Goal: Information Seeking & Learning: Learn about a topic

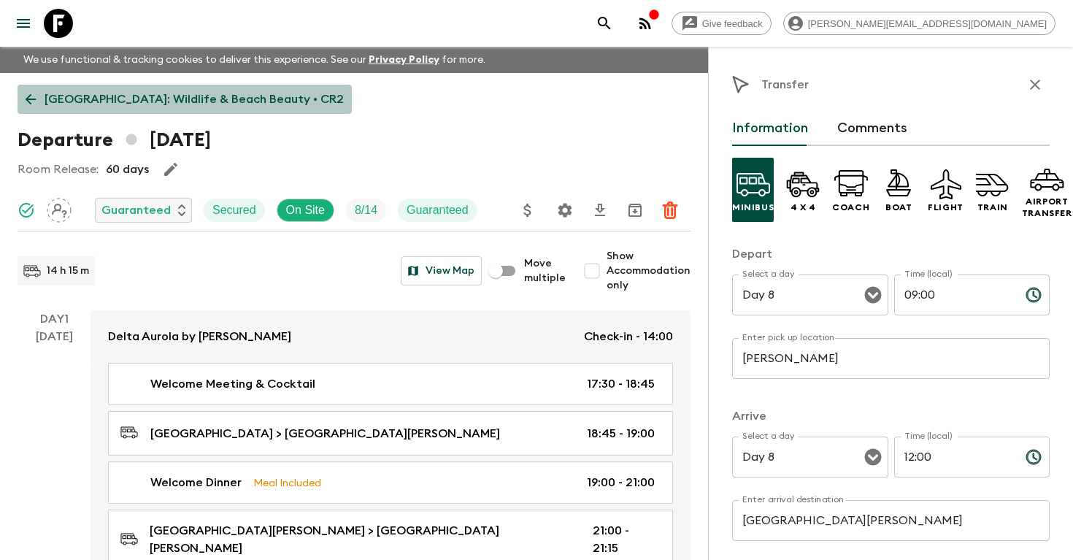
click at [220, 93] on p "[GEOGRAPHIC_DATA]: Wildlife & Beach Beauty • CR2" at bounding box center [194, 99] width 299 height 18
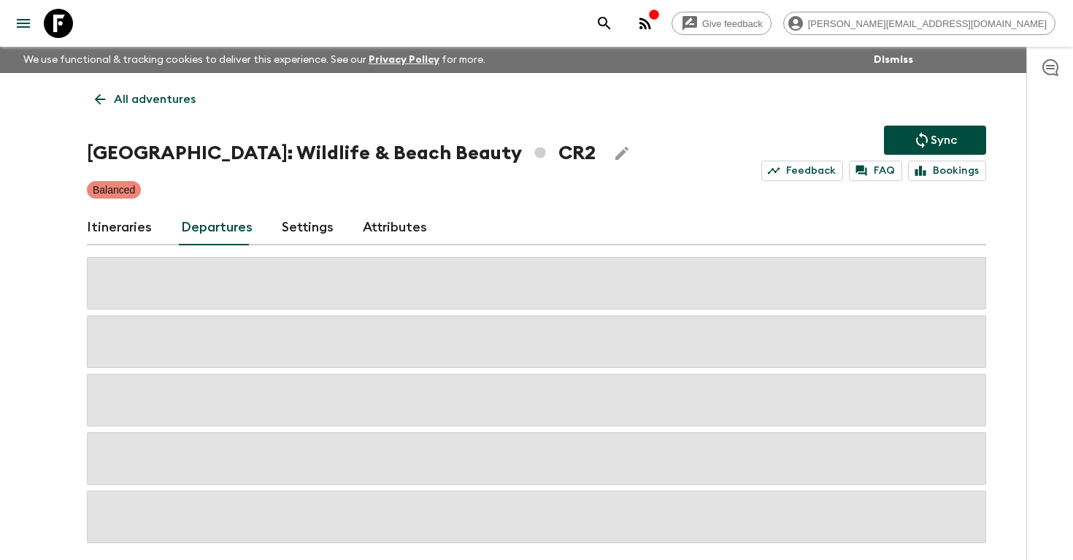
click at [613, 20] on icon "search adventures" at bounding box center [605, 24] width 18 height 18
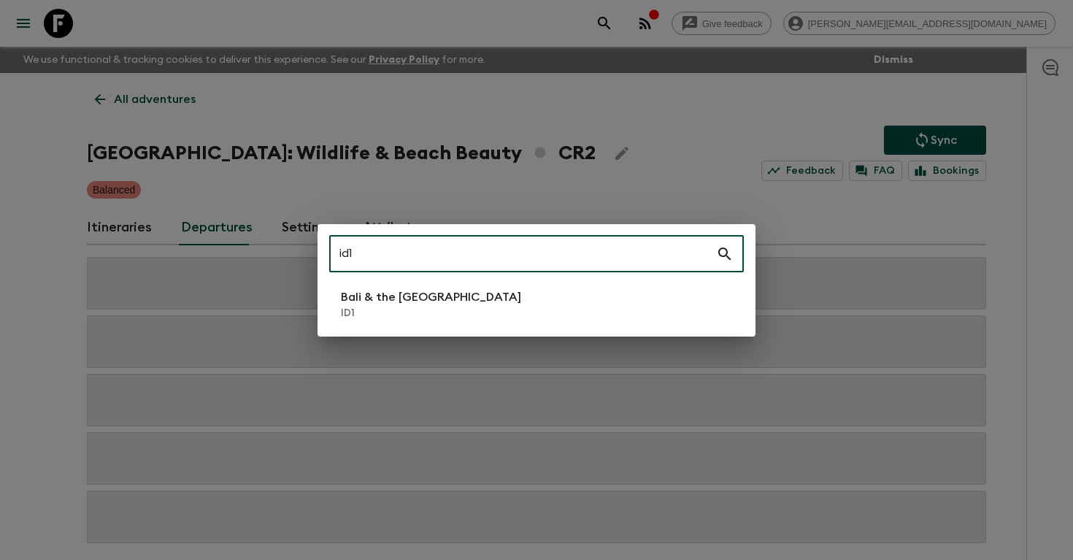
type input "id1"
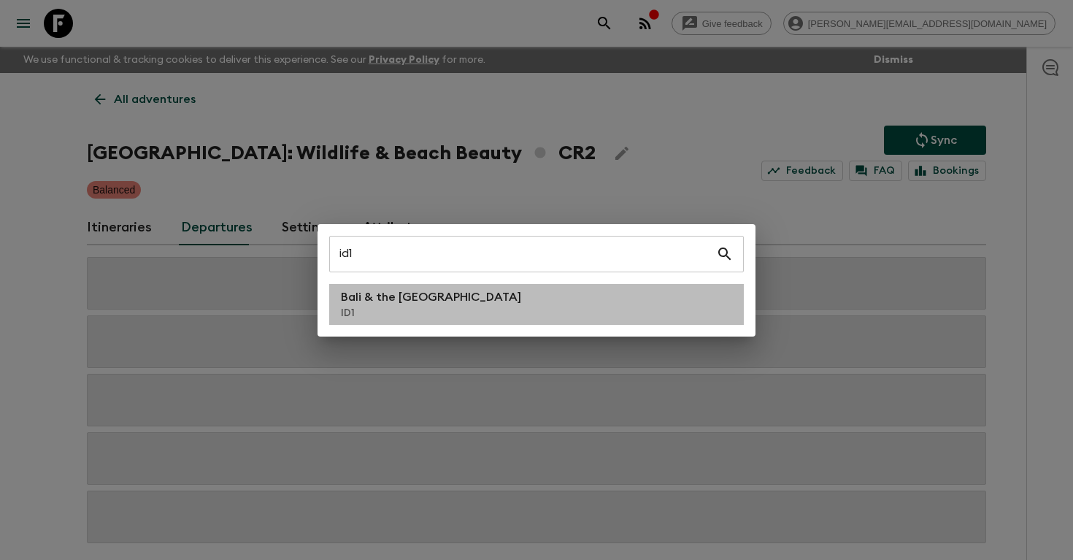
click at [425, 306] on p "ID1" at bounding box center [431, 313] width 180 height 15
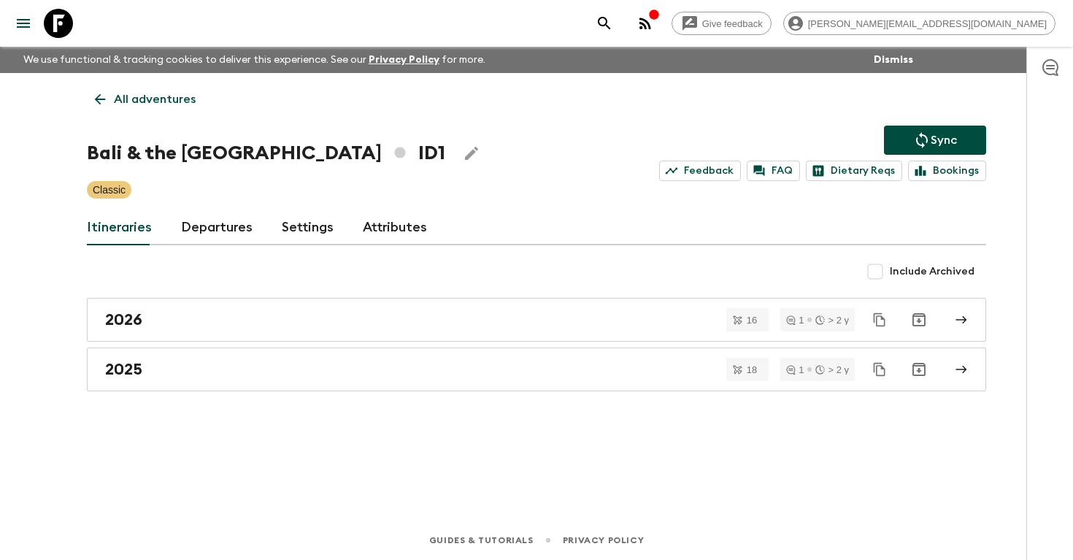
click at [233, 223] on link "Departures" at bounding box center [217, 227] width 72 height 35
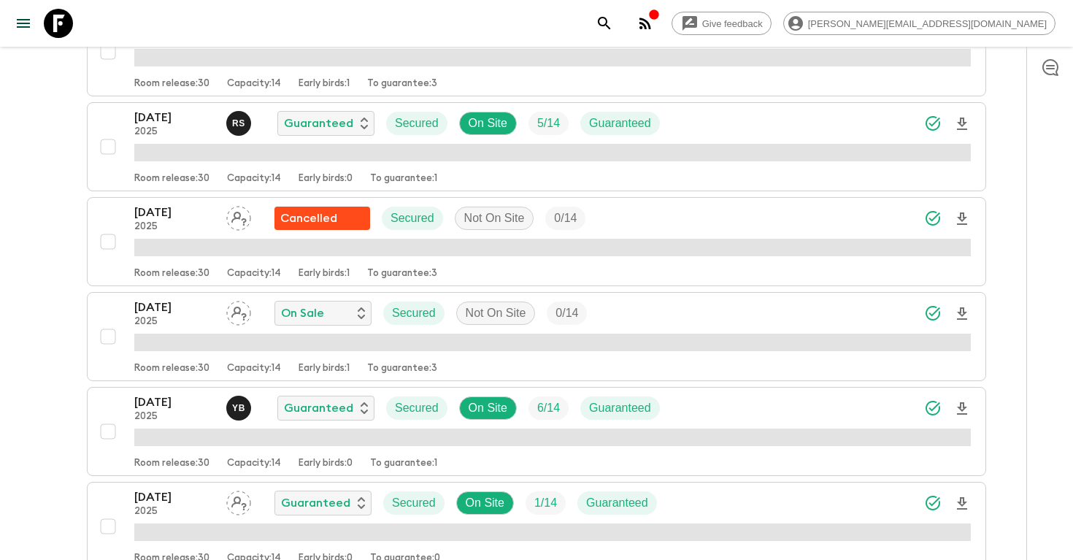
scroll to position [1465, 0]
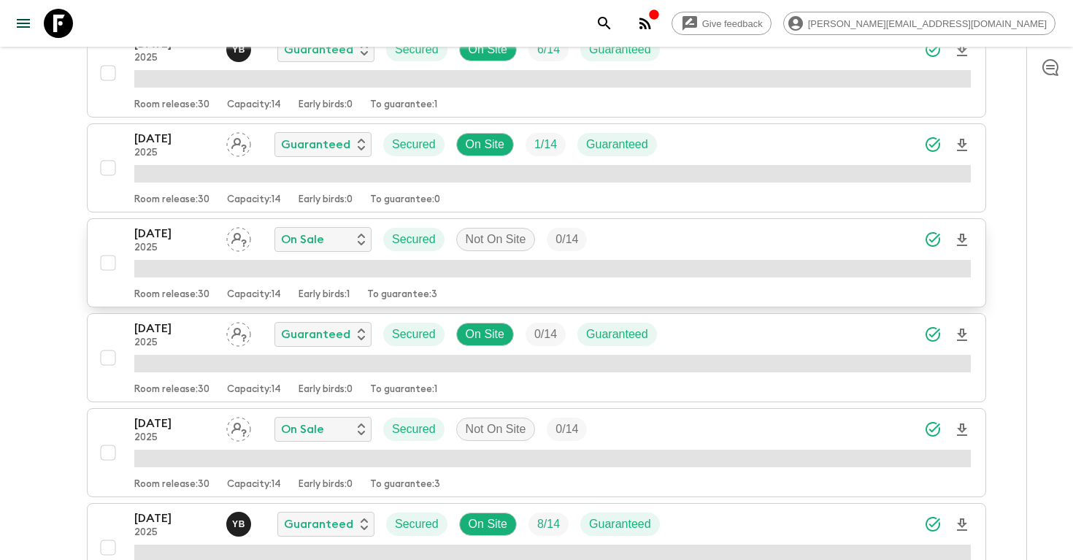
click at [154, 283] on div "Room release: 30 Capacity: 14 Early birds: 1 To guarantee: 3" at bounding box center [552, 292] width 836 height 18
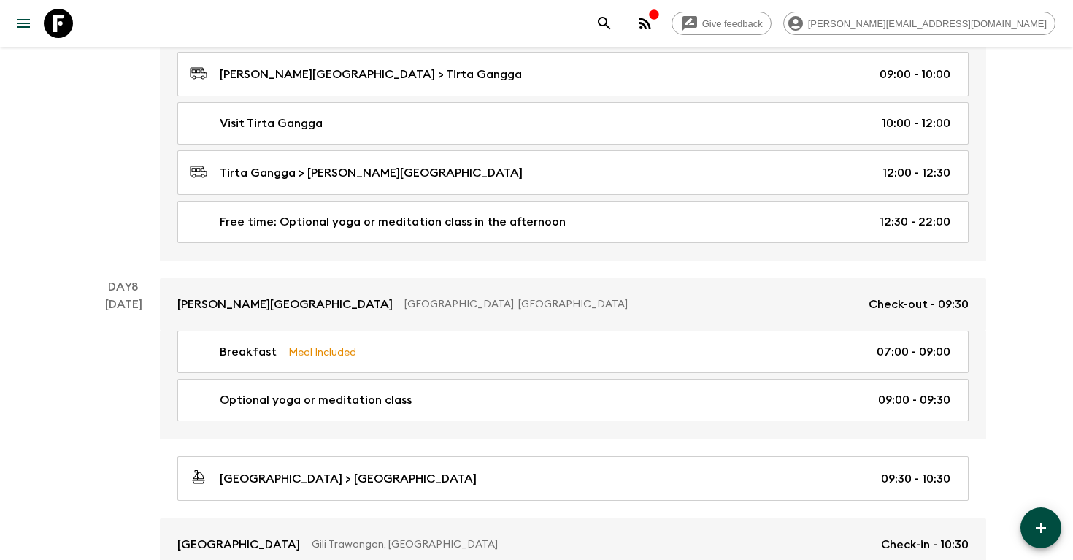
scroll to position [2827, 0]
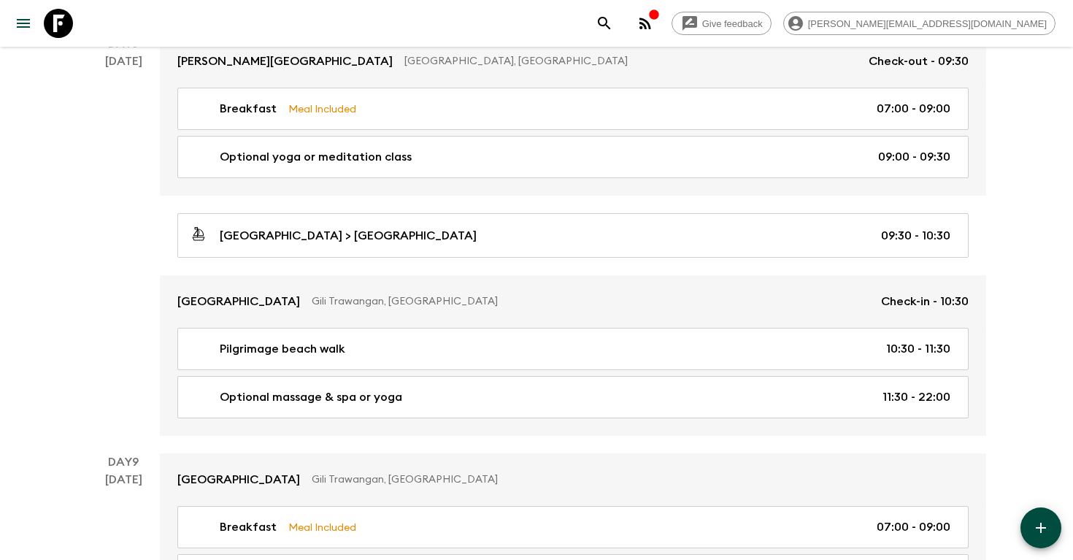
click at [613, 23] on icon "search adventures" at bounding box center [605, 24] width 18 height 18
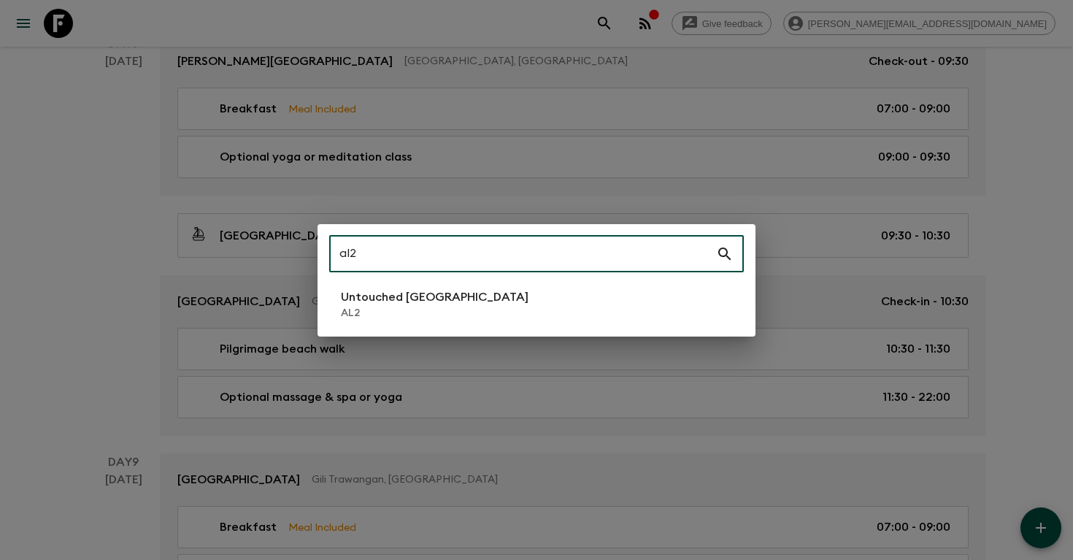
type input "al2"
click at [547, 310] on li "Untouched Albania AL2" at bounding box center [536, 304] width 415 height 41
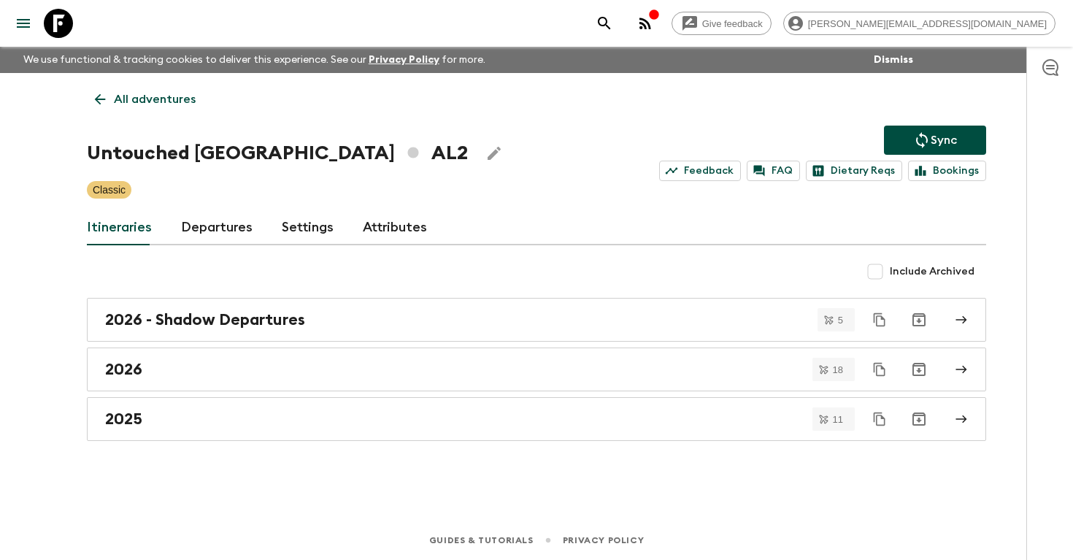
click at [196, 225] on link "Departures" at bounding box center [217, 227] width 72 height 35
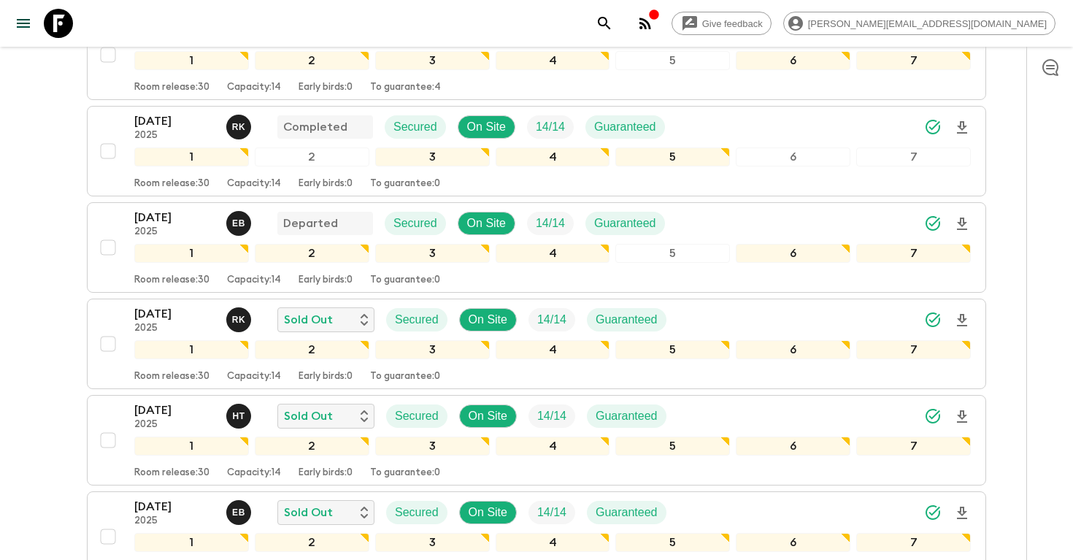
scroll to position [442, 0]
click at [962, 320] on icon "Download Onboarding" at bounding box center [962, 319] width 10 height 12
click at [610, 19] on icon "search adventures" at bounding box center [604, 23] width 12 height 12
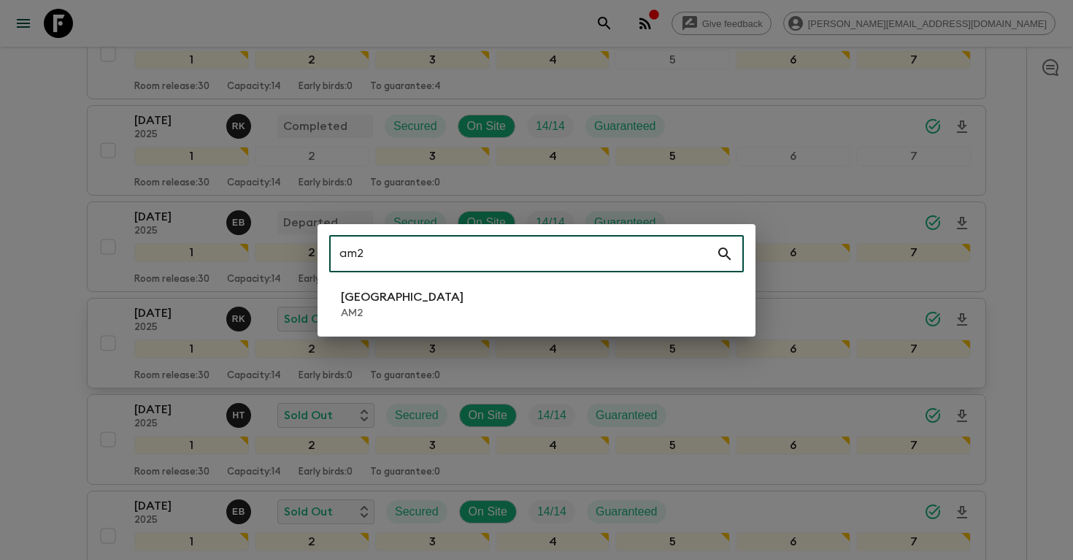
type input "am2"
click at [486, 301] on li "Armenia AM2" at bounding box center [536, 304] width 415 height 41
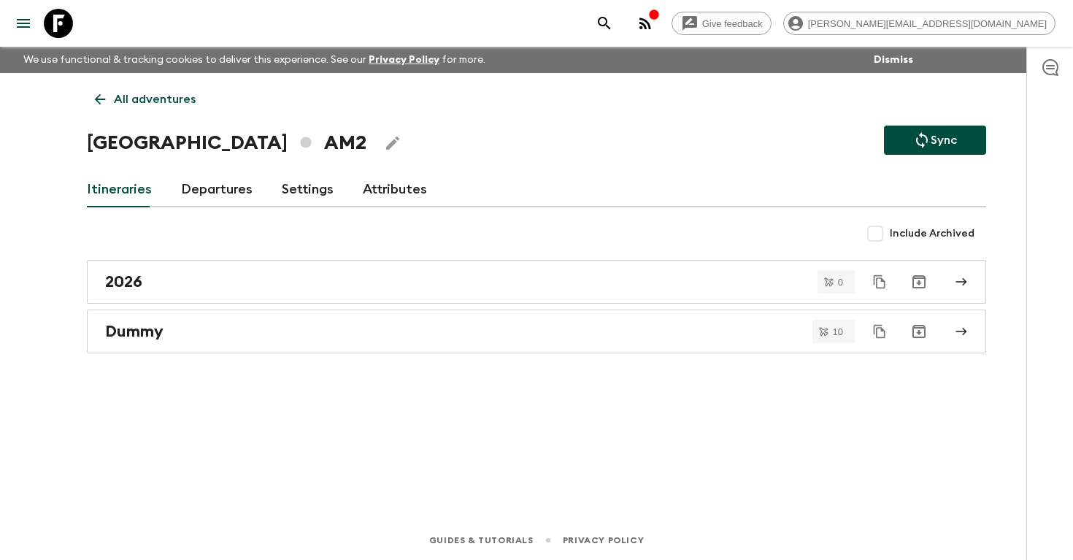
click at [218, 188] on link "Departures" at bounding box center [217, 189] width 72 height 35
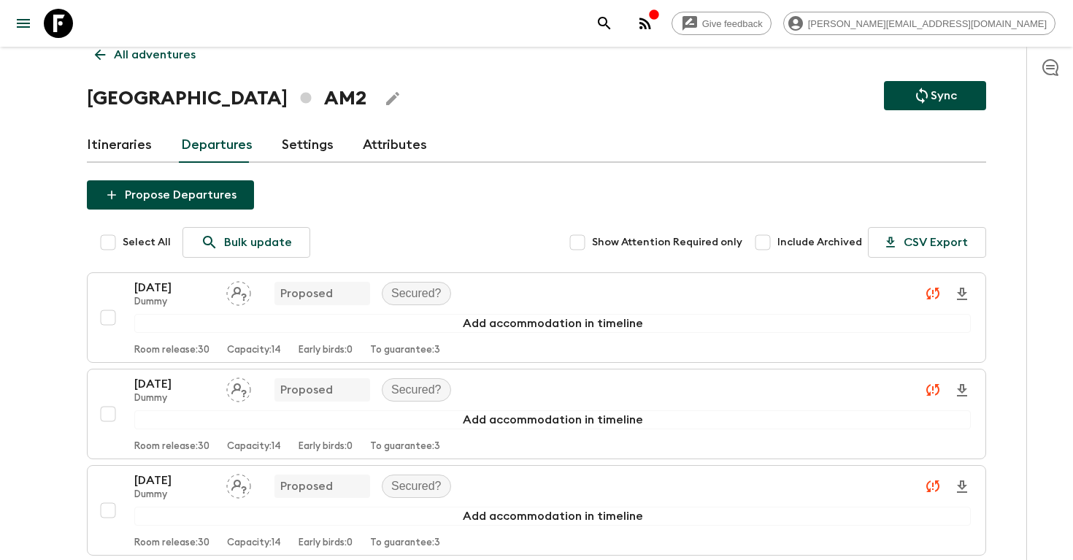
scroll to position [55, 0]
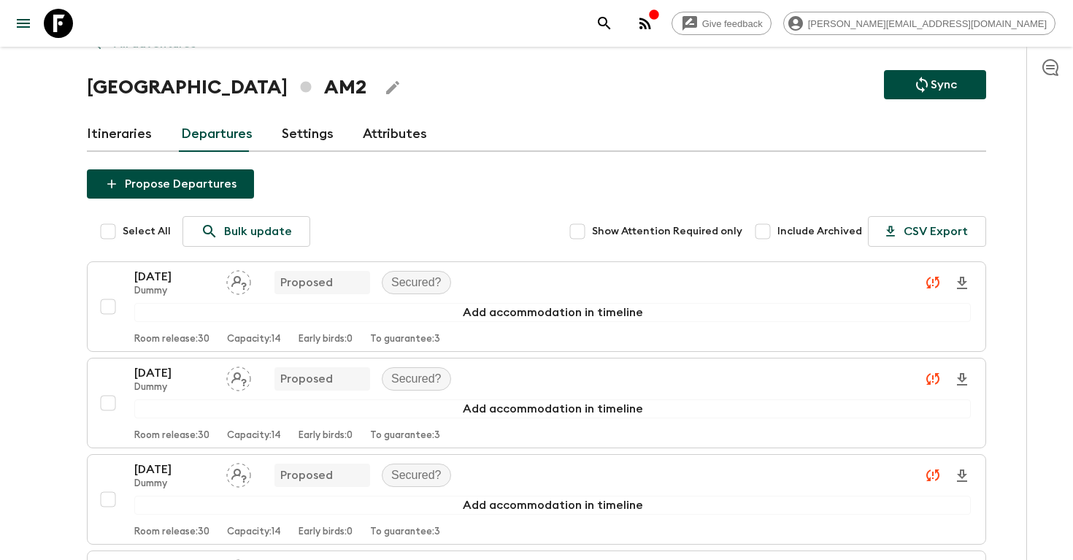
click at [619, 23] on button "search adventures" at bounding box center [604, 23] width 29 height 29
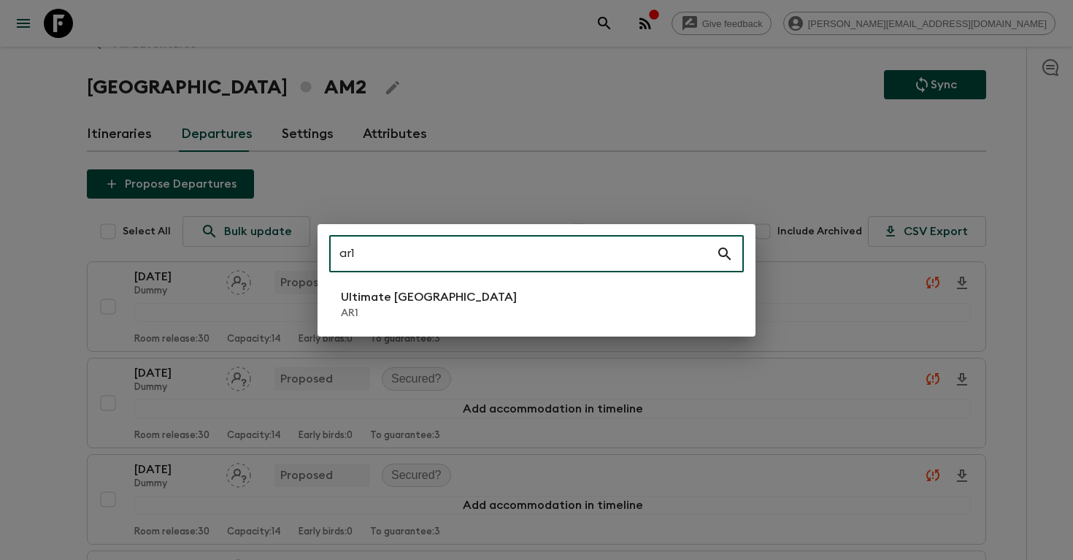
type input "ar1"
click at [461, 299] on li "Ultimate Argentina AR1" at bounding box center [536, 304] width 415 height 41
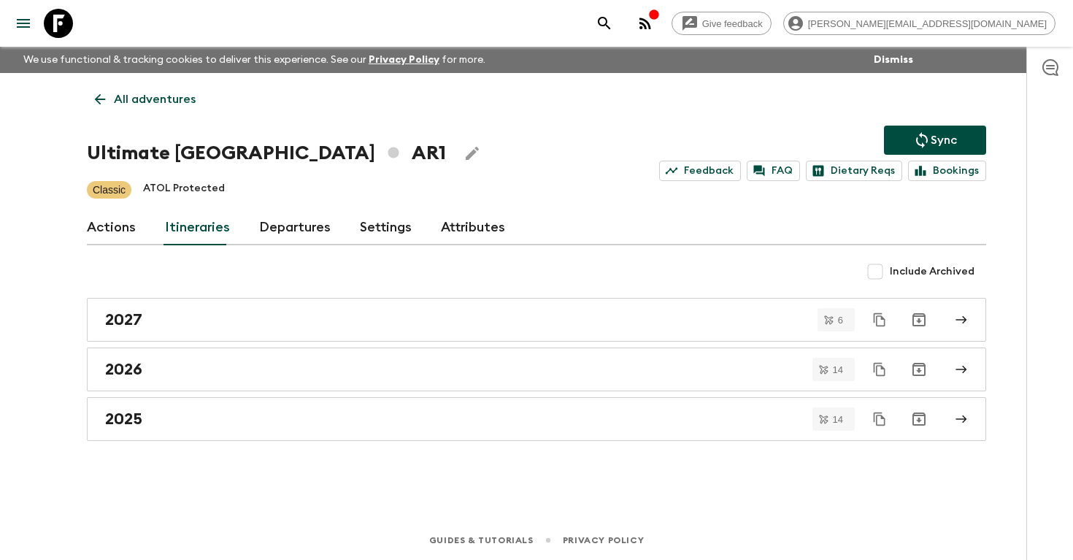
click at [290, 231] on link "Departures" at bounding box center [295, 227] width 72 height 35
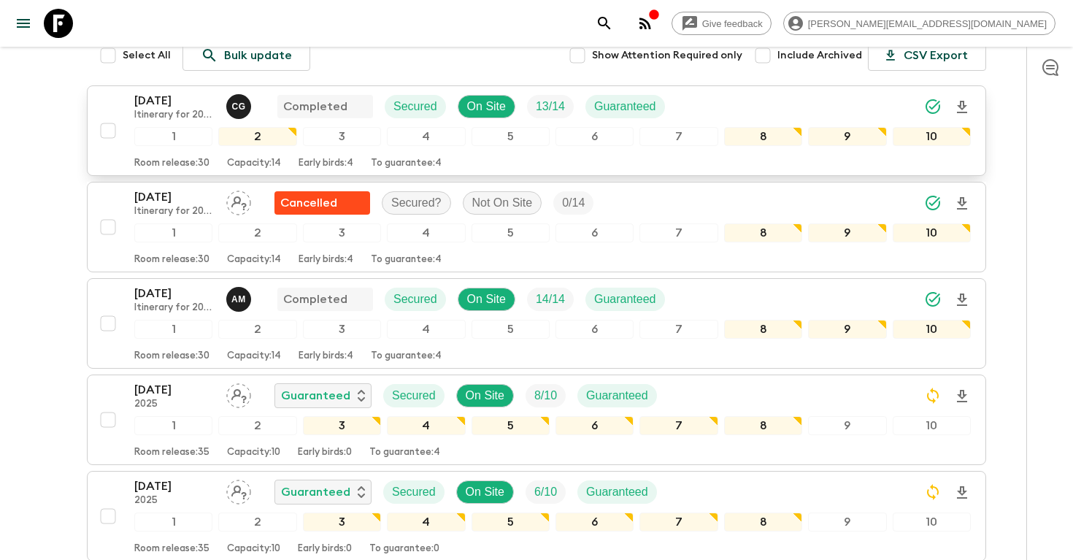
scroll to position [245, 0]
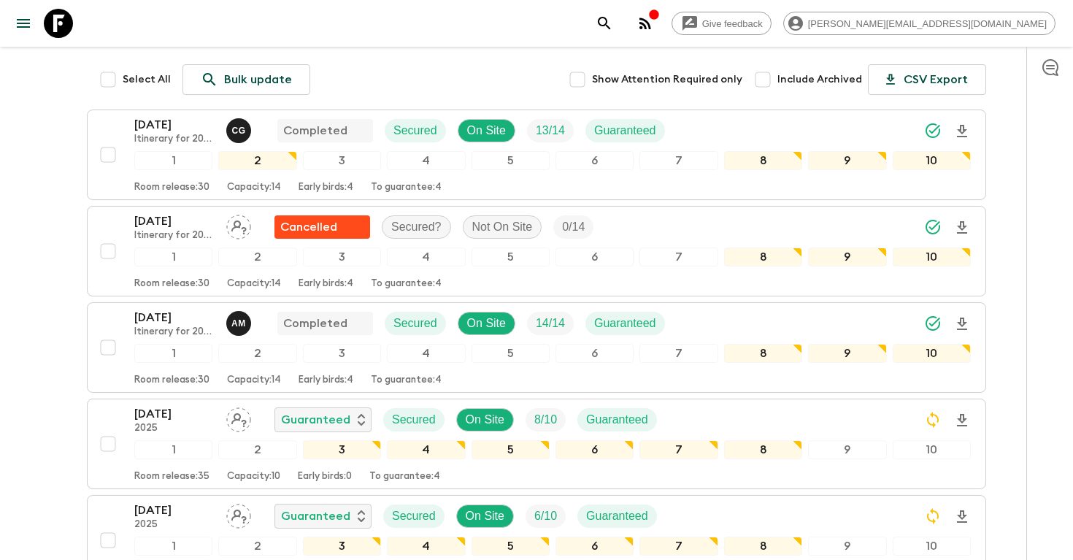
click at [769, 81] on input "Include Archived" at bounding box center [762, 79] width 29 height 29
checkbox input "true"
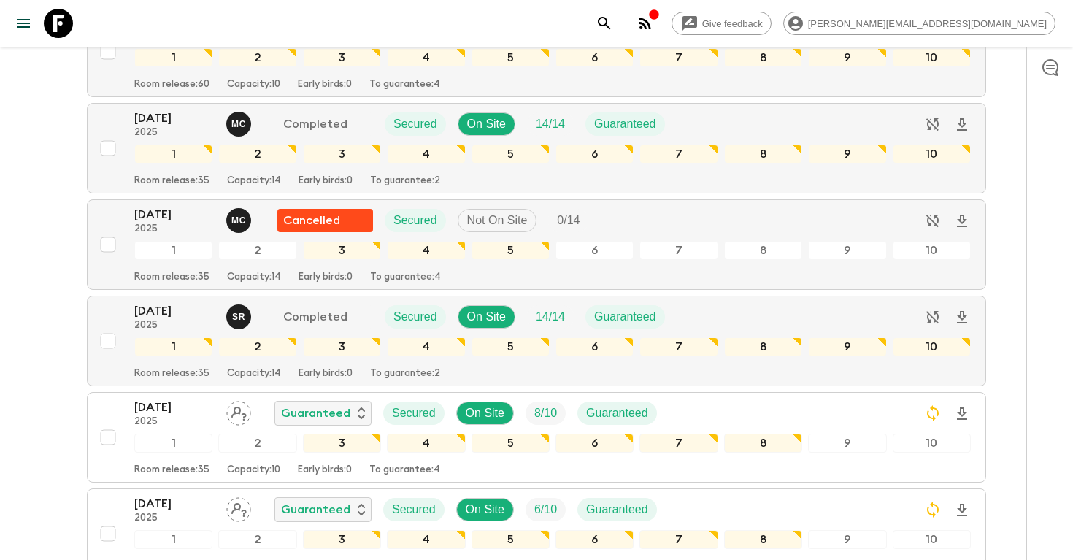
scroll to position [8689, 0]
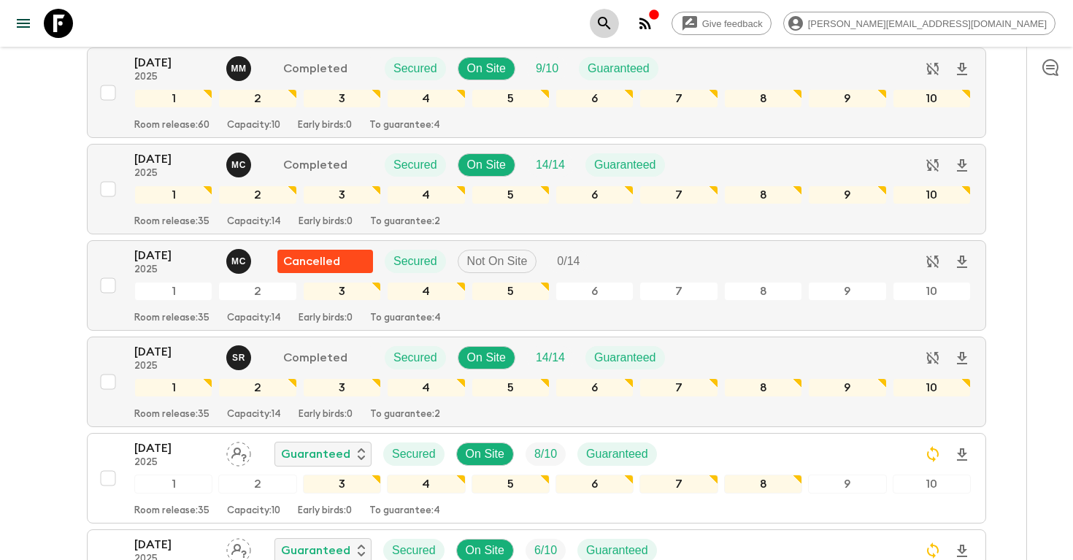
click at [619, 22] on button "search adventures" at bounding box center [604, 23] width 29 height 29
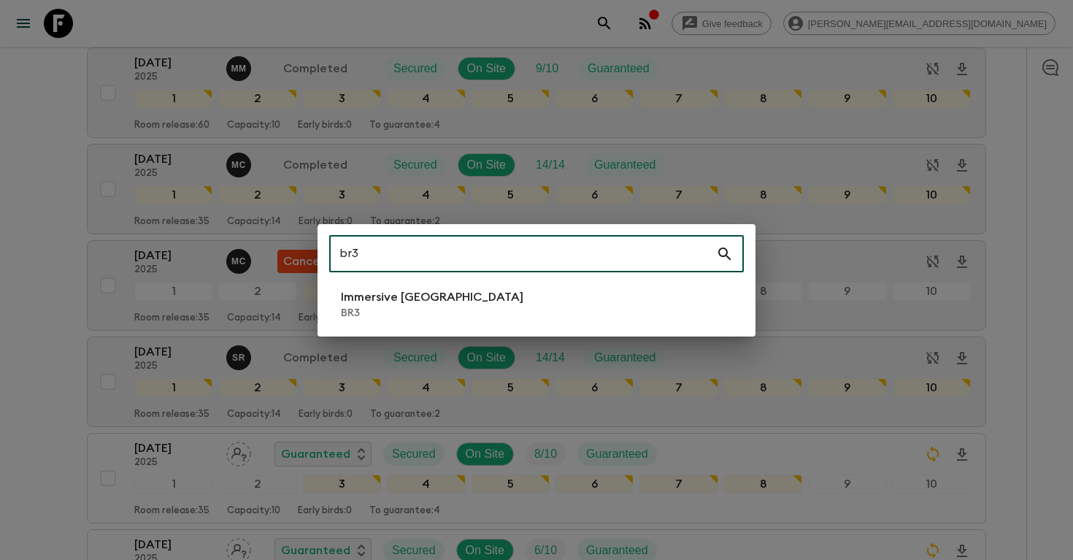
type input "br3"
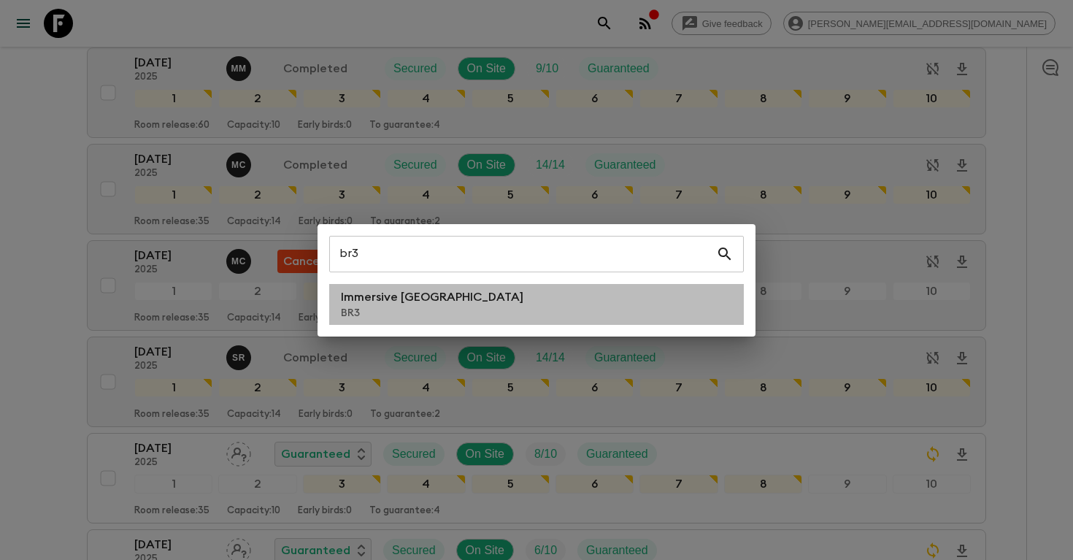
click at [416, 314] on p "BR3" at bounding box center [432, 313] width 182 height 15
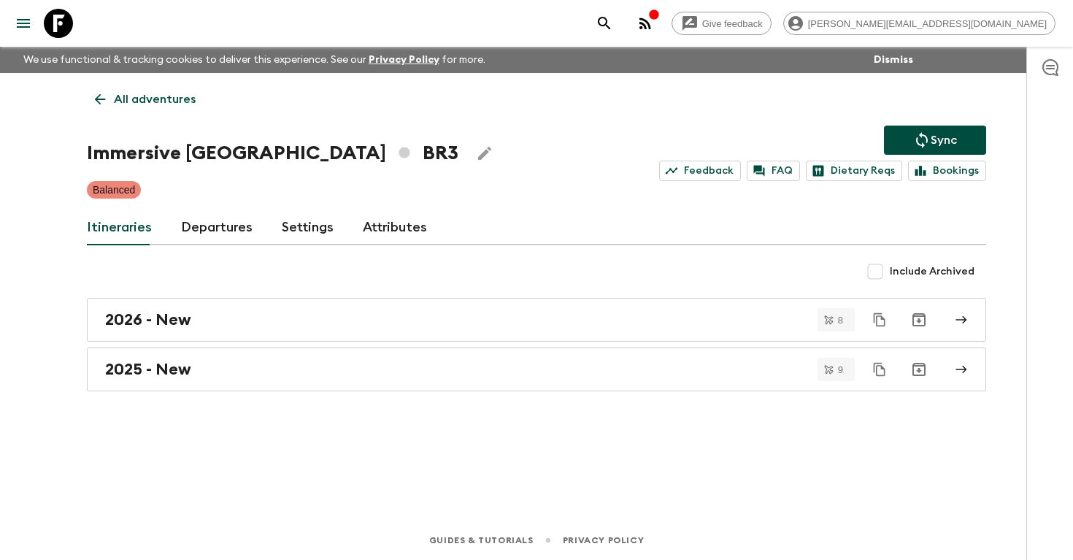
click at [208, 230] on link "Departures" at bounding box center [217, 227] width 72 height 35
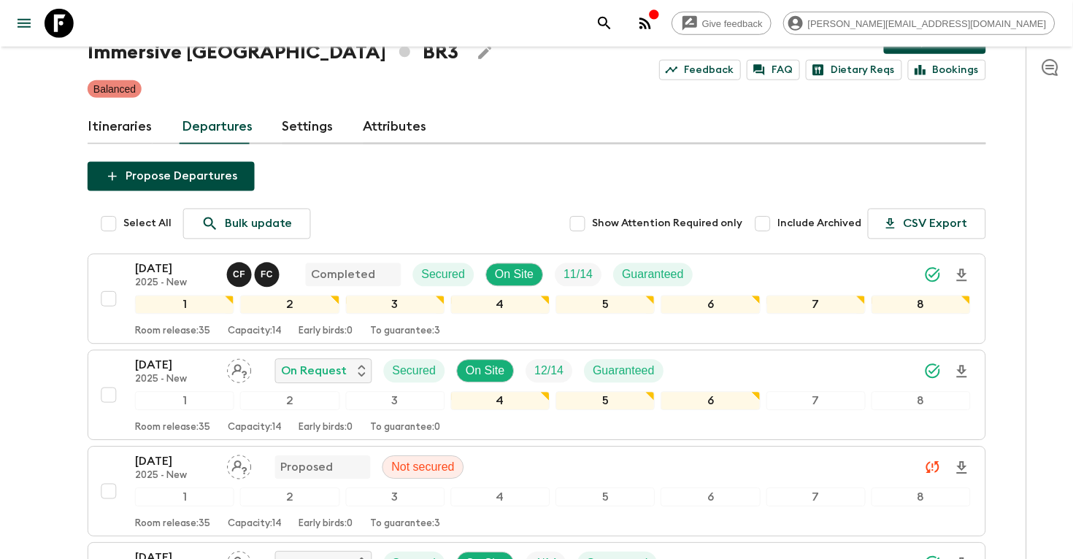
scroll to position [75, 0]
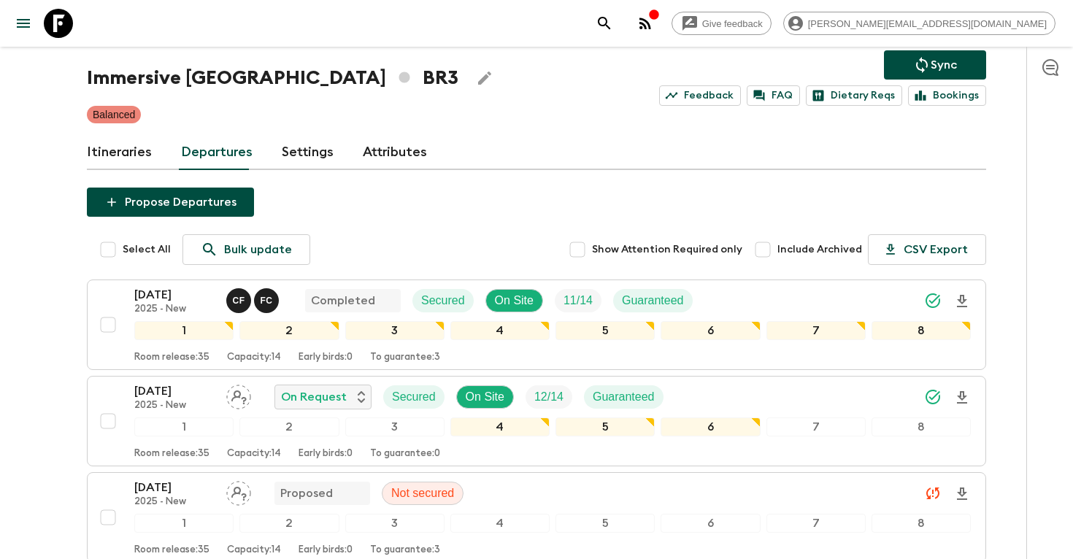
click at [613, 26] on icon "search adventures" at bounding box center [605, 24] width 18 height 18
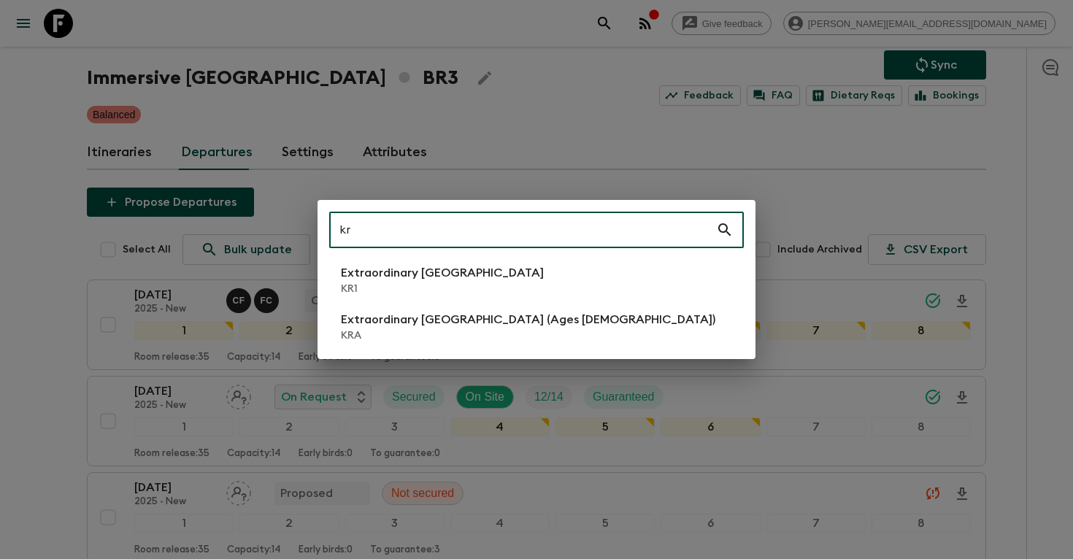
type input "kr"
click at [439, 282] on p "KR1" at bounding box center [442, 289] width 203 height 15
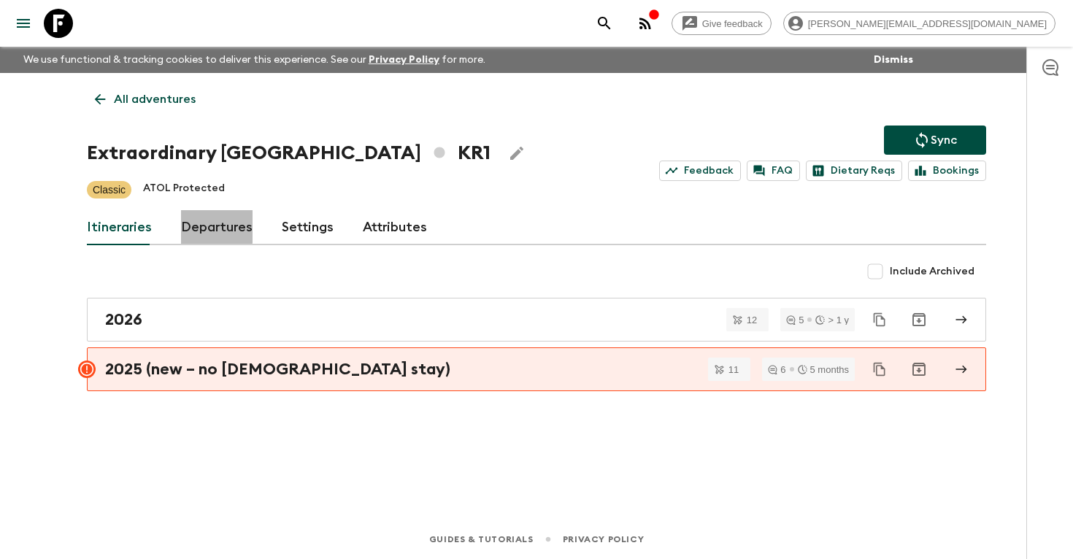
click at [212, 220] on link "Departures" at bounding box center [217, 227] width 72 height 35
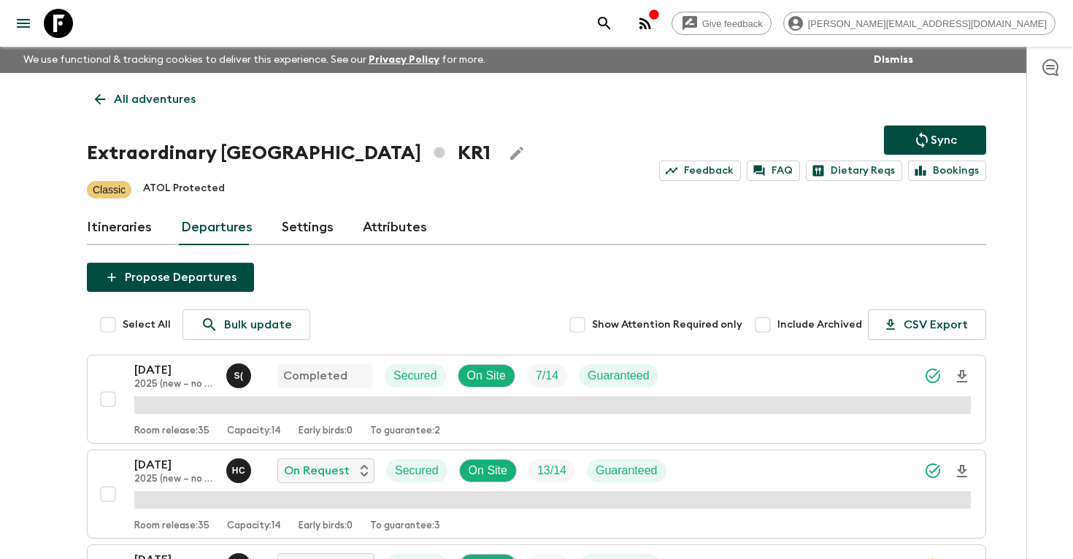
scroll to position [236, 0]
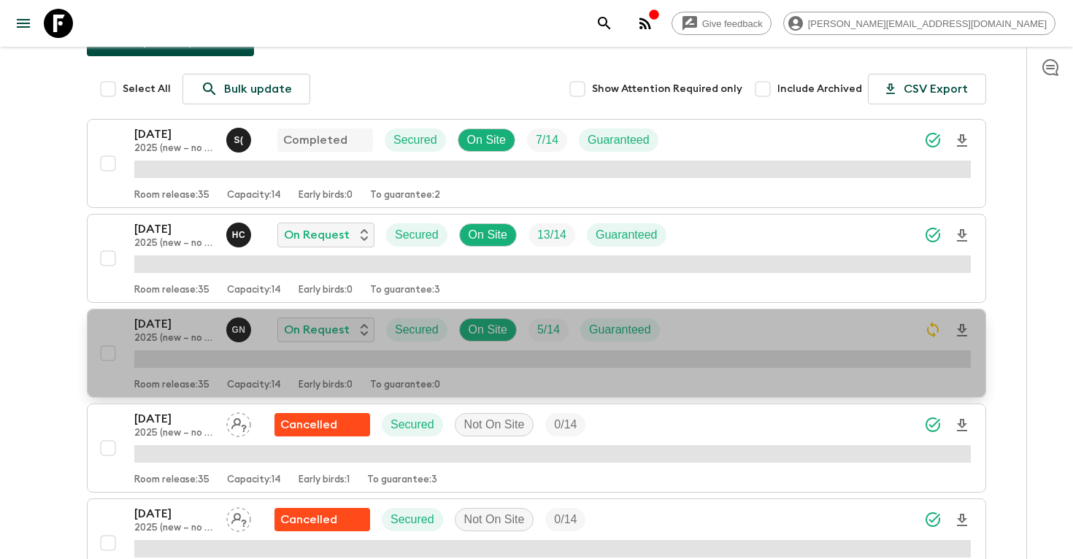
click at [180, 331] on p "13 Sep 2025" at bounding box center [174, 324] width 80 height 18
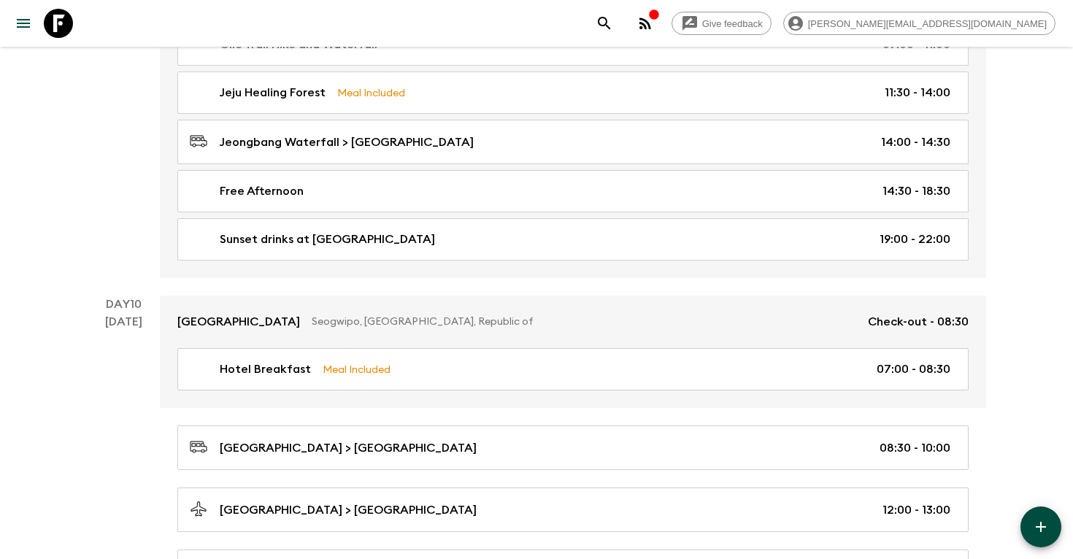
scroll to position [4337, 0]
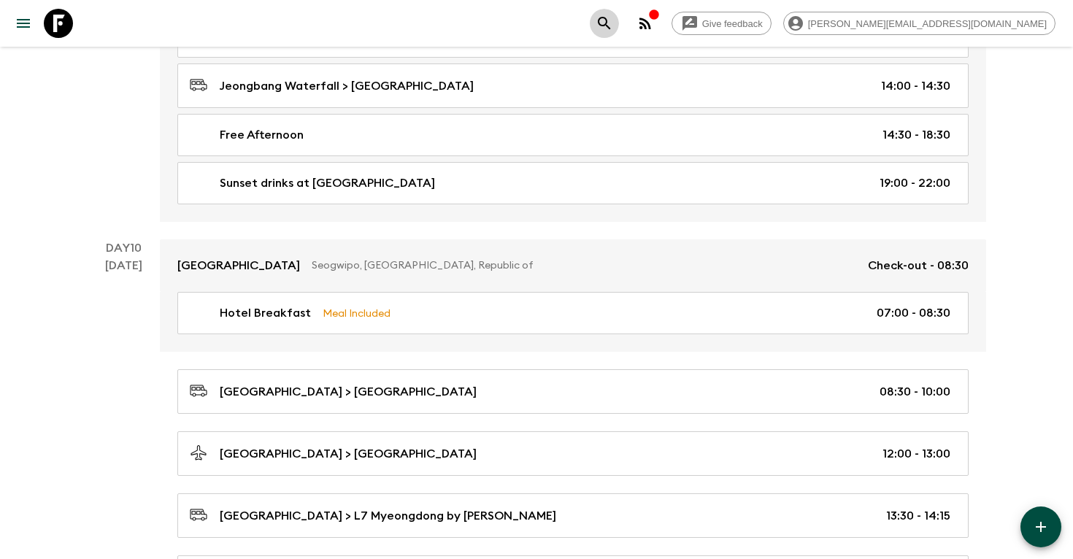
click at [613, 18] on icon "search adventures" at bounding box center [605, 24] width 18 height 18
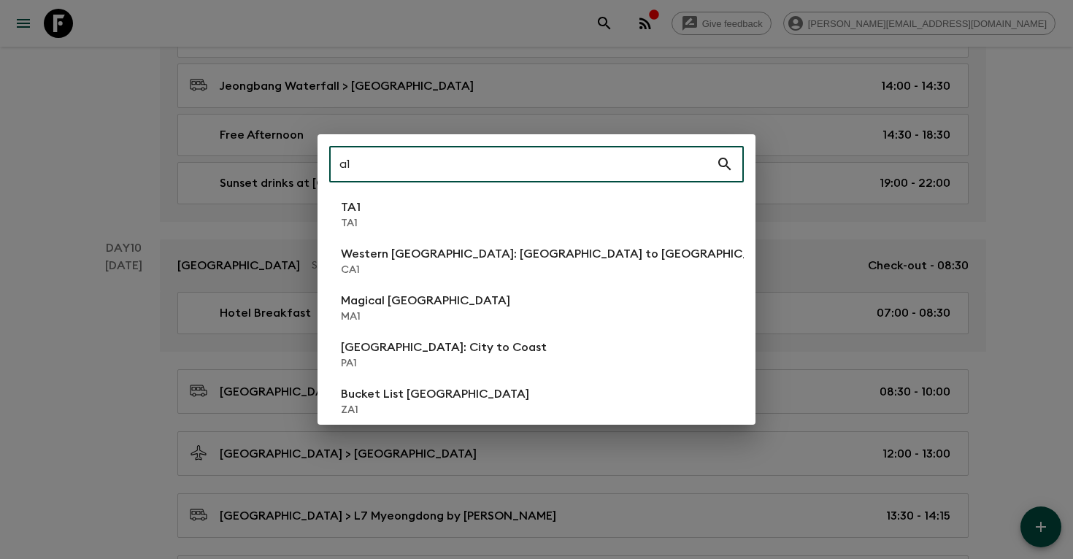
type input "a"
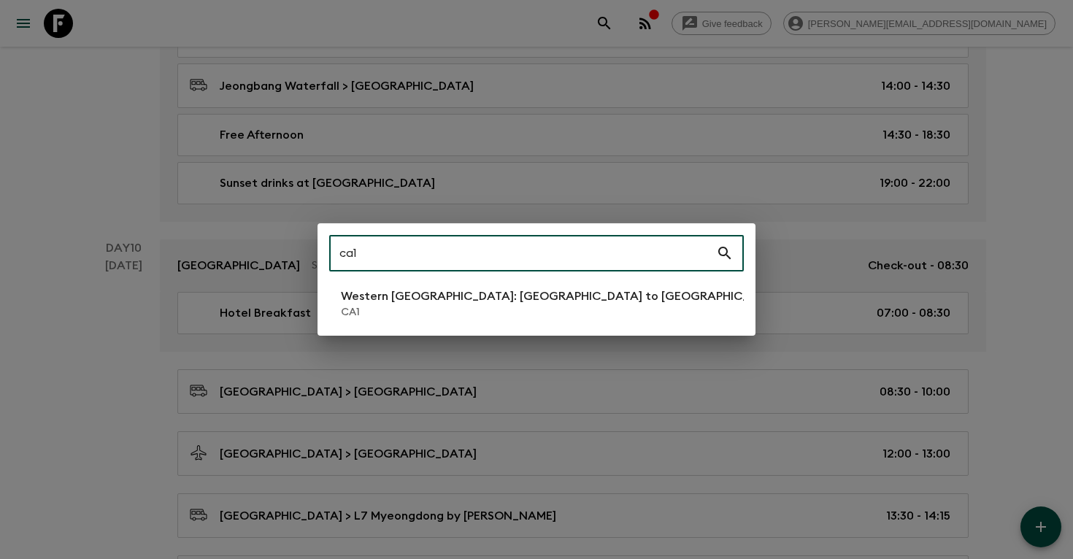
type input "ca1"
click at [386, 317] on p "CA1" at bounding box center [562, 312] width 443 height 15
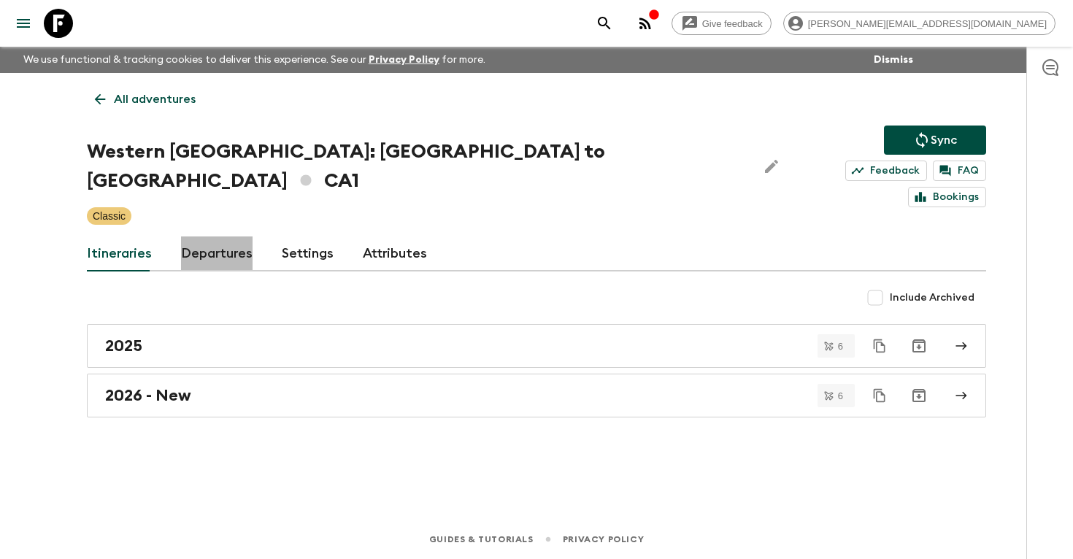
click at [220, 239] on link "Departures" at bounding box center [217, 253] width 72 height 35
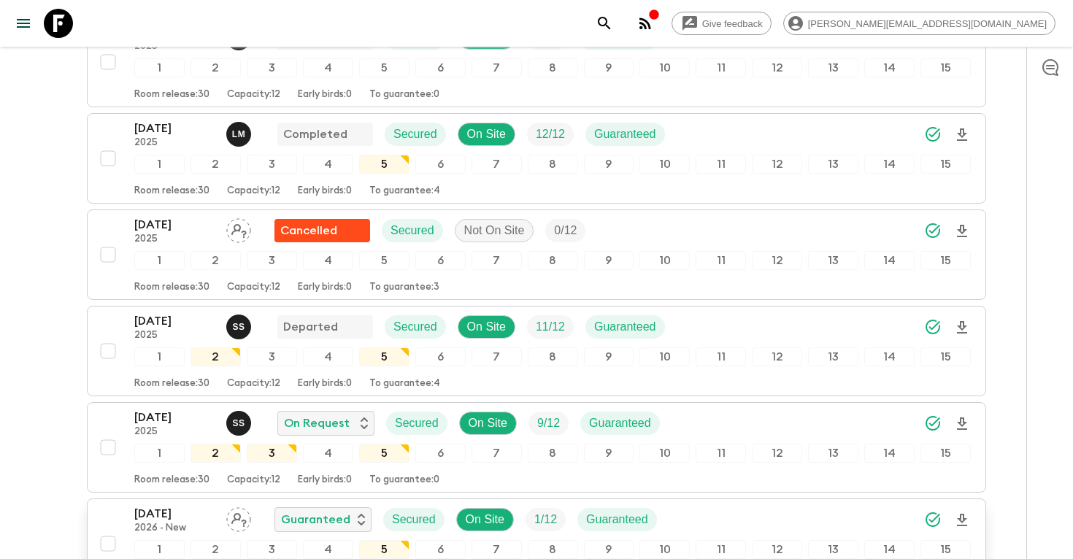
scroll to position [1165, 0]
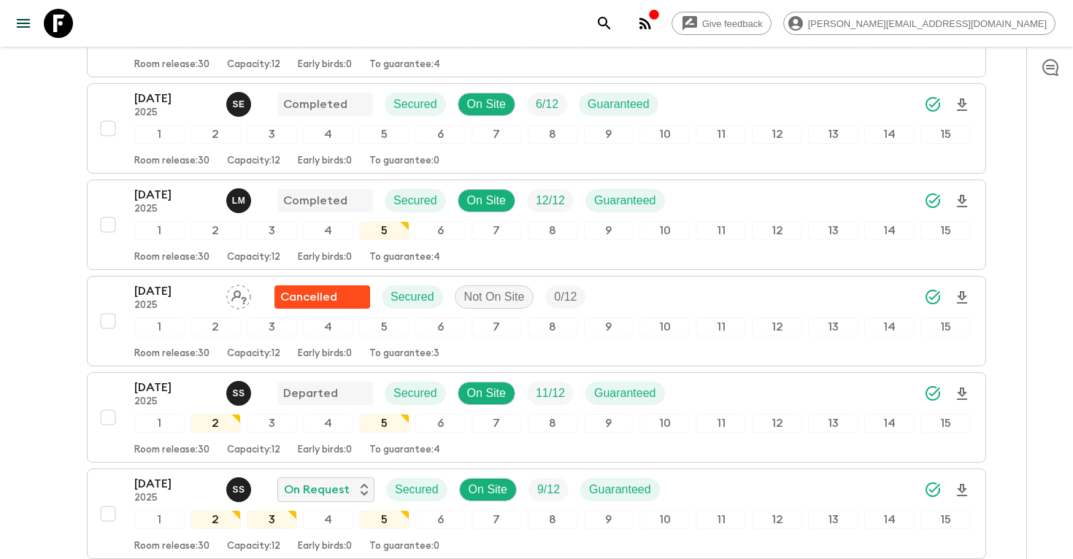
click at [613, 18] on icon "search adventures" at bounding box center [605, 24] width 18 height 18
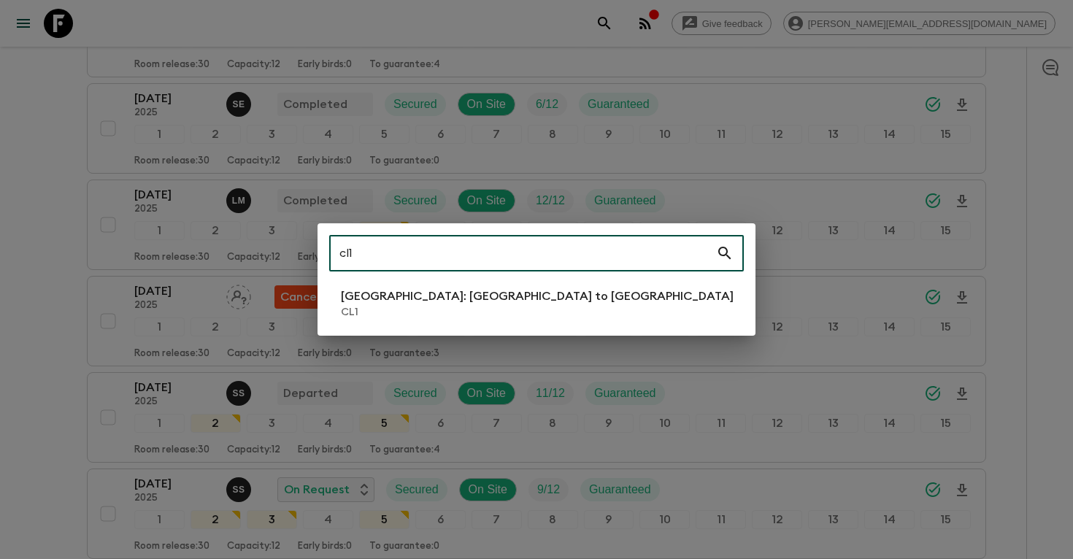
type input "cl1"
click at [369, 316] on p "CL1" at bounding box center [537, 312] width 393 height 15
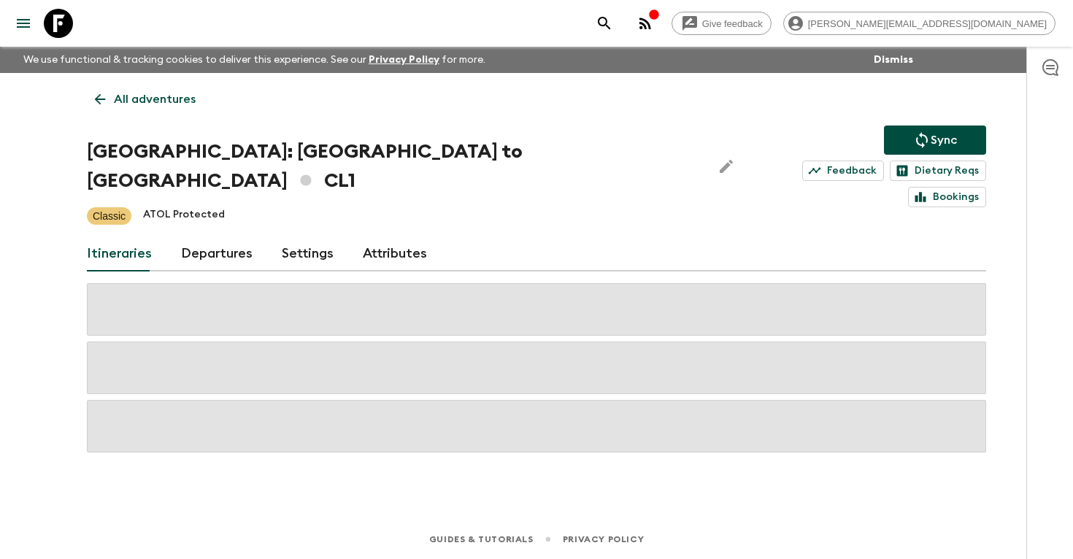
click at [220, 236] on link "Departures" at bounding box center [217, 253] width 72 height 35
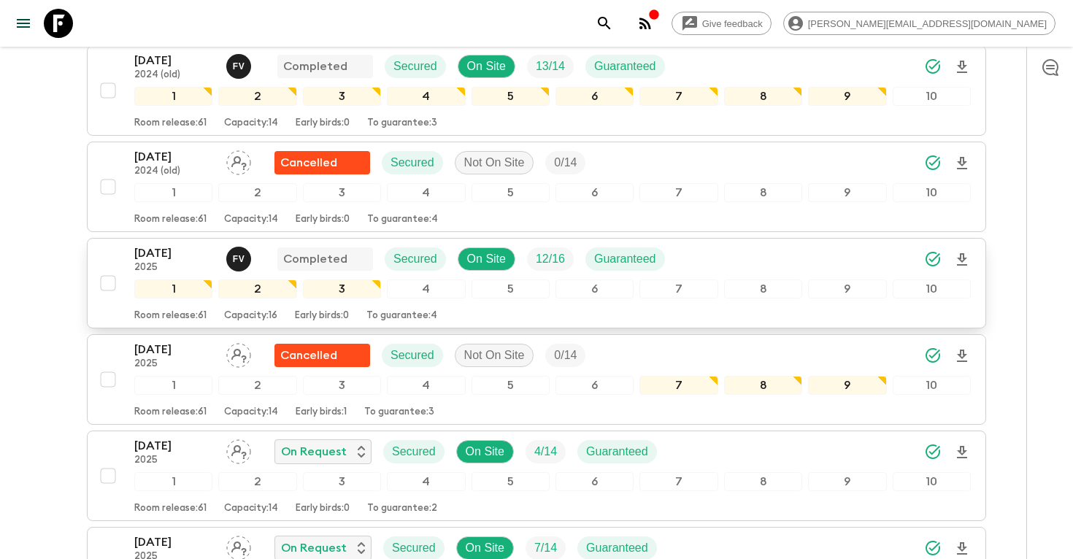
scroll to position [2553, 0]
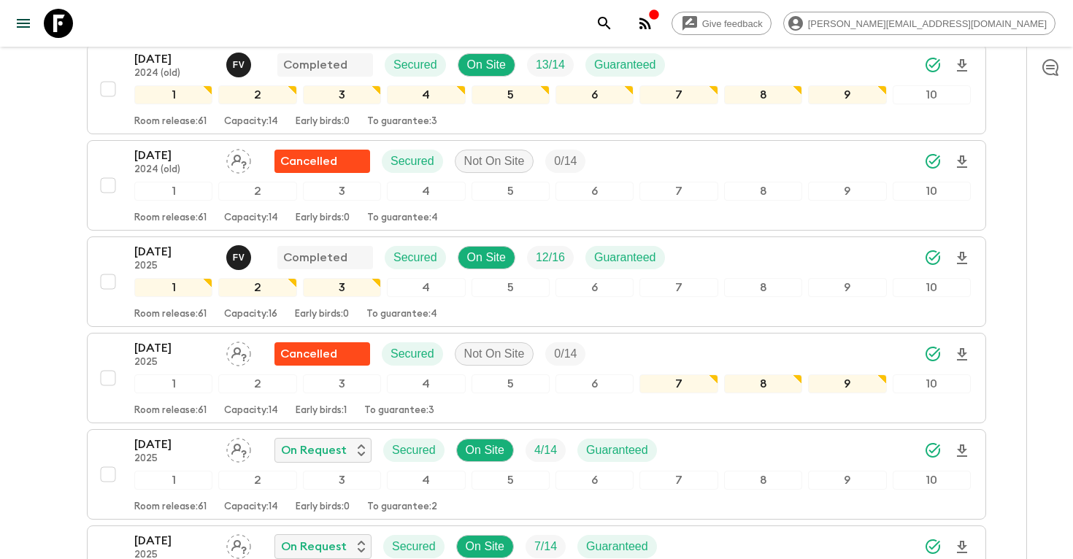
click at [613, 21] on icon "search adventures" at bounding box center [605, 24] width 18 height 18
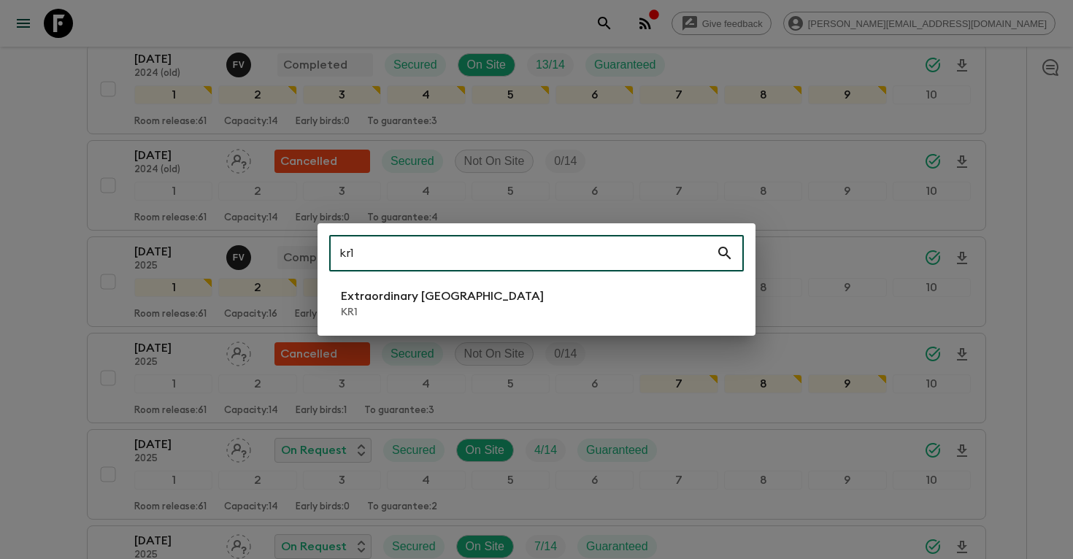
type input "kr1"
click at [493, 324] on div "kr1 ​ Extraordinary South Korea KR1" at bounding box center [536, 279] width 438 height 112
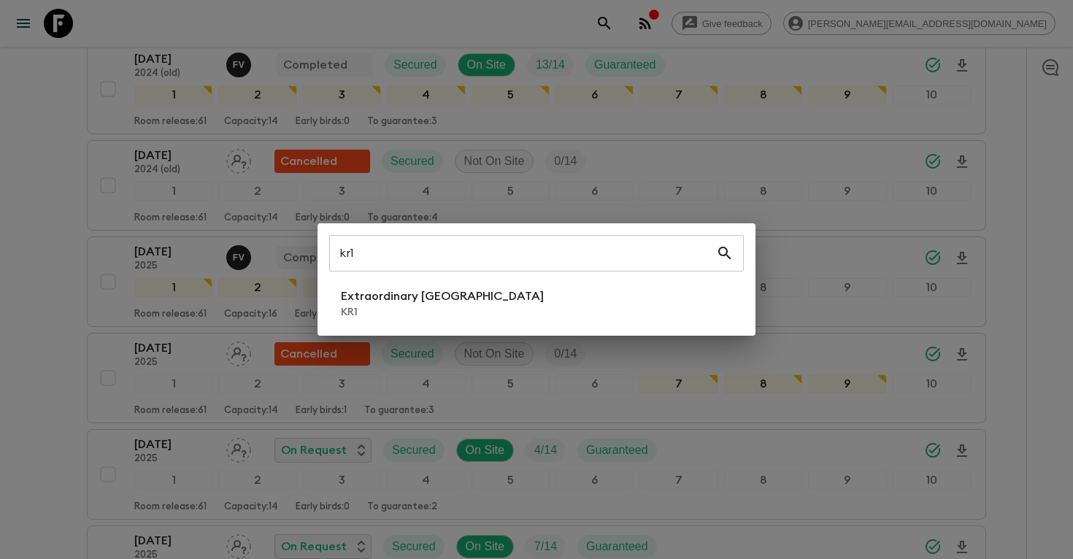
click at [455, 307] on p "KR1" at bounding box center [442, 312] width 203 height 15
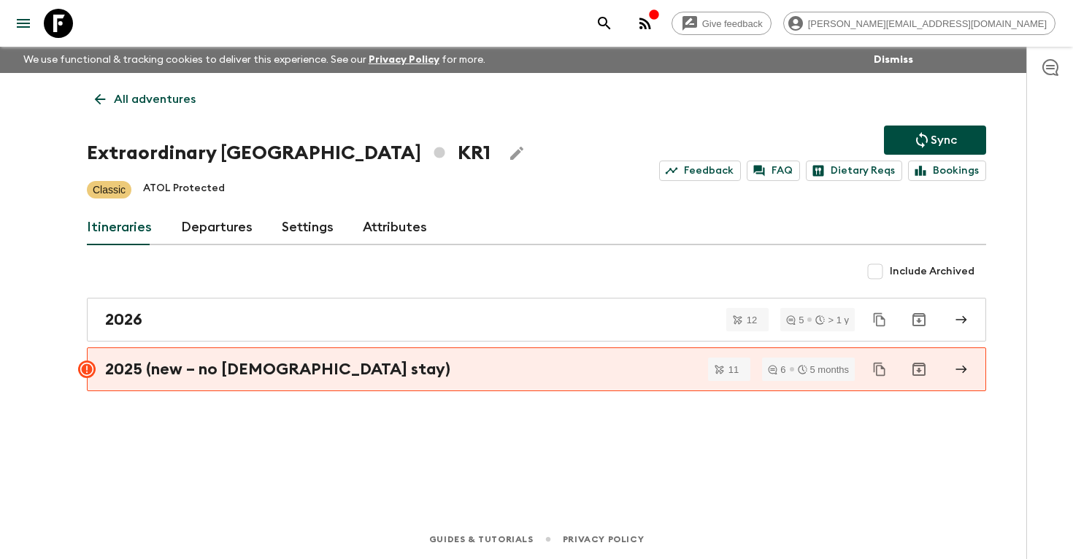
click at [204, 245] on div "All adventures Extraordinary South Korea KR1 Sync Feedback FAQ Dietary Reqs Boo…" at bounding box center [536, 276] width 934 height 406
click at [220, 222] on link "Departures" at bounding box center [217, 227] width 72 height 35
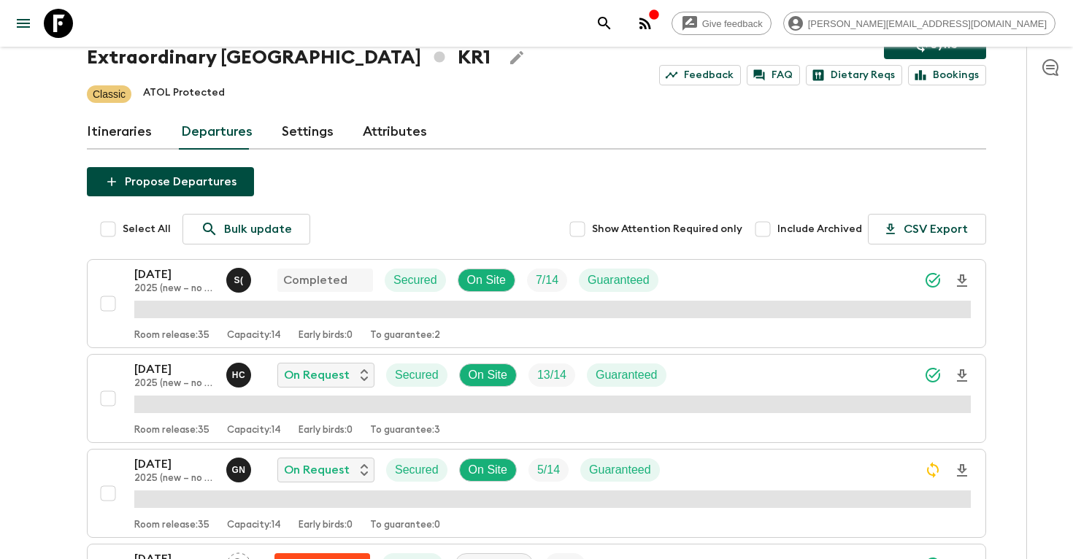
scroll to position [120, 0]
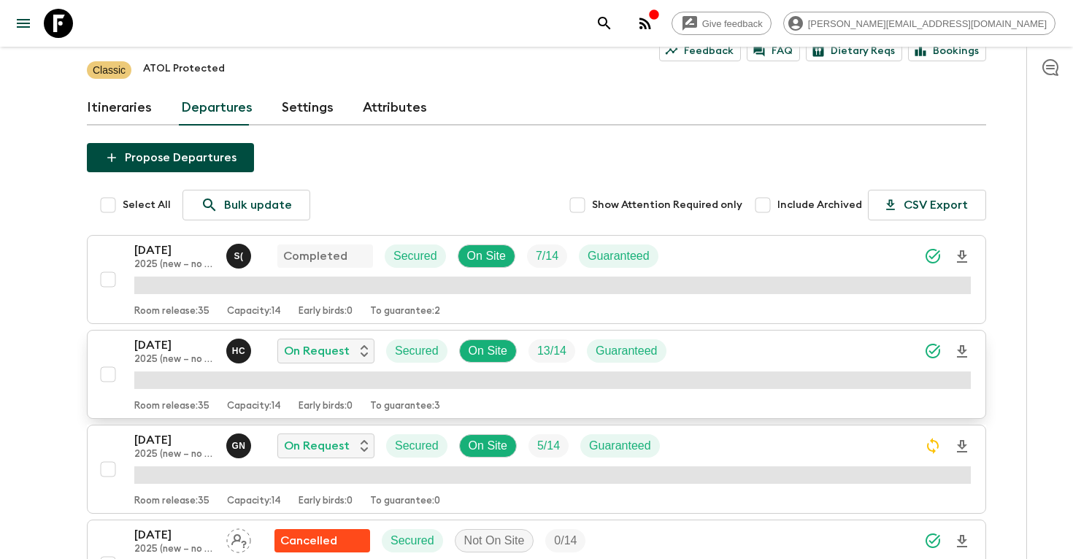
click at [771, 353] on div "07 Sep 2025 2025 (new – no temple stay) H C On Request Secured On Site 13 / 14 …" at bounding box center [552, 350] width 836 height 29
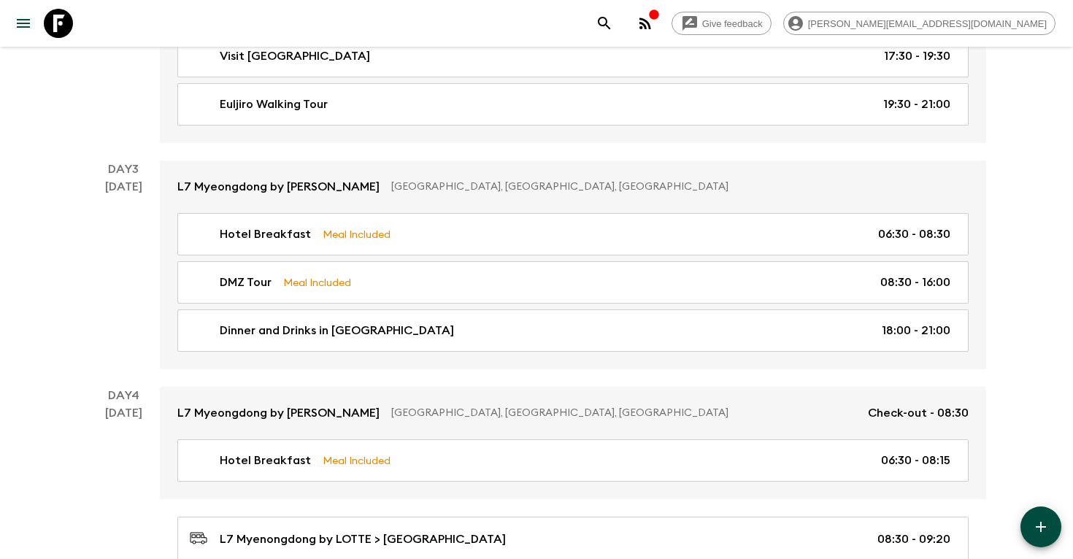
scroll to position [905, 0]
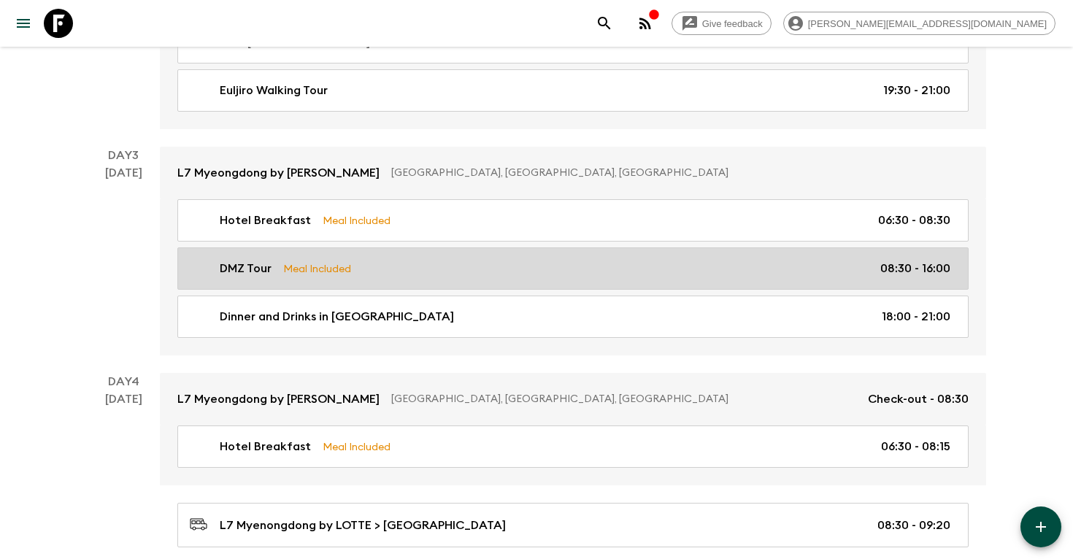
click at [476, 277] on div "DMZ Tour Meal Included 08:30 - 16:00" at bounding box center [570, 269] width 760 height 18
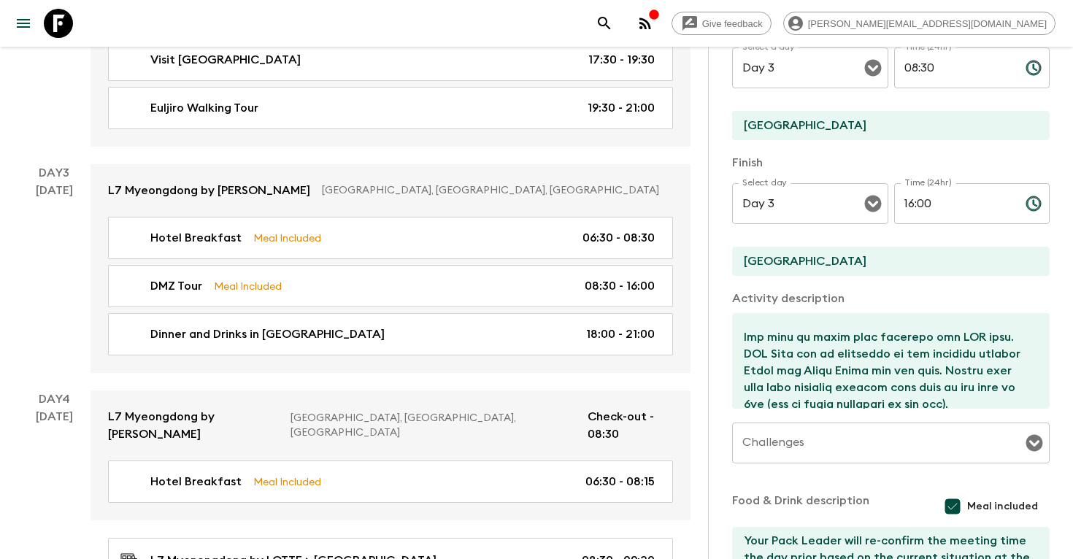
scroll to position [422, 0]
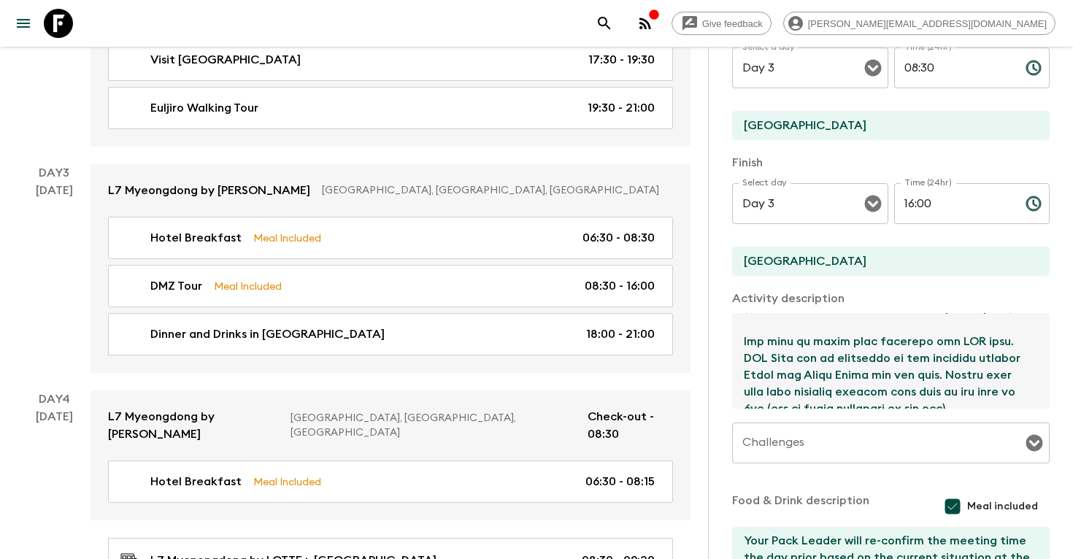
drag, startPoint x: 945, startPoint y: 358, endPoint x: 998, endPoint y: 323, distance: 63.6
click at [998, 322] on textarea at bounding box center [885, 361] width 306 height 96
click at [619, 20] on button "search adventures" at bounding box center [604, 23] width 29 height 29
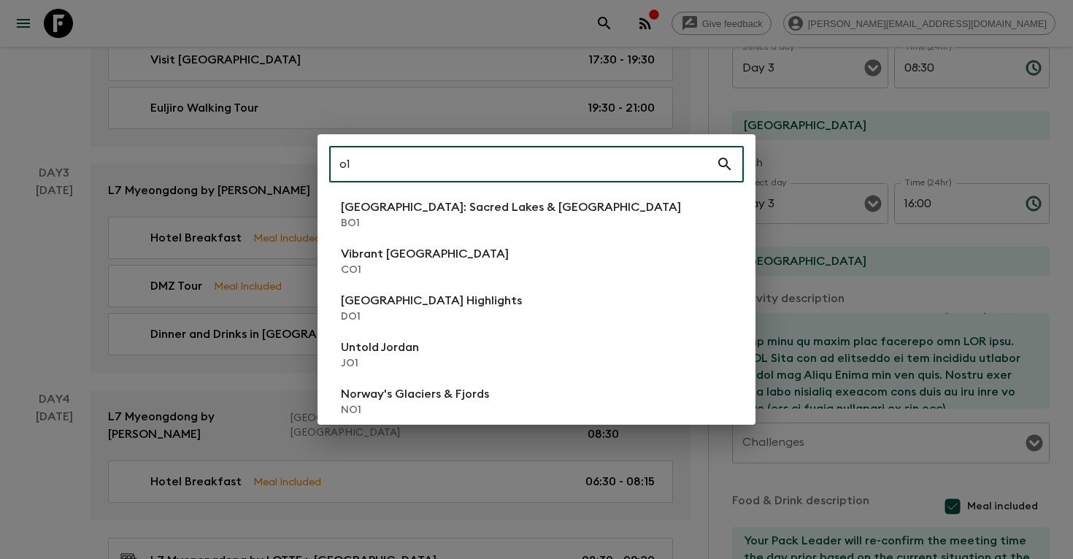
type input "o"
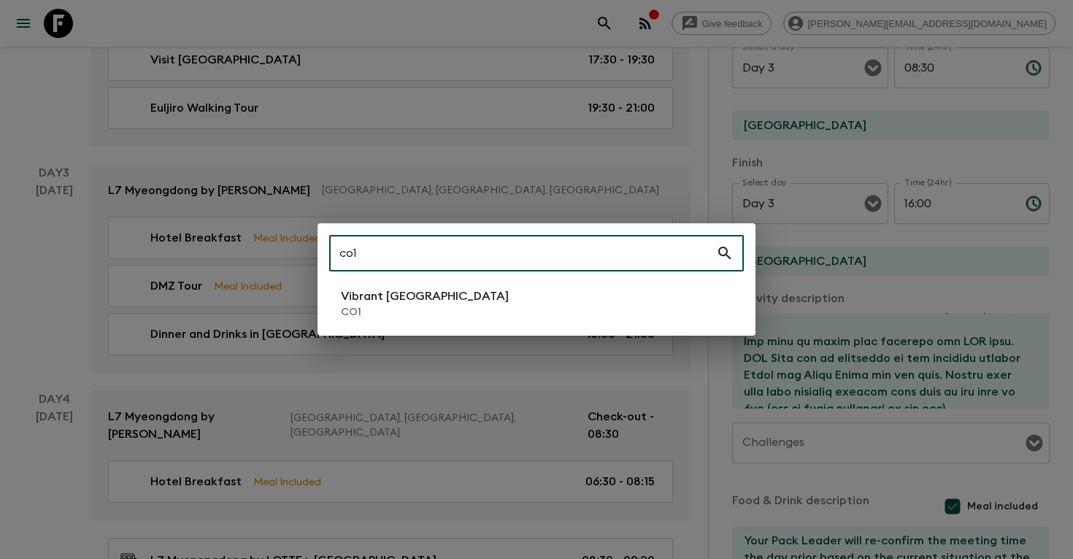
type input "co1"
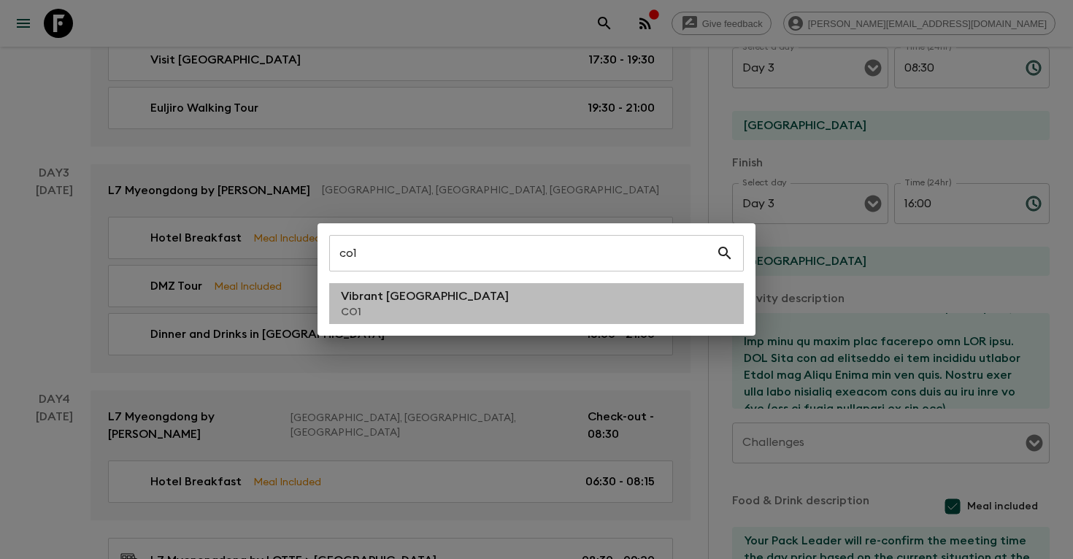
click at [424, 301] on p "Vibrant [GEOGRAPHIC_DATA]" at bounding box center [425, 297] width 168 height 18
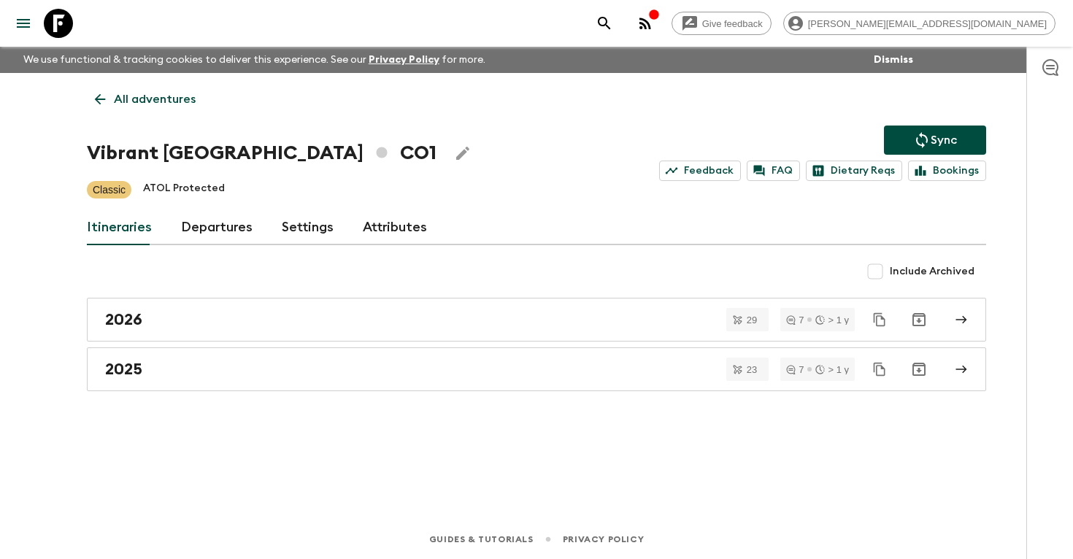
click at [197, 234] on link "Departures" at bounding box center [217, 227] width 72 height 35
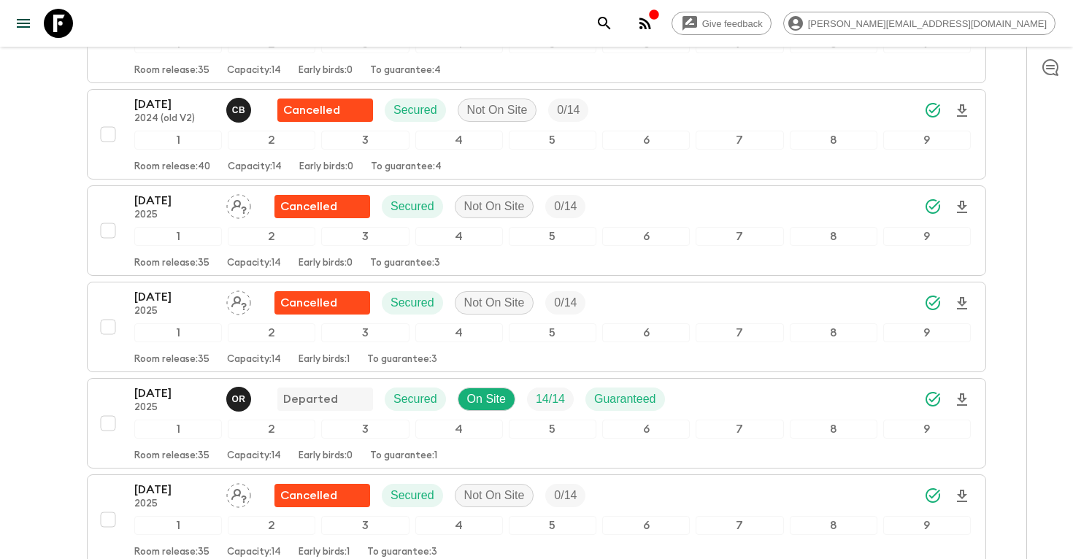
scroll to position [1830, 0]
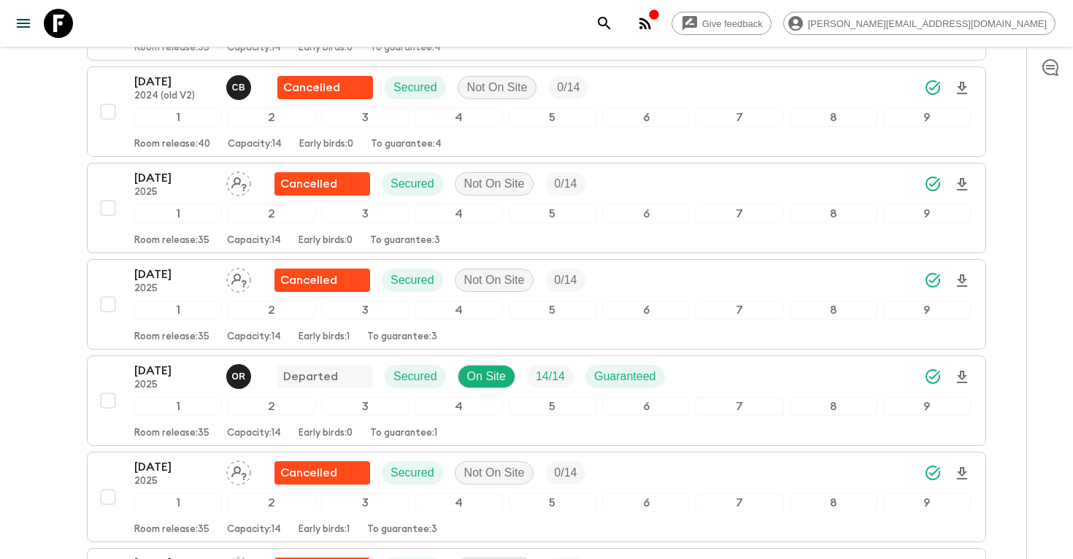
click at [610, 23] on icon "search adventures" at bounding box center [604, 23] width 12 height 12
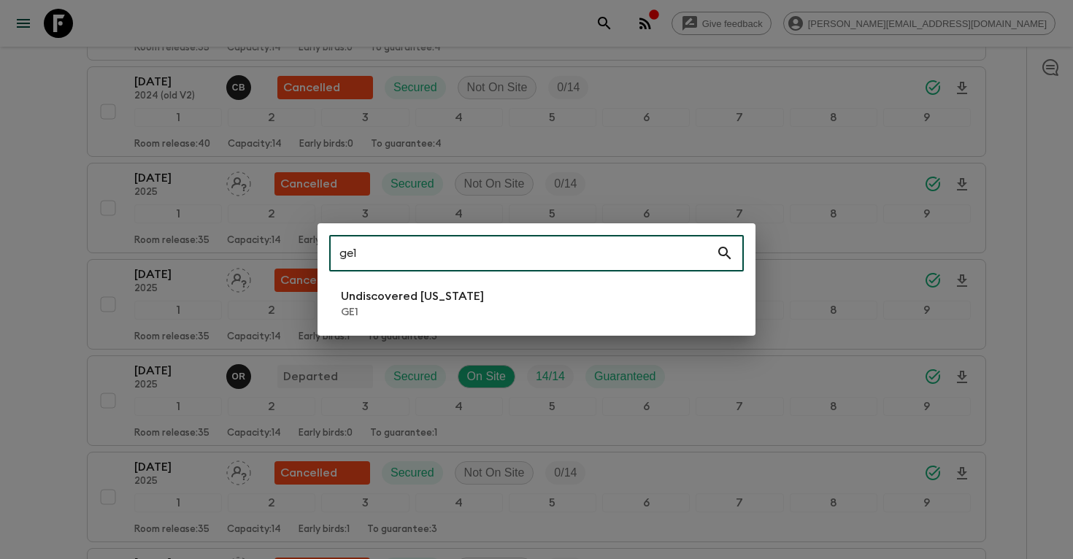
type input "ge1"
click at [396, 296] on p "Undiscovered [US_STATE]" at bounding box center [412, 297] width 143 height 18
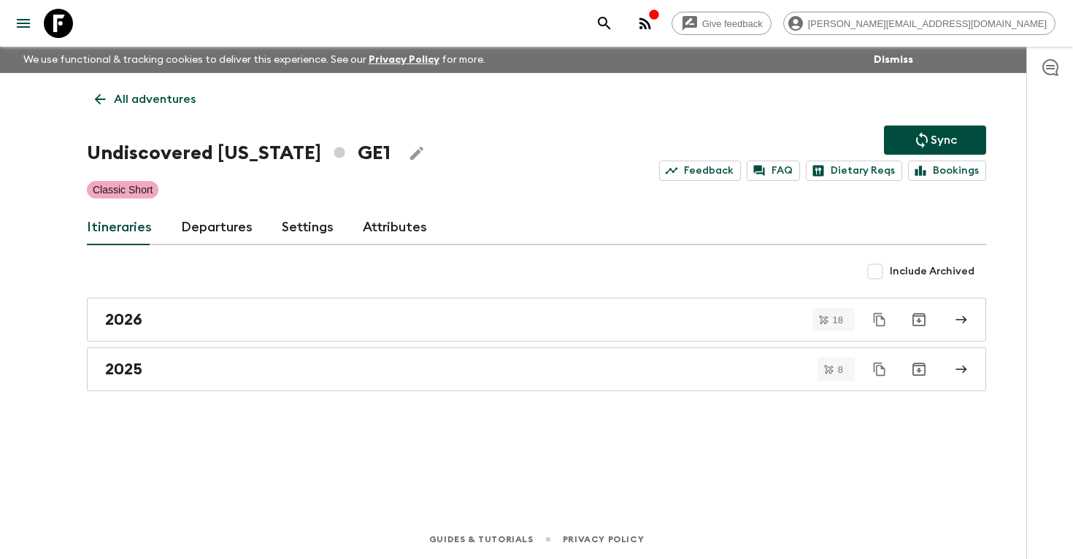
click at [212, 228] on link "Departures" at bounding box center [217, 227] width 72 height 35
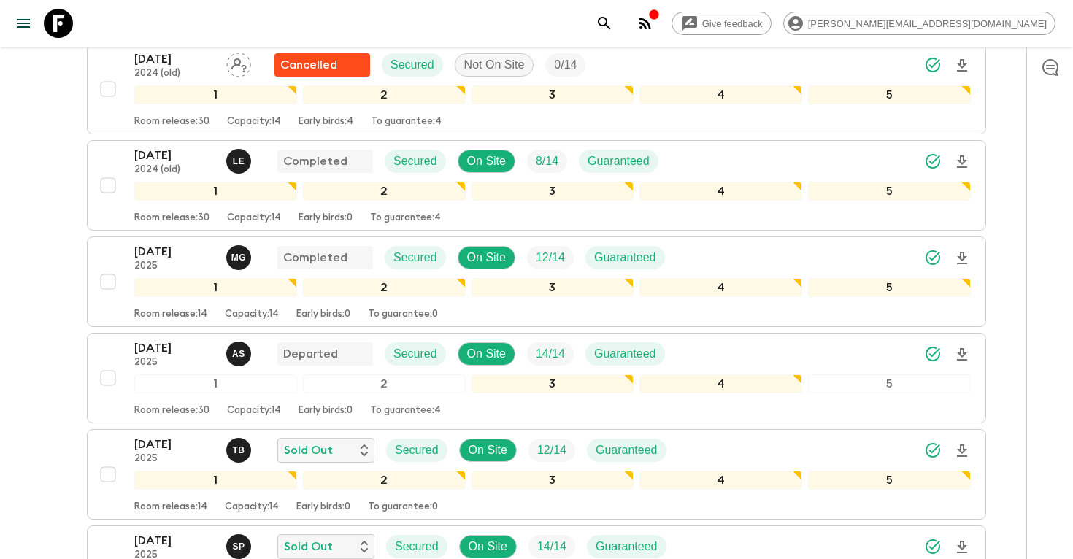
scroll to position [807, 0]
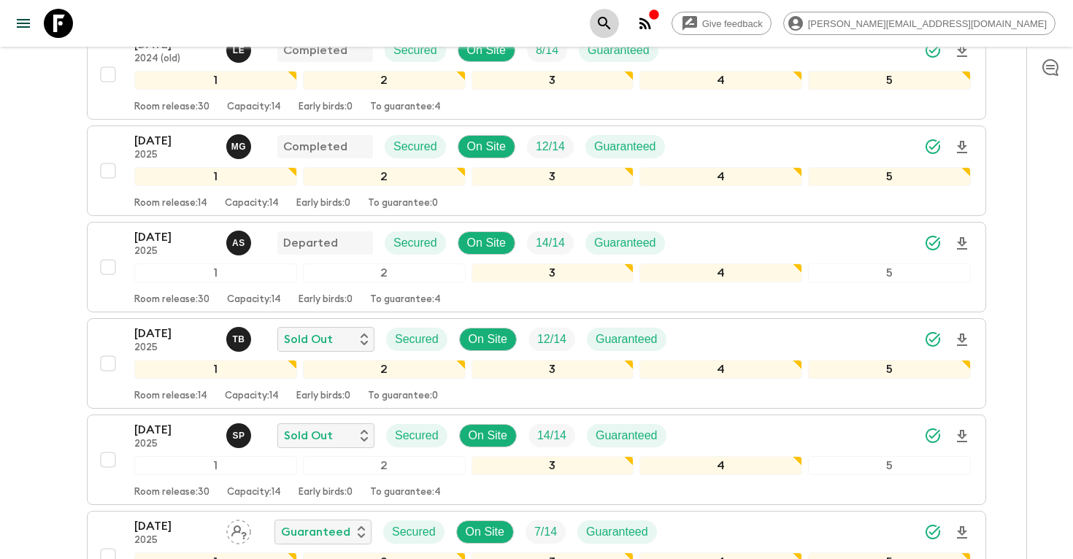
click at [610, 22] on icon "search adventures" at bounding box center [604, 23] width 12 height 12
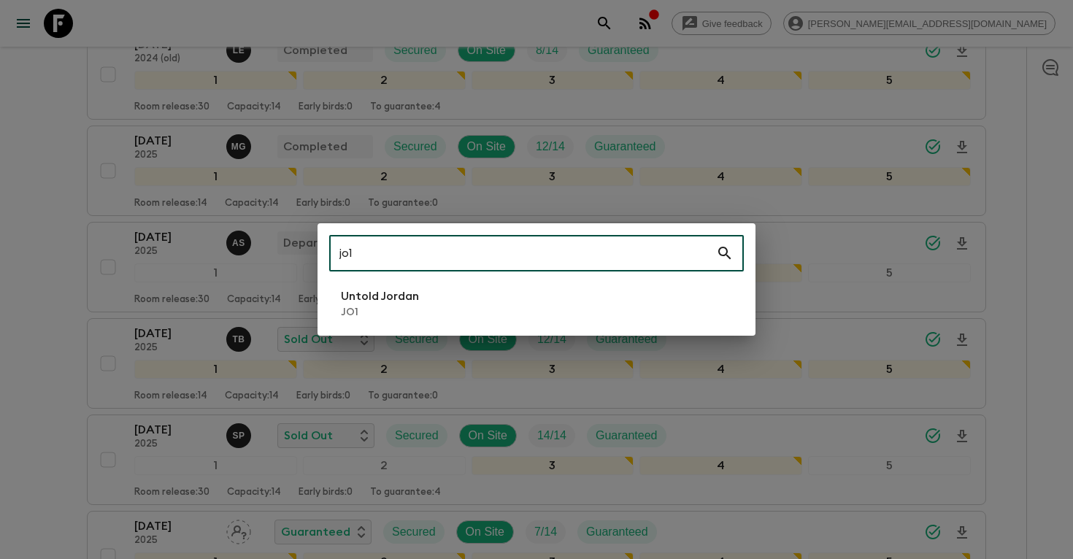
type input "jo1"
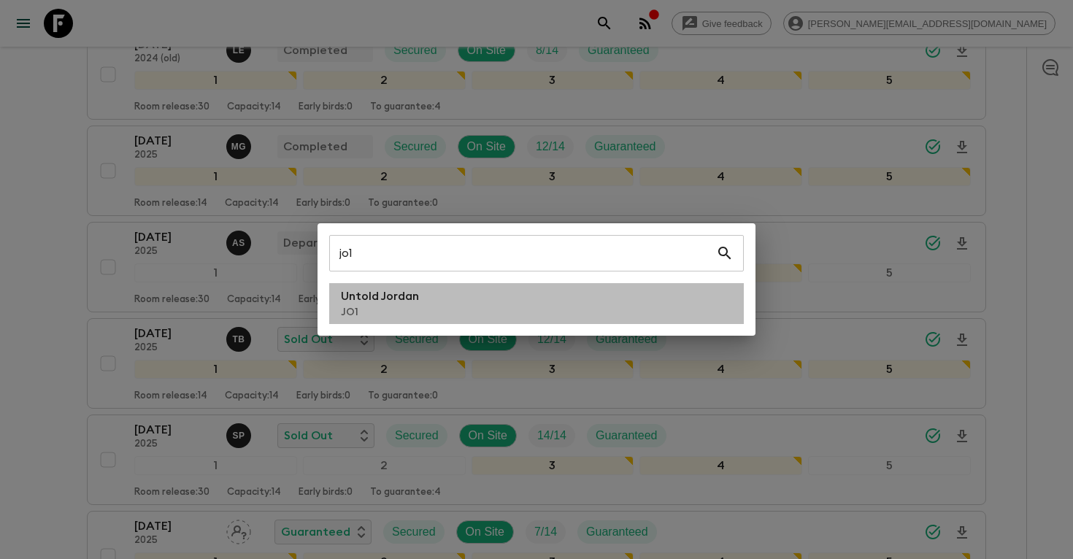
click at [523, 310] on li "Untold Jordan JO1" at bounding box center [536, 303] width 415 height 41
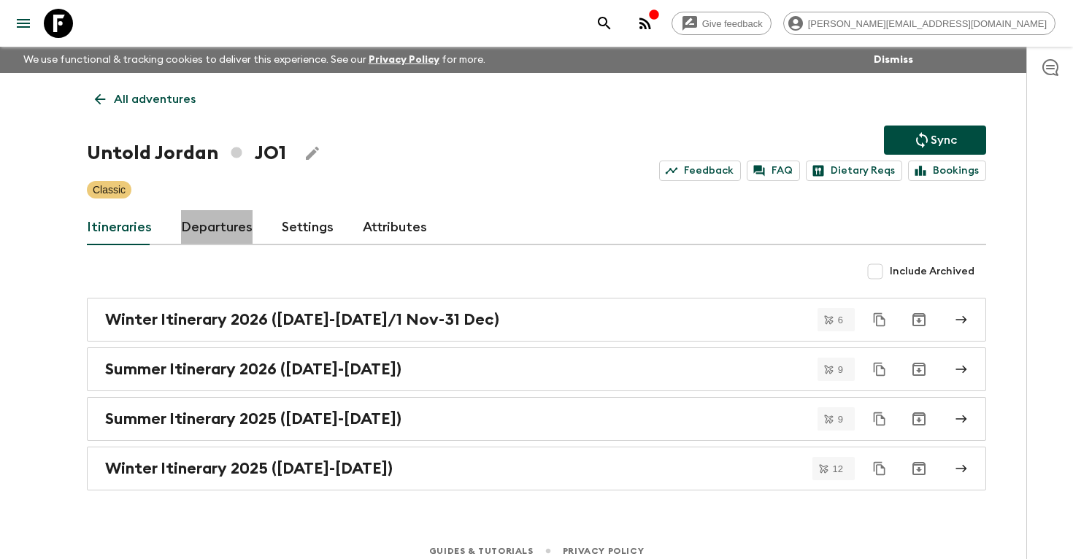
click at [223, 237] on link "Departures" at bounding box center [217, 227] width 72 height 35
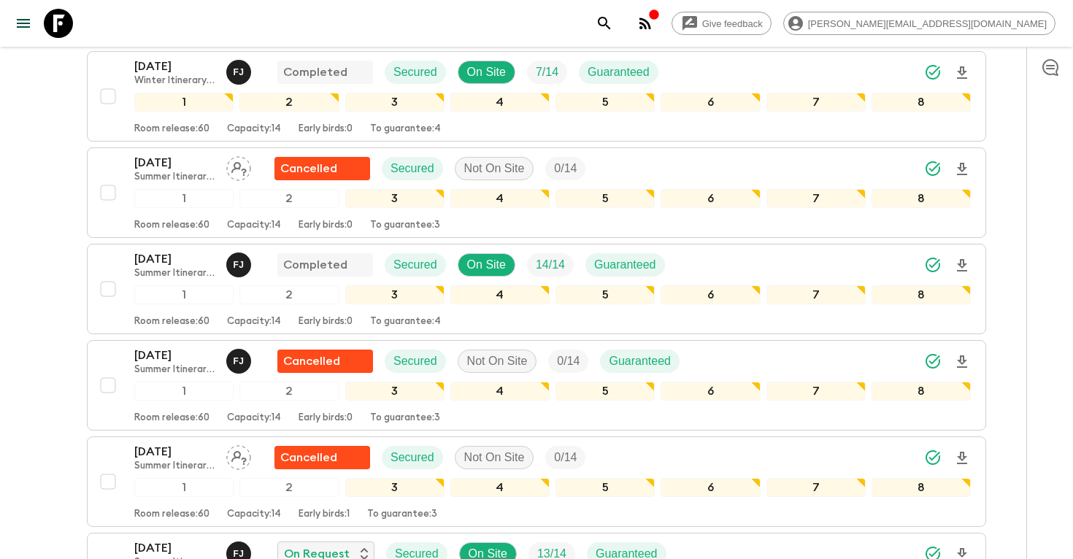
scroll to position [1744, 0]
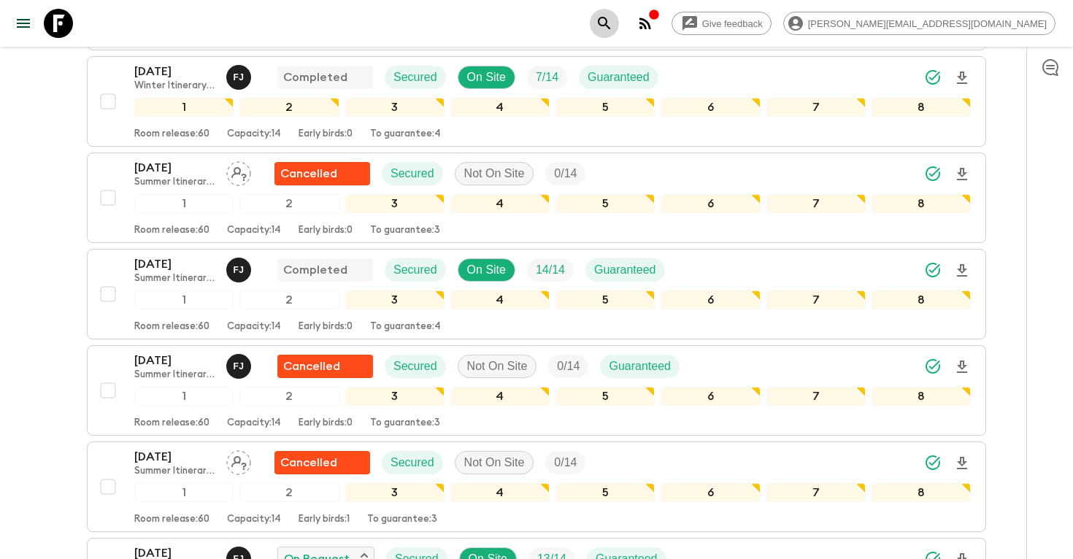
click at [613, 23] on icon "search adventures" at bounding box center [605, 24] width 18 height 18
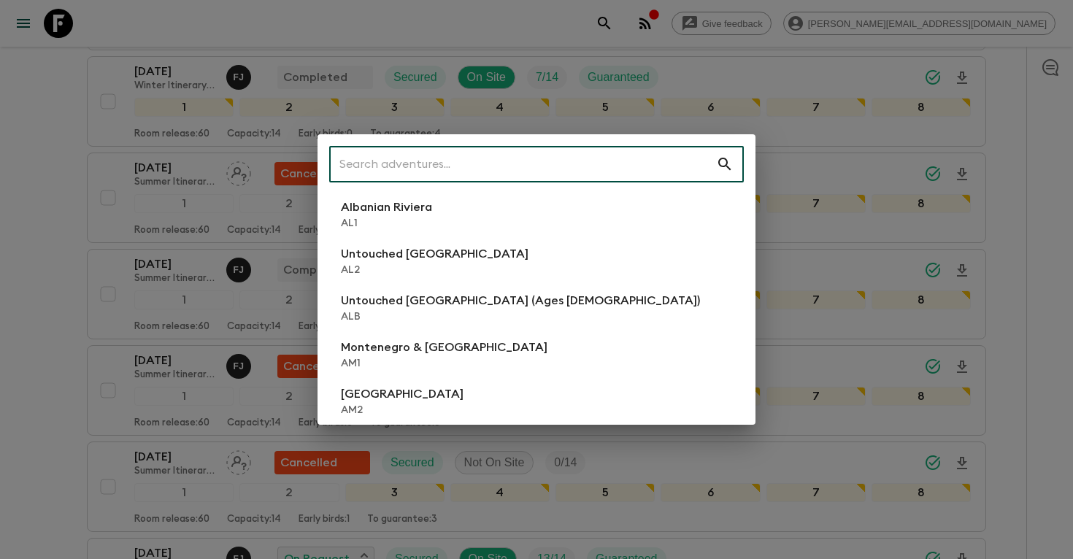
type input "4"
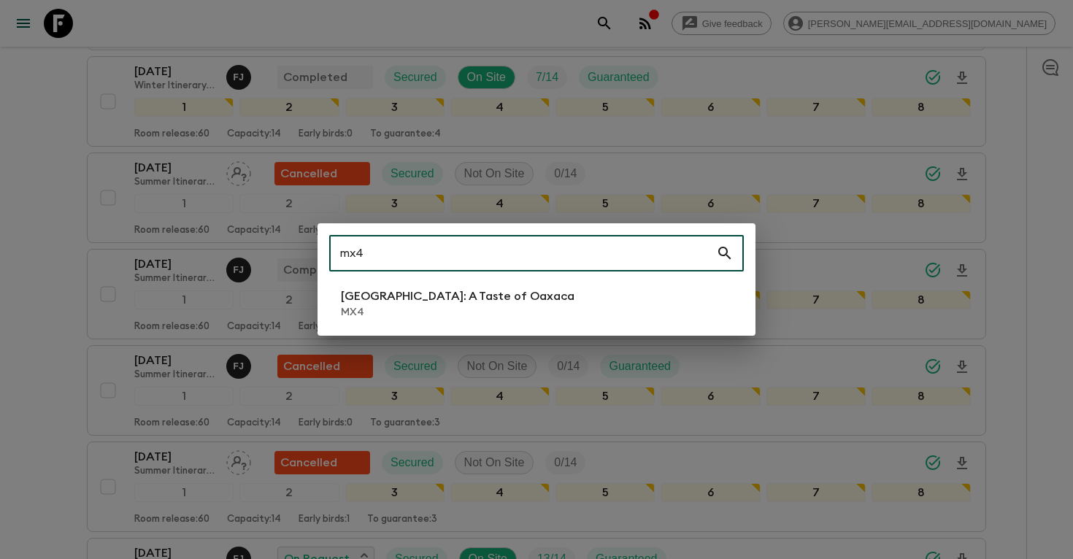
type input "mx4"
click at [484, 288] on p "[GEOGRAPHIC_DATA]: A Taste of Oaxaca" at bounding box center [458, 297] width 234 height 18
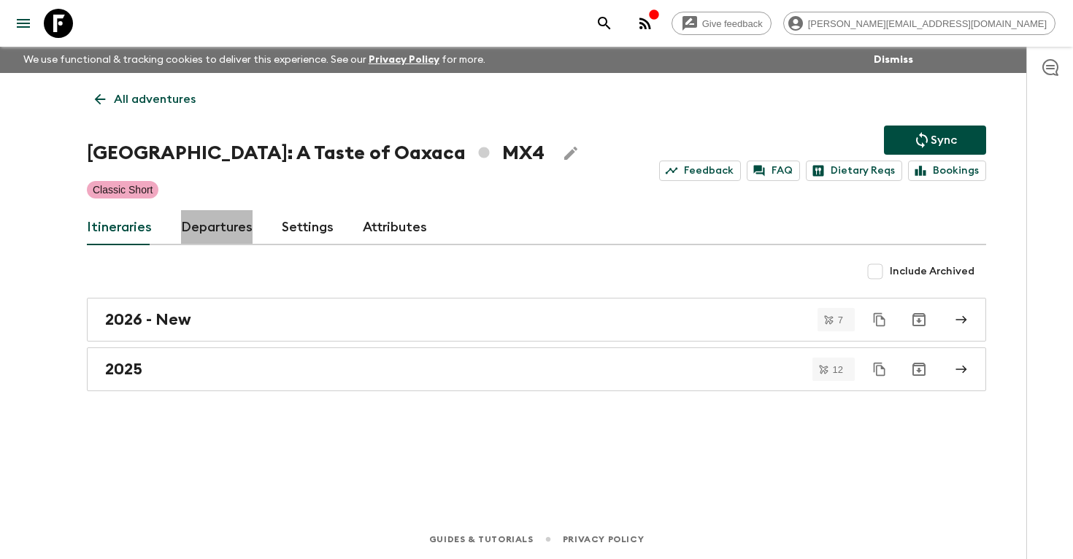
click at [218, 231] on link "Departures" at bounding box center [217, 227] width 72 height 35
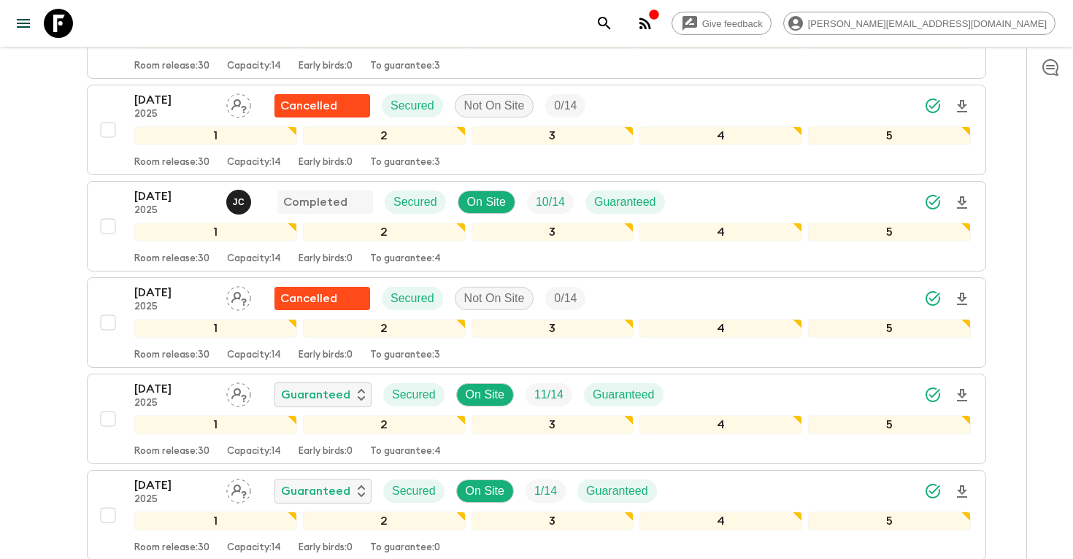
scroll to position [1522, 0]
click at [613, 20] on icon "search adventures" at bounding box center [605, 24] width 18 height 18
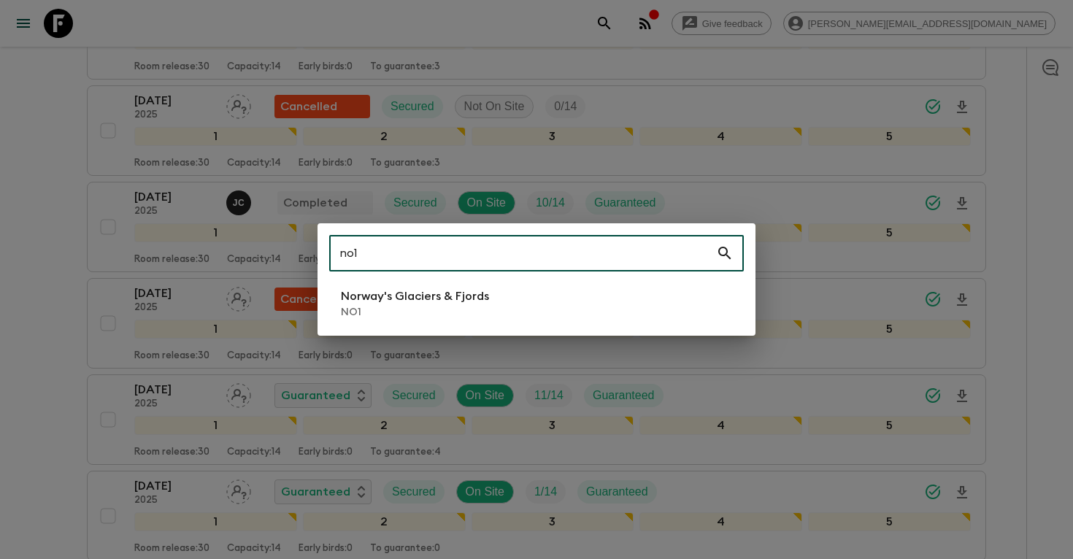
type input "no1"
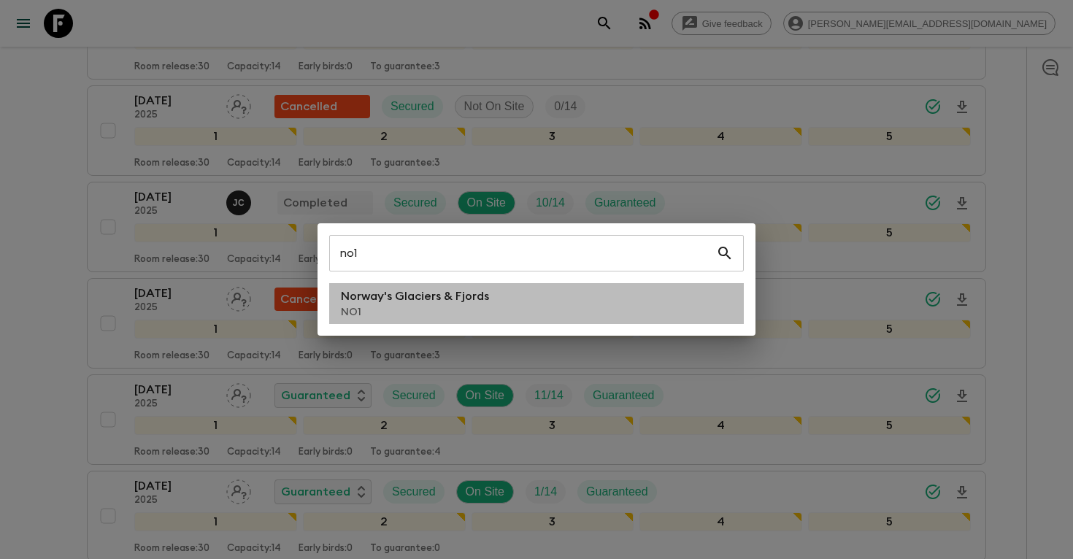
click at [481, 300] on p "Norway's Glaciers & Fjords" at bounding box center [415, 297] width 148 height 18
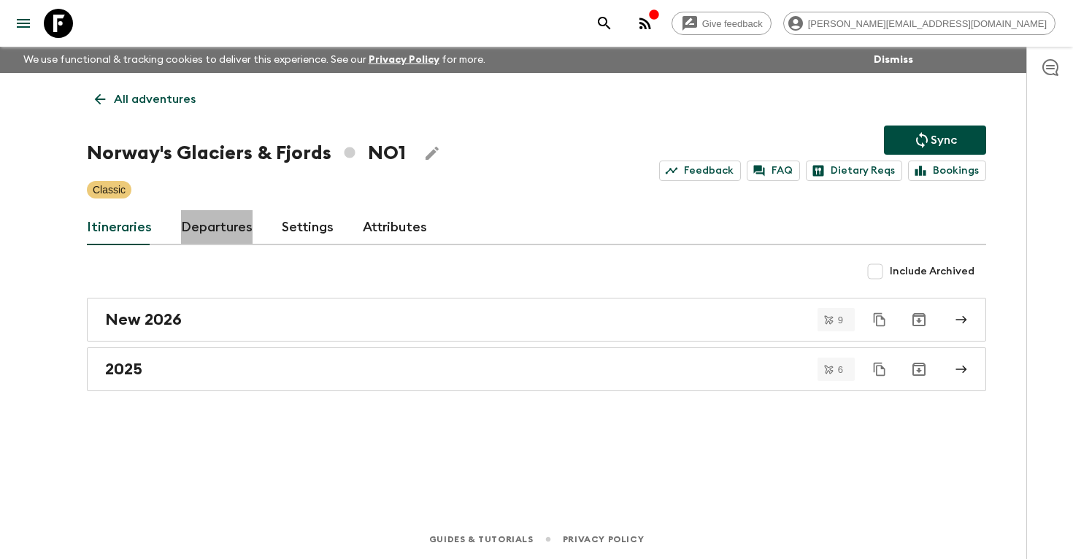
click at [223, 234] on link "Departures" at bounding box center [217, 227] width 72 height 35
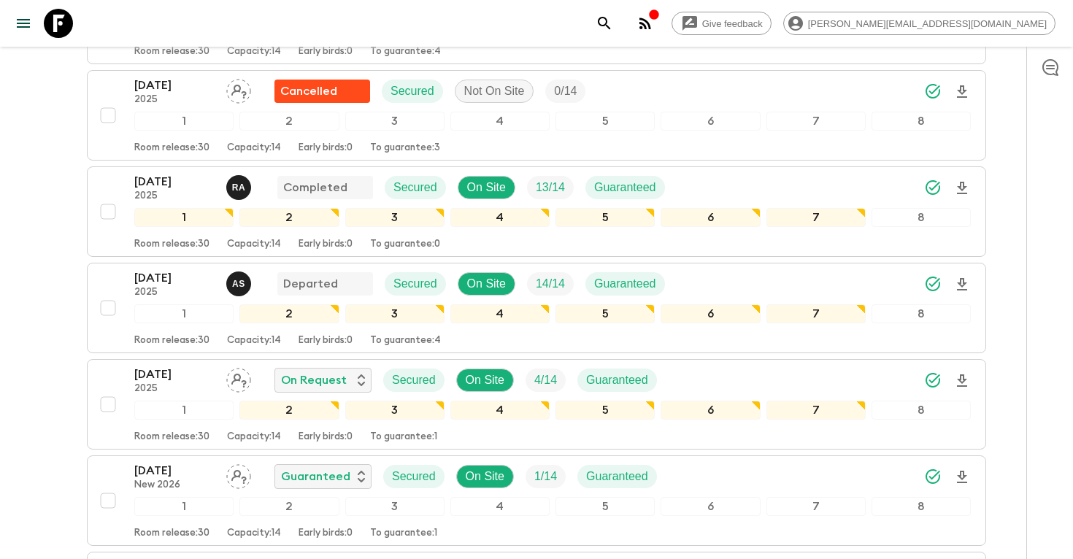
scroll to position [1138, 0]
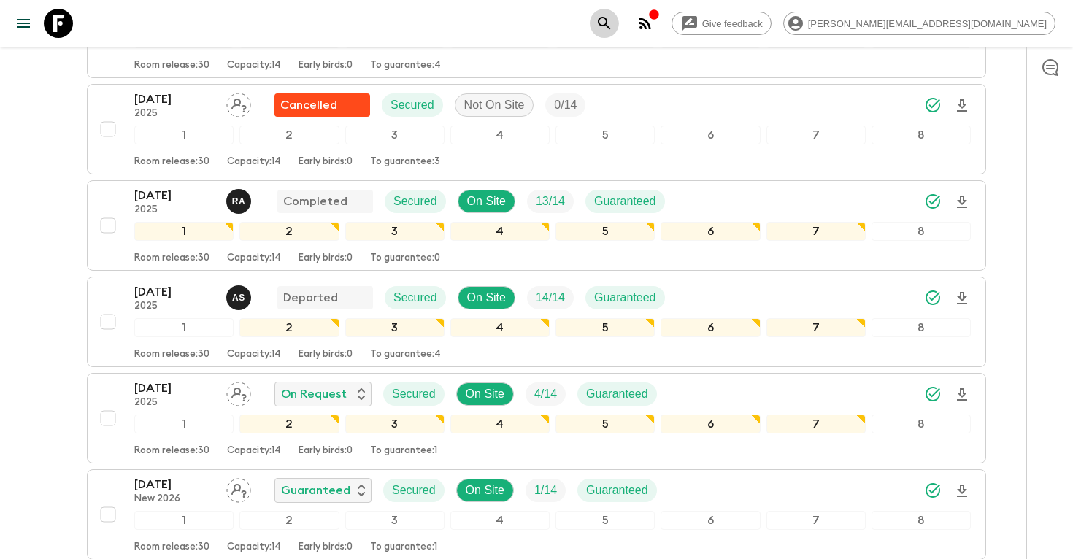
click at [610, 23] on icon "search adventures" at bounding box center [604, 23] width 12 height 12
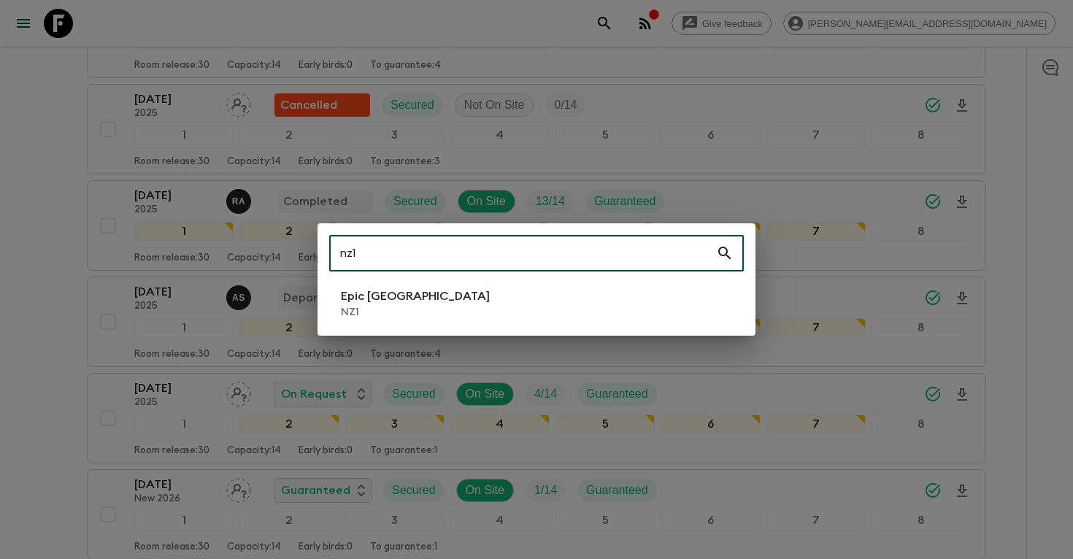
type input "nz1"
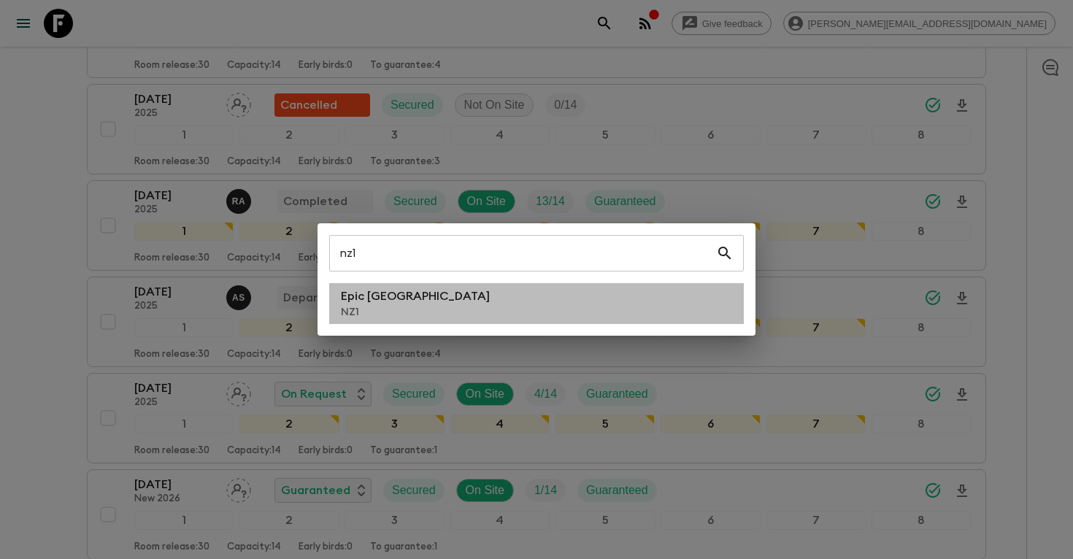
click at [455, 312] on li "Epic New Zealand NZ1" at bounding box center [536, 303] width 415 height 41
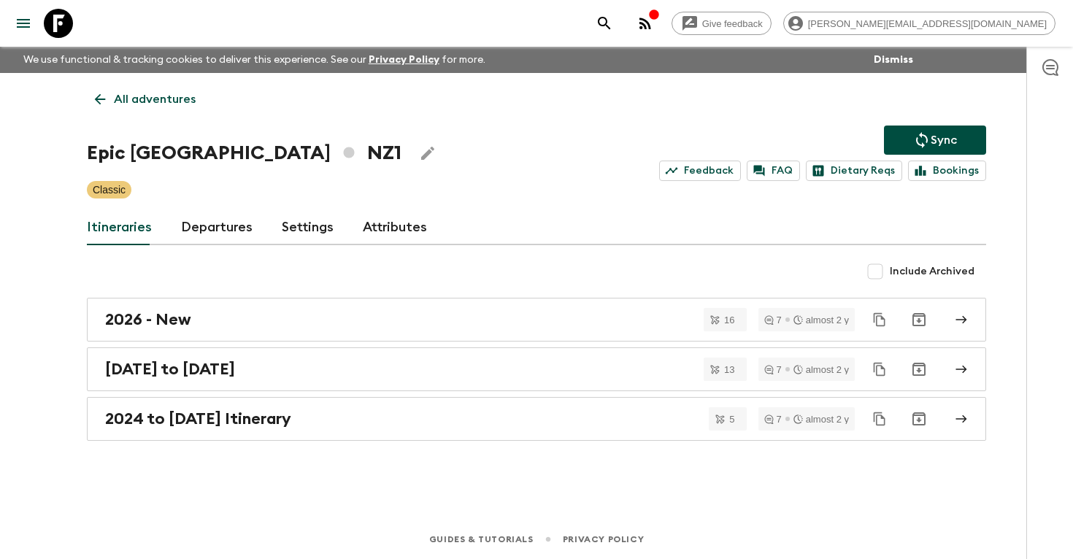
click at [217, 231] on link "Departures" at bounding box center [217, 227] width 72 height 35
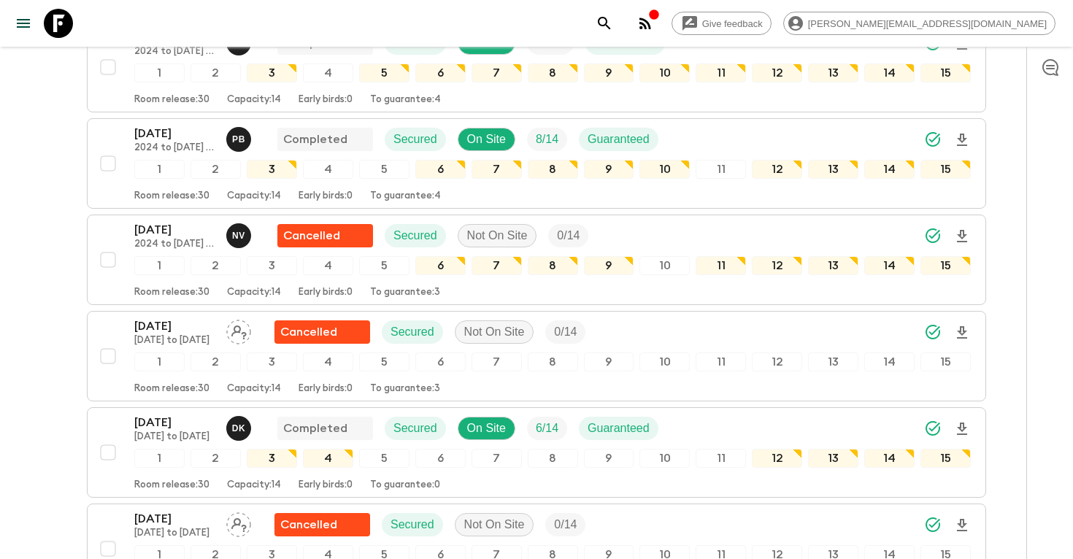
scroll to position [517, 0]
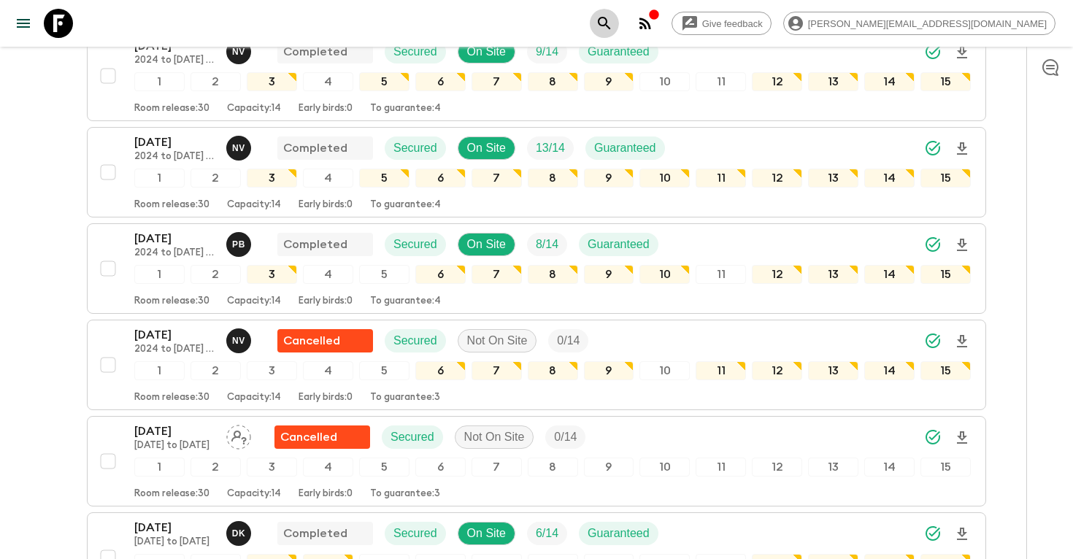
click at [613, 21] on icon "search adventures" at bounding box center [605, 24] width 18 height 18
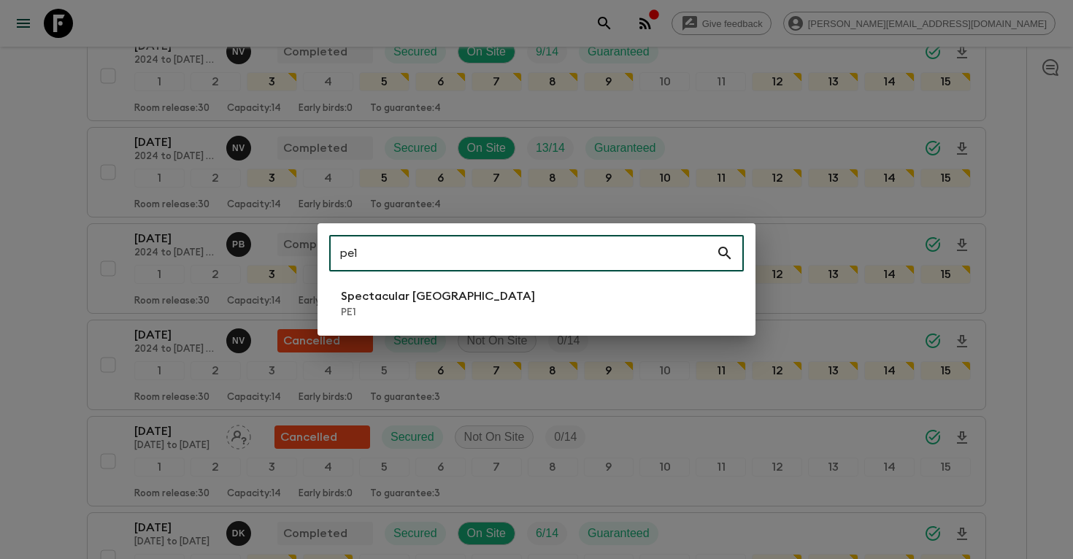
type input "pe1"
click at [493, 301] on li "Spectacular Peru PE1" at bounding box center [536, 303] width 415 height 41
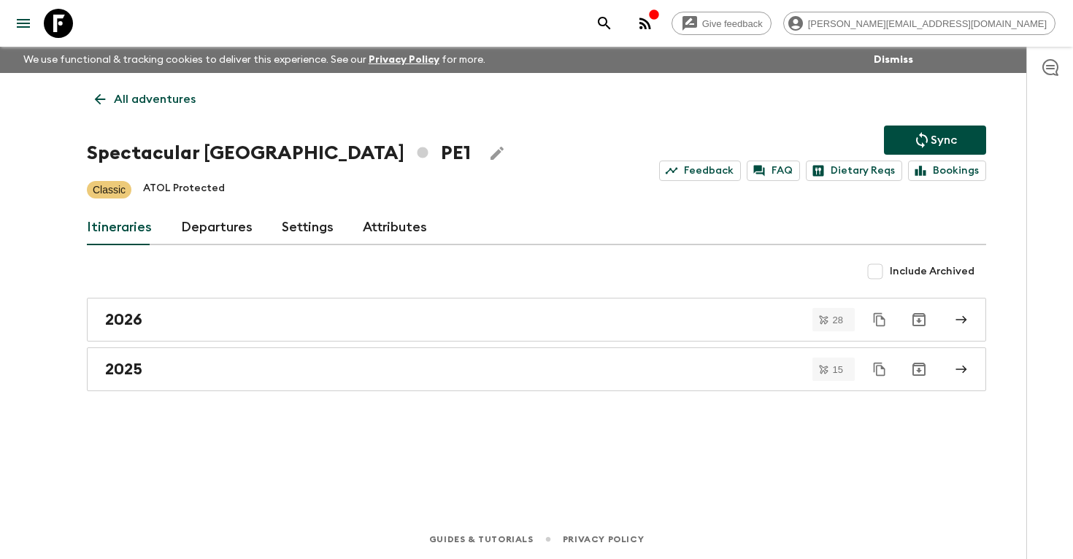
click at [205, 238] on link "Departures" at bounding box center [217, 227] width 72 height 35
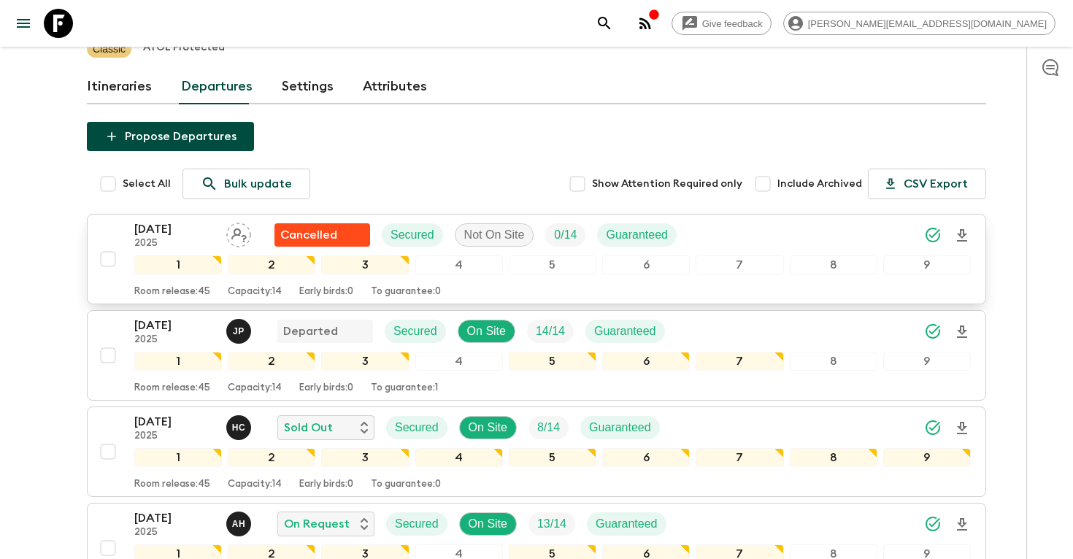
scroll to position [142, 0]
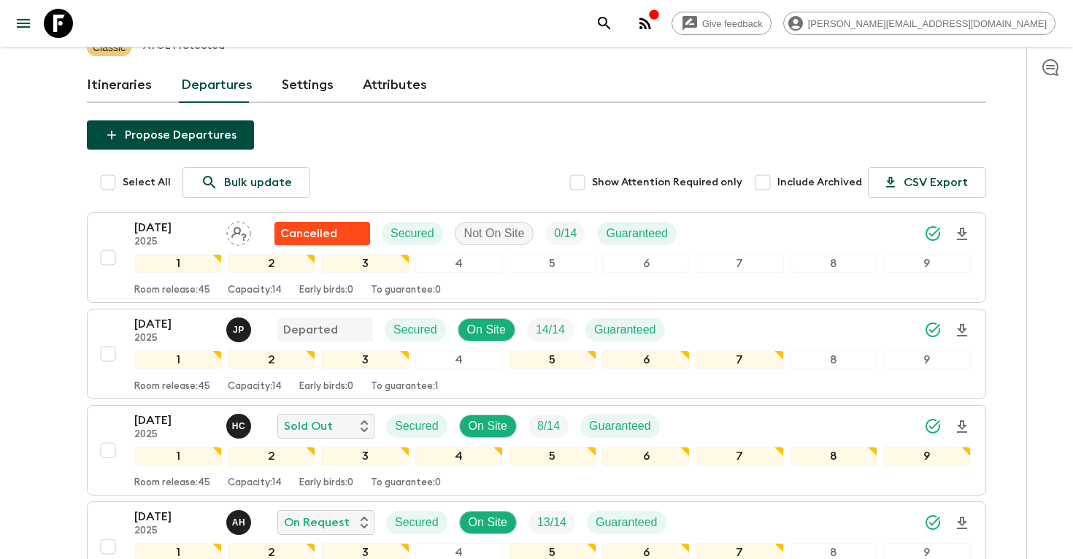
click at [613, 20] on icon "search adventures" at bounding box center [605, 24] width 18 height 18
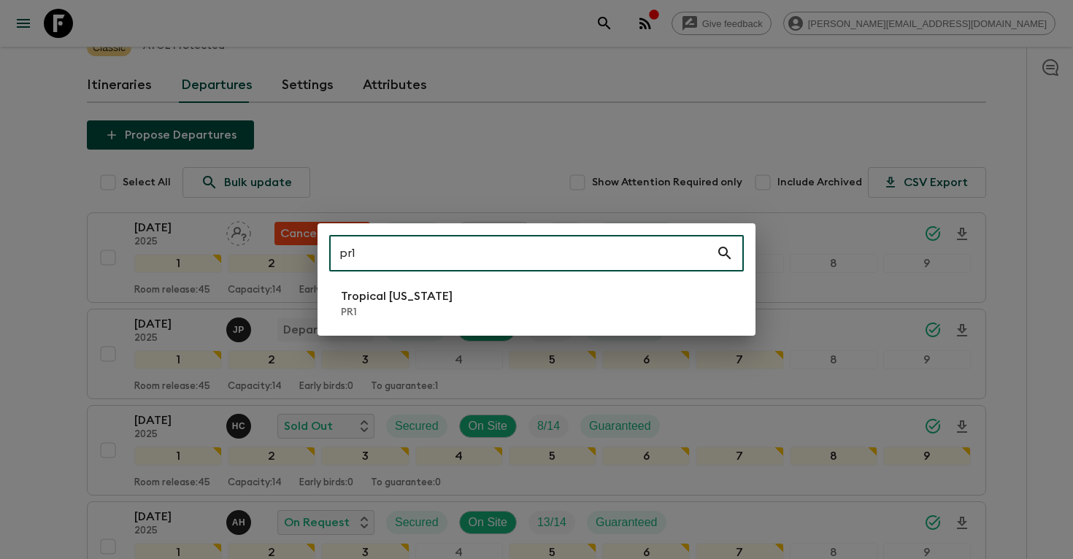
type input "pr1"
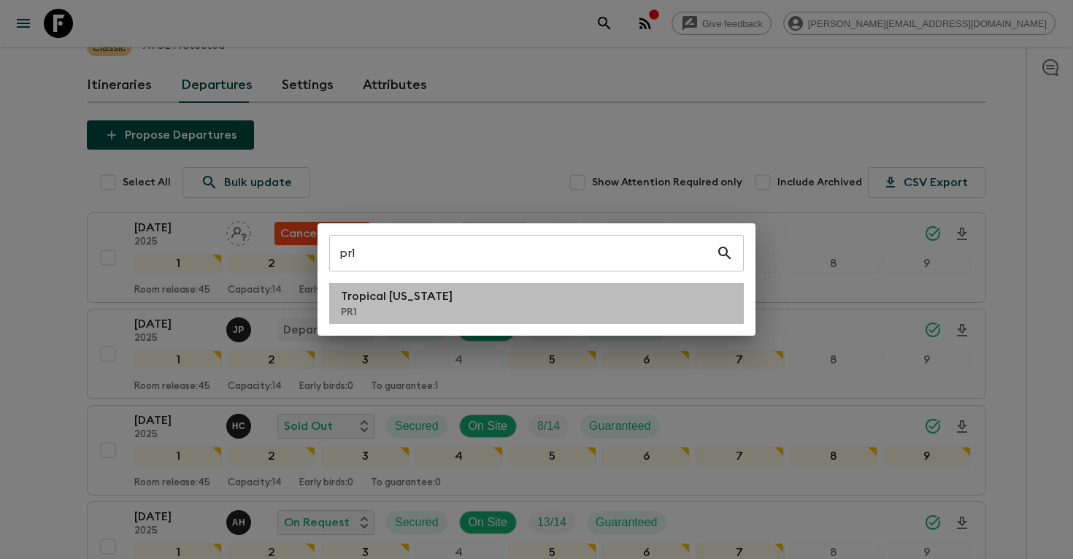
click at [432, 311] on p "PR1" at bounding box center [397, 312] width 112 height 15
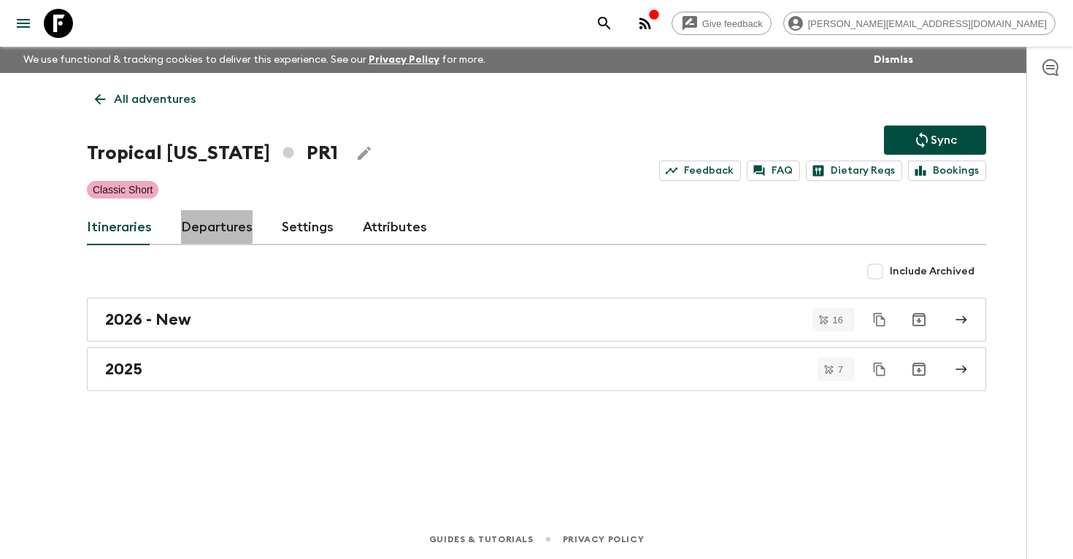
click at [203, 221] on link "Departures" at bounding box center [217, 227] width 72 height 35
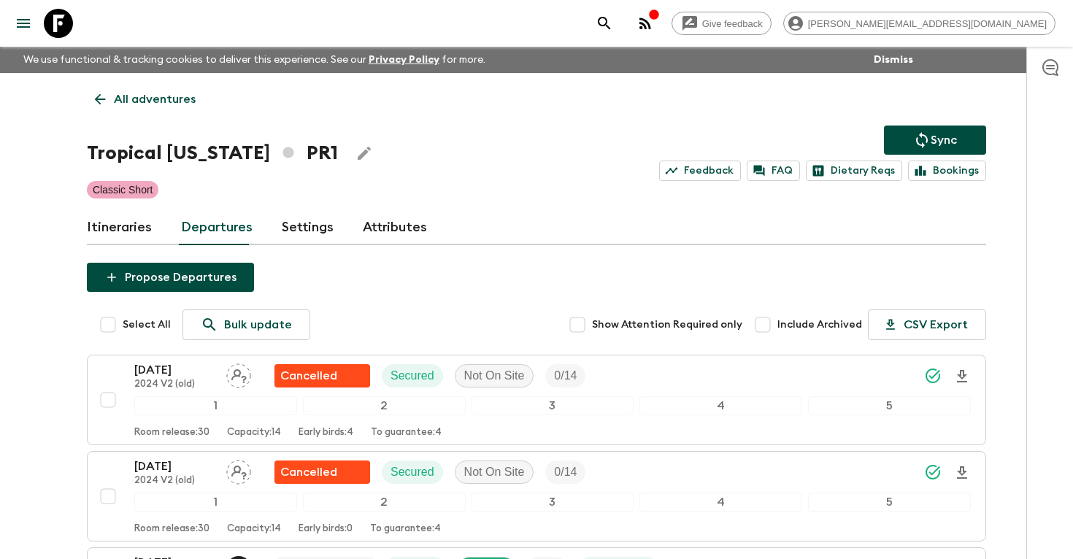
click at [610, 24] on icon "search adventures" at bounding box center [604, 23] width 12 height 12
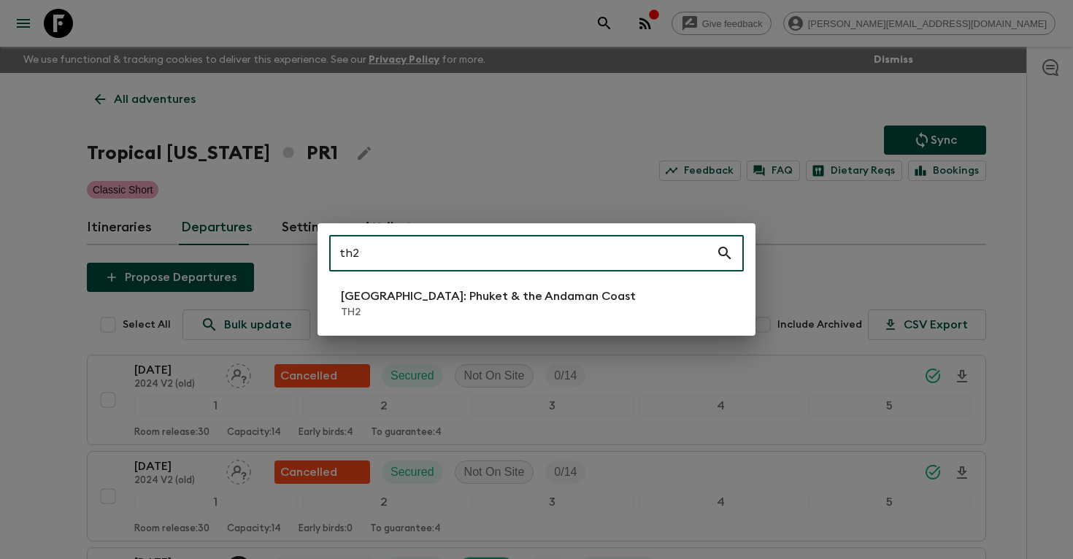
type input "th2"
click at [506, 306] on p "TH2" at bounding box center [488, 312] width 295 height 15
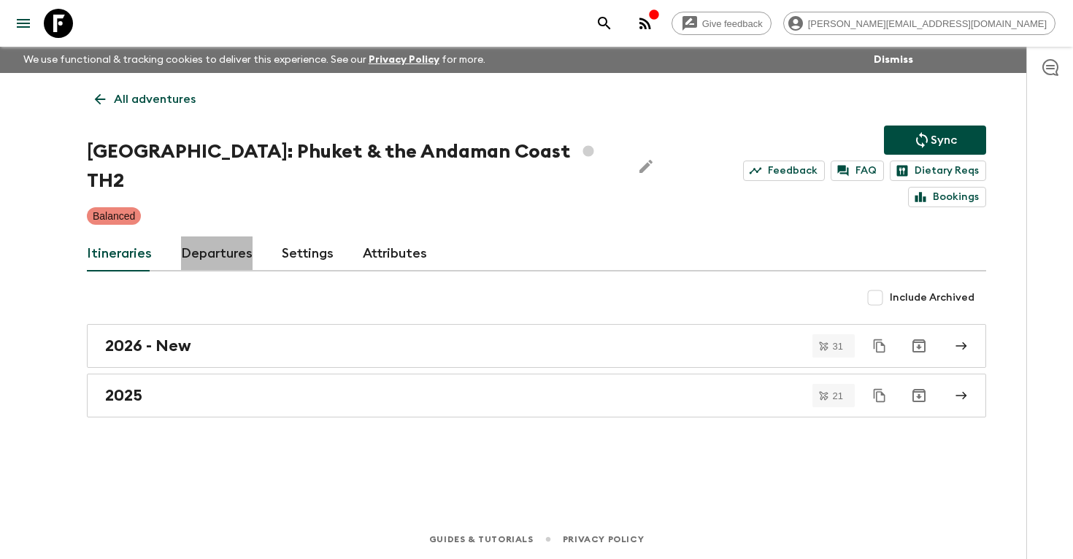
click at [202, 236] on link "Departures" at bounding box center [217, 253] width 72 height 35
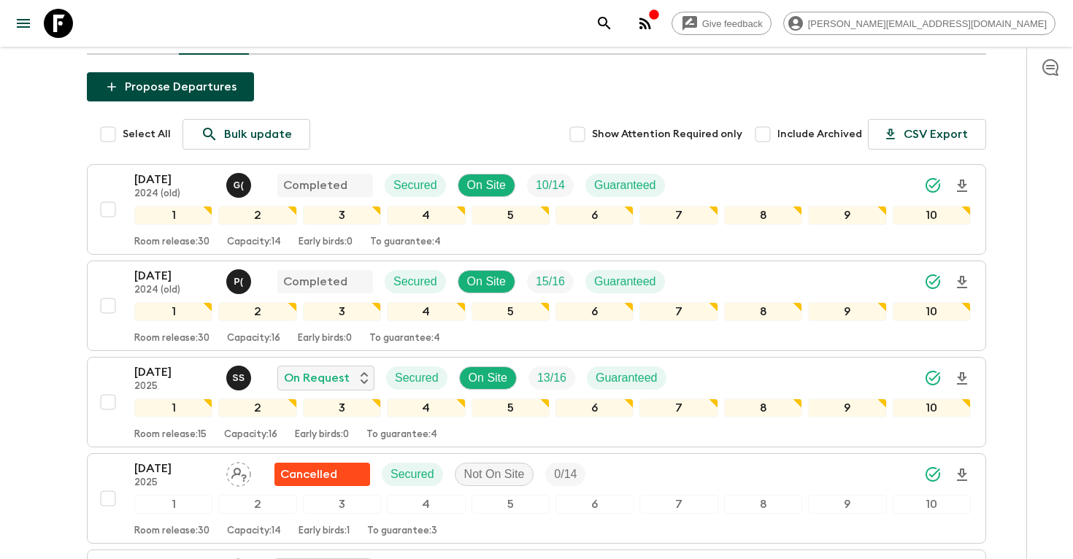
scroll to position [215, 0]
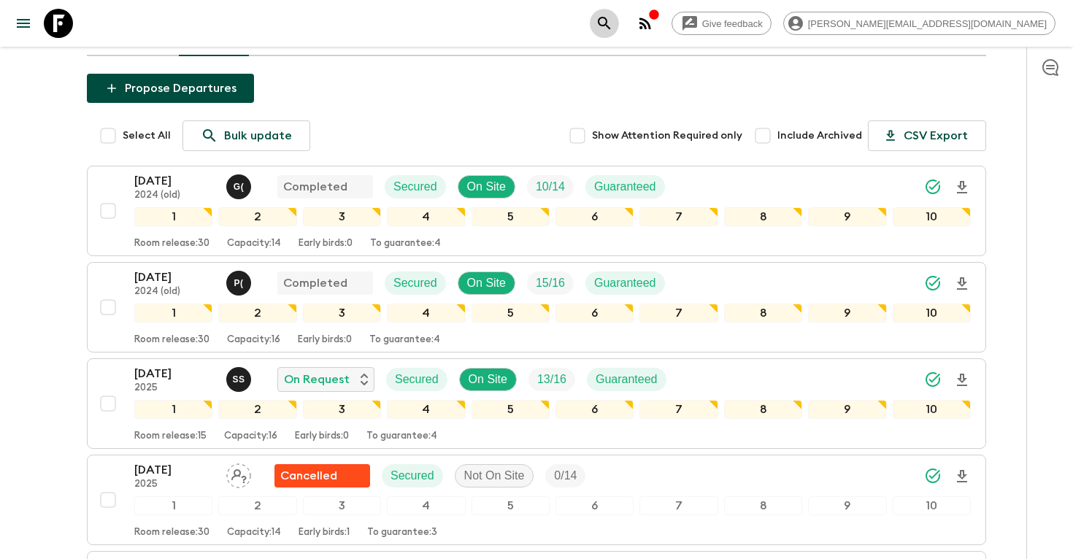
click at [613, 23] on icon "search adventures" at bounding box center [605, 24] width 18 height 18
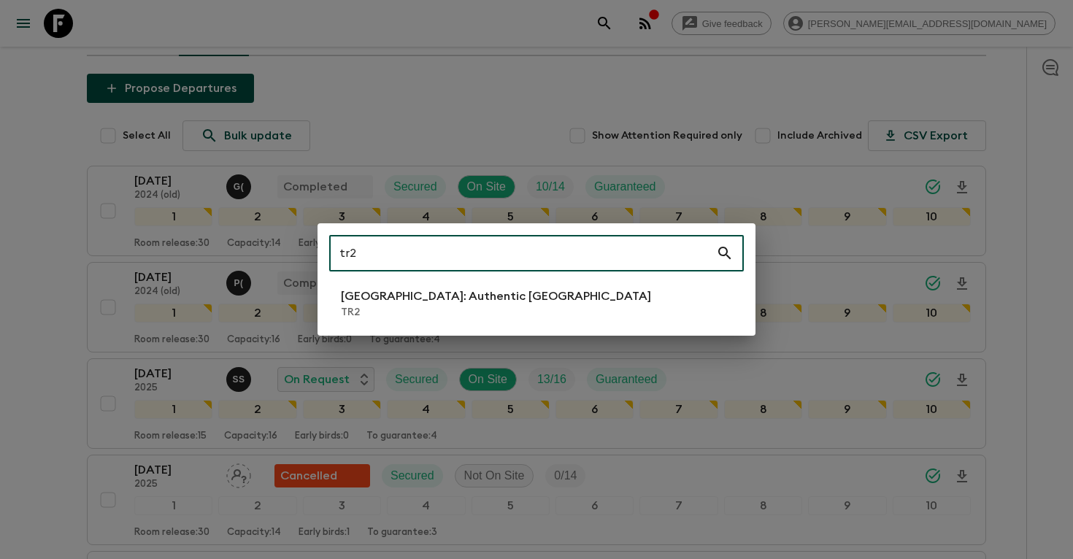
type input "tr2"
click at [387, 303] on p "[GEOGRAPHIC_DATA]: Authentic [GEOGRAPHIC_DATA]" at bounding box center [496, 297] width 310 height 18
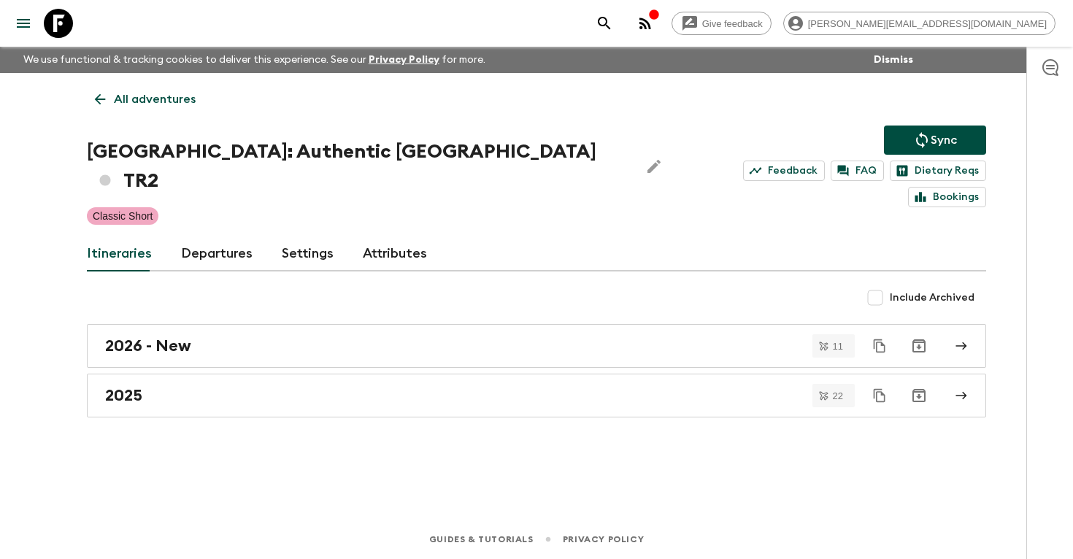
click at [235, 236] on link "Departures" at bounding box center [217, 253] width 72 height 35
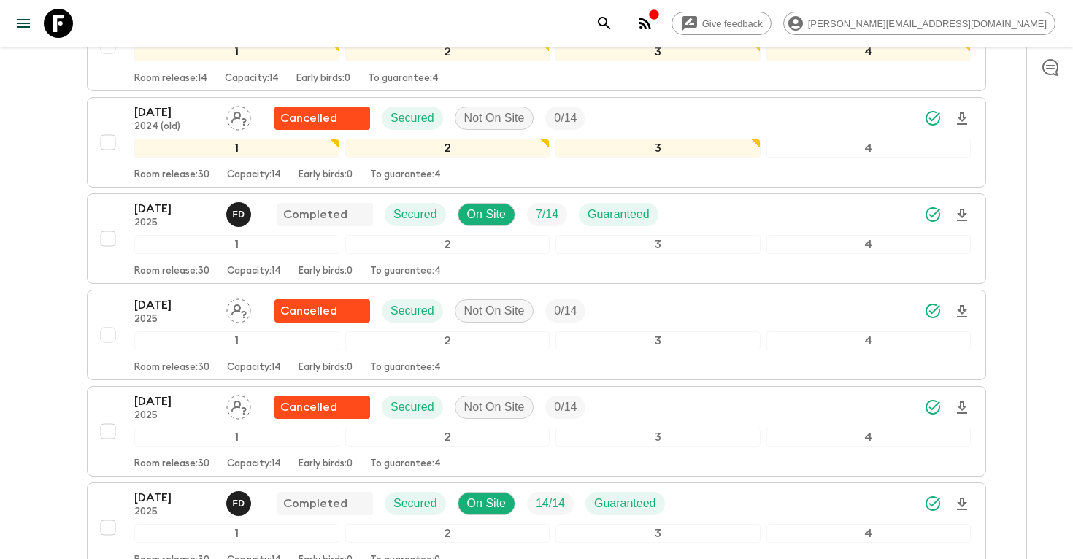
scroll to position [1093, 0]
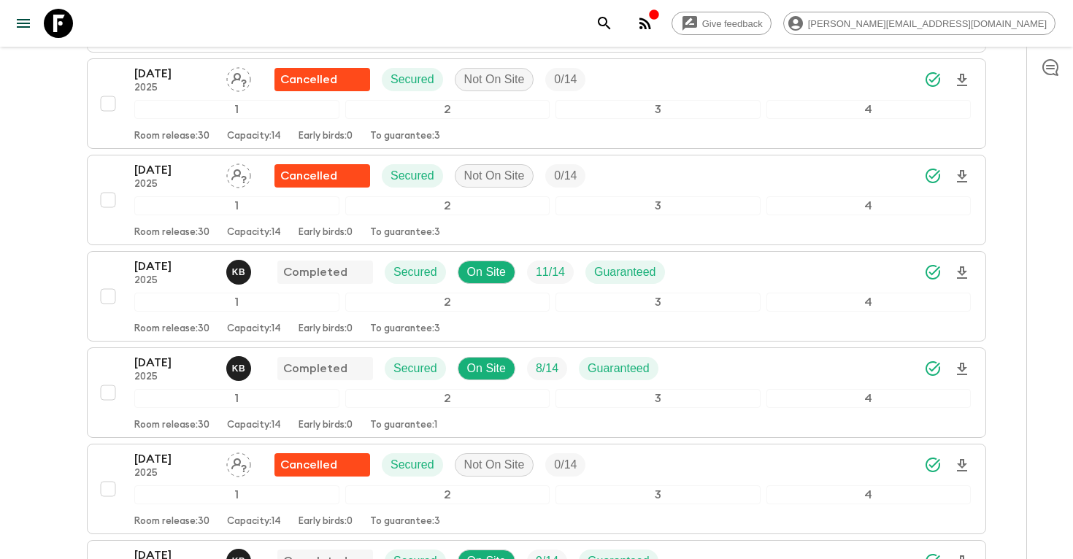
click at [613, 28] on icon "search adventures" at bounding box center [605, 24] width 18 height 18
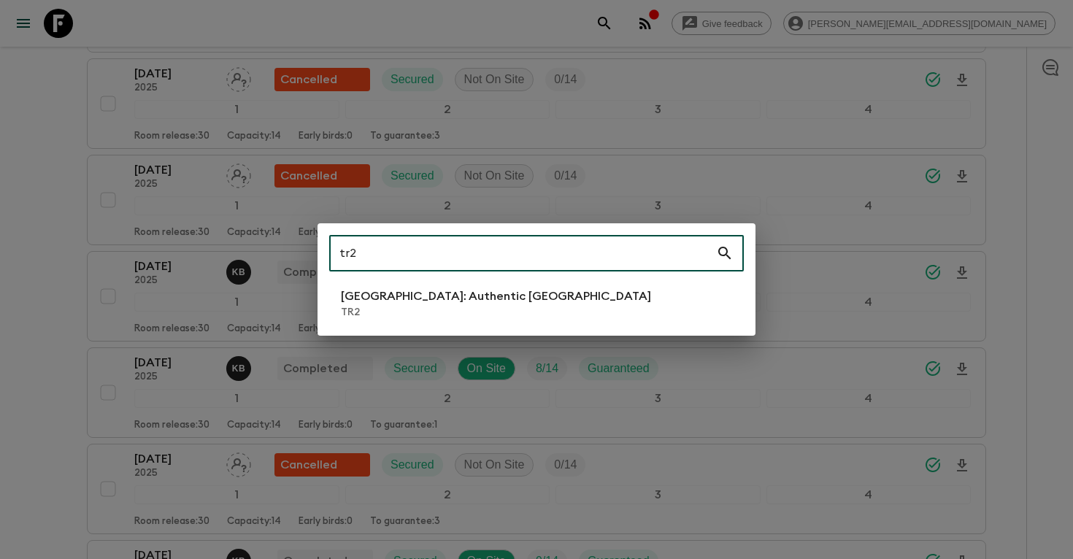
type input "tr2"
click at [520, 318] on li "Türkiye: Authentic Istanbul TR2" at bounding box center [536, 303] width 415 height 41
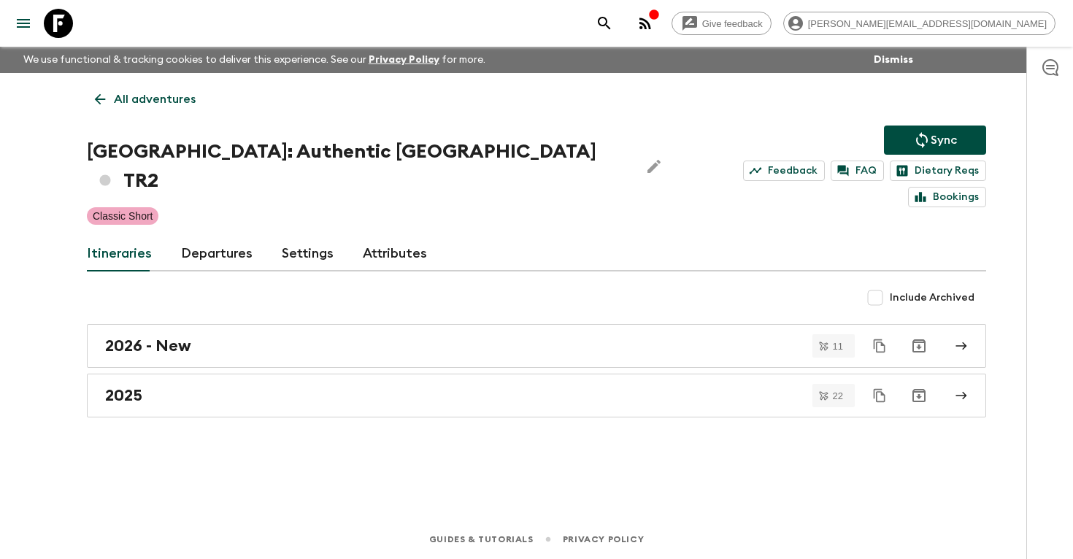
click at [212, 238] on link "Departures" at bounding box center [217, 253] width 72 height 35
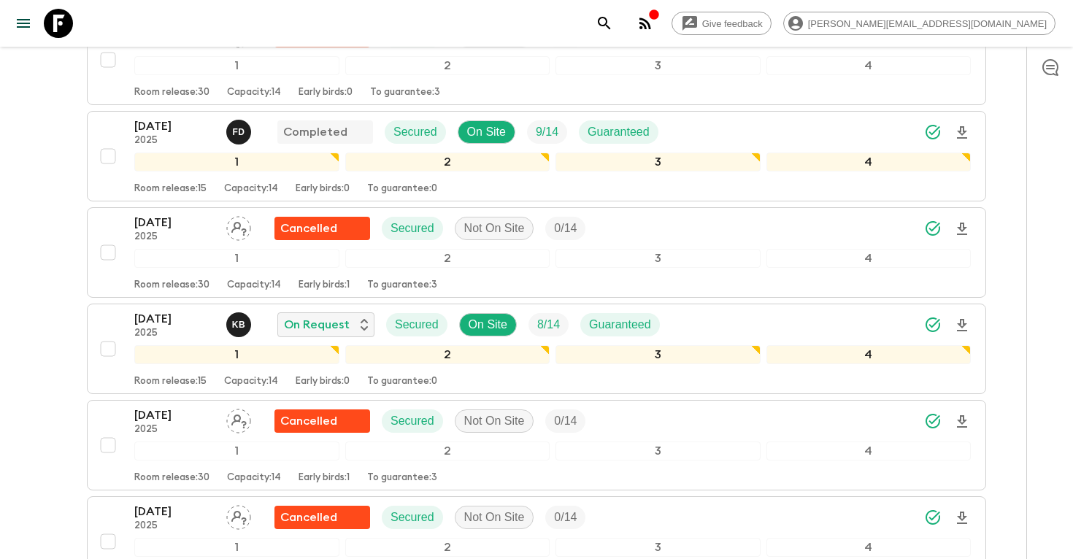
scroll to position [2229, 0]
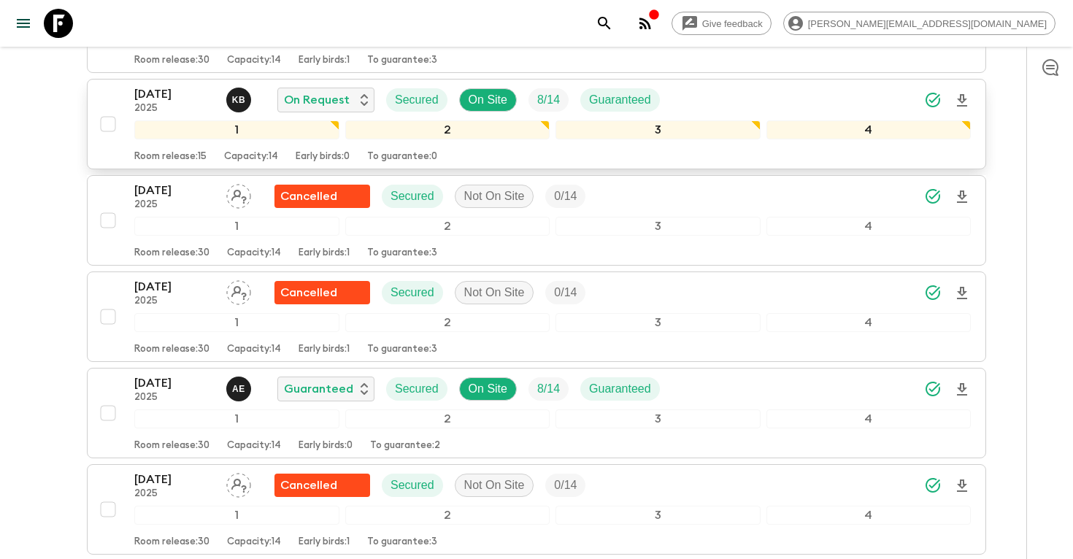
click at [958, 92] on icon "Download Onboarding" at bounding box center [962, 101] width 18 height 18
click at [610, 27] on icon "search adventures" at bounding box center [604, 23] width 12 height 12
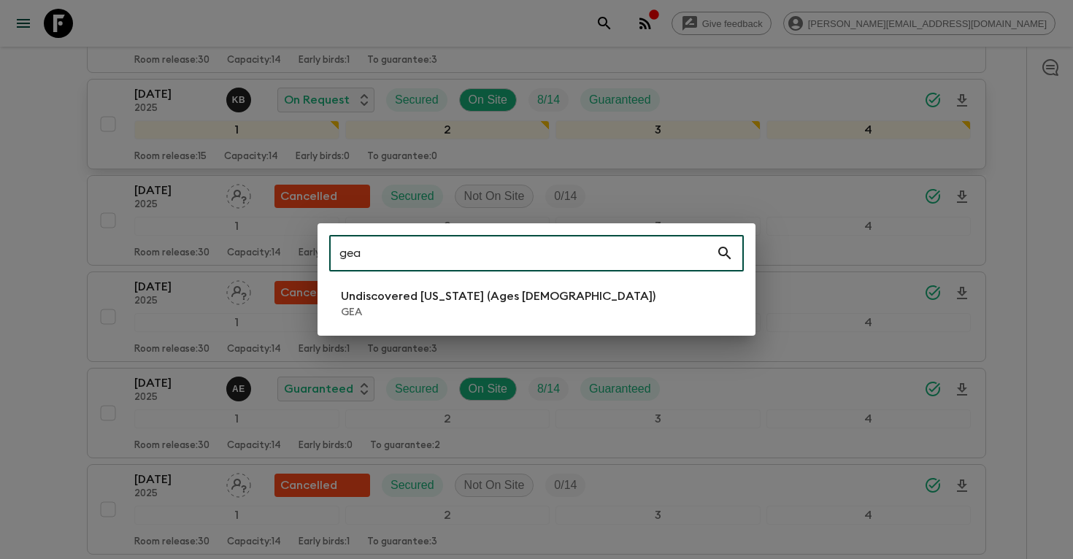
type input "gea"
click at [543, 294] on li "Undiscovered Georgia (Ages 45-59) GEA" at bounding box center [536, 303] width 415 height 41
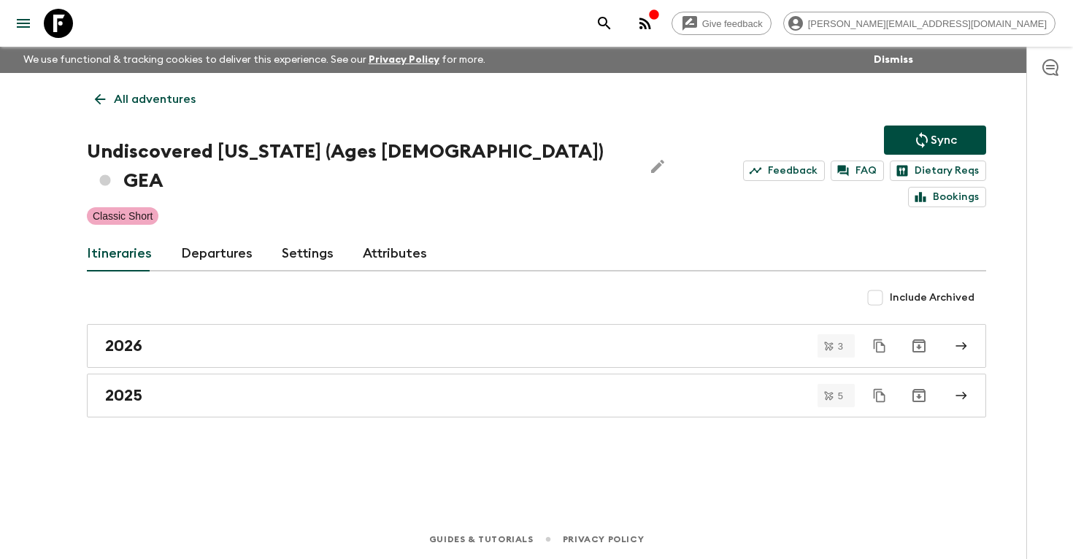
click at [228, 236] on link "Departures" at bounding box center [217, 253] width 72 height 35
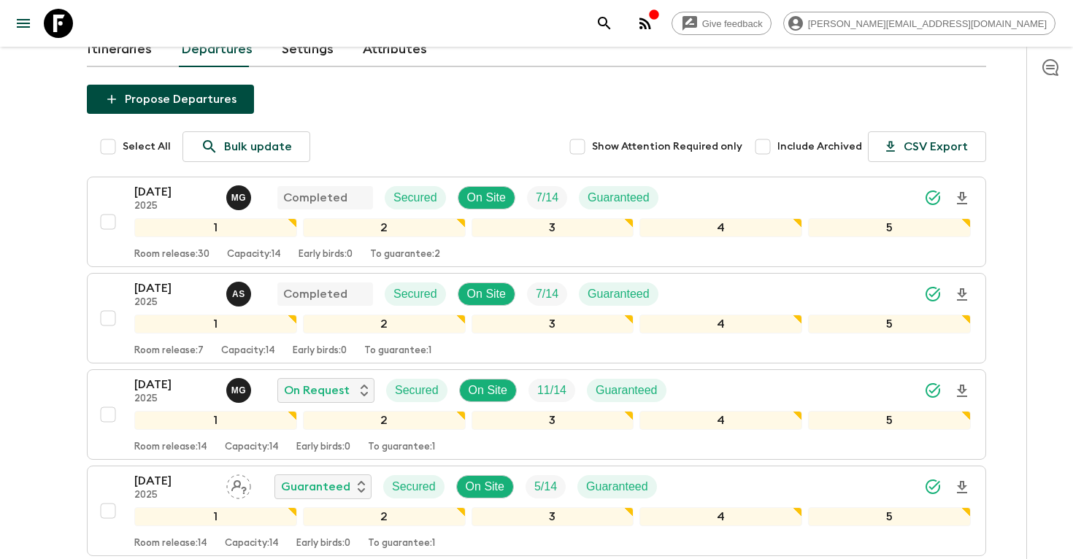
scroll to position [194, 0]
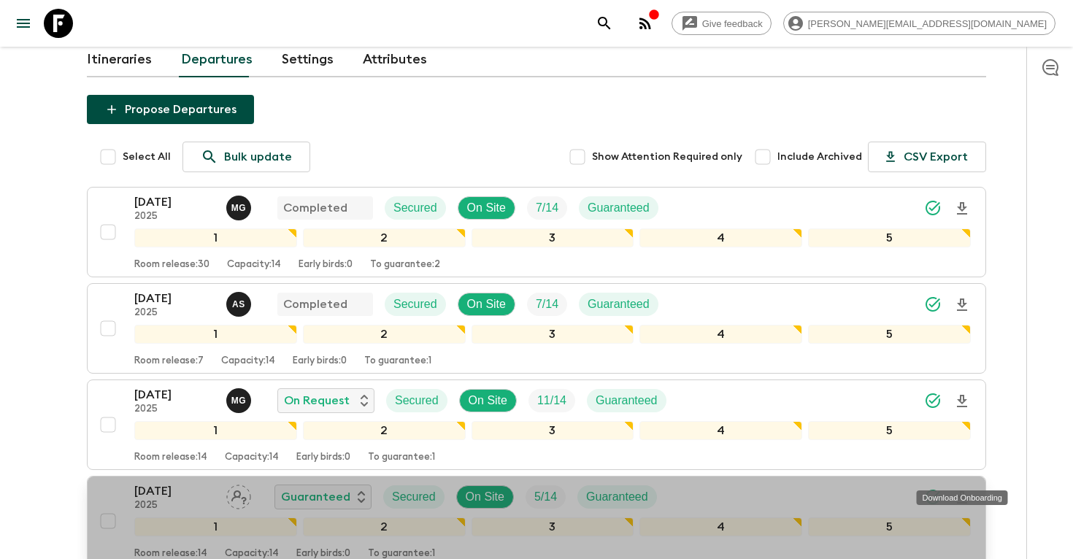
click at [961, 489] on icon "Download Onboarding" at bounding box center [962, 498] width 18 height 18
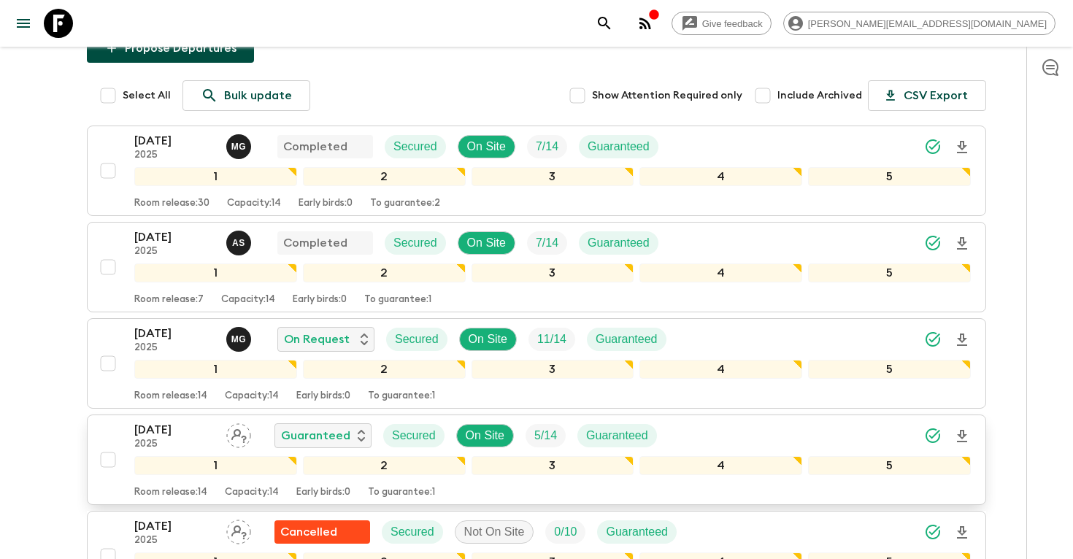
scroll to position [365, 0]
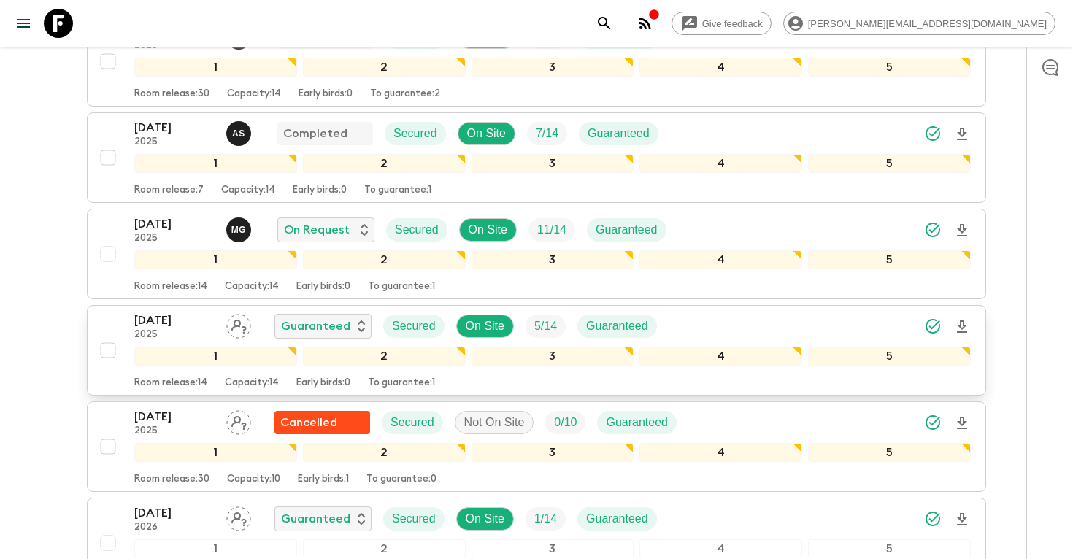
click at [166, 312] on p "18 Sep 2025" at bounding box center [174, 321] width 80 height 18
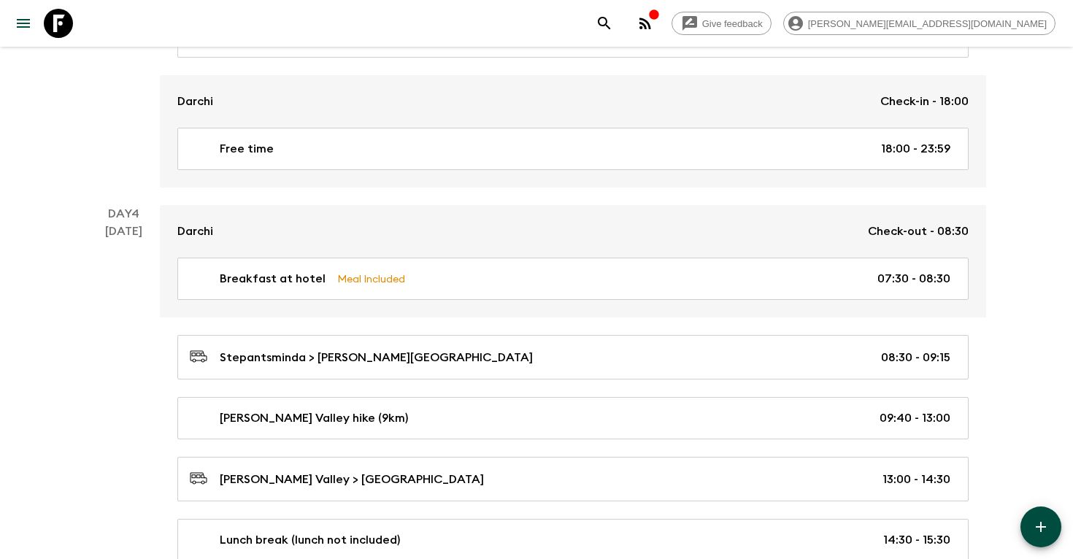
scroll to position [1930, 0]
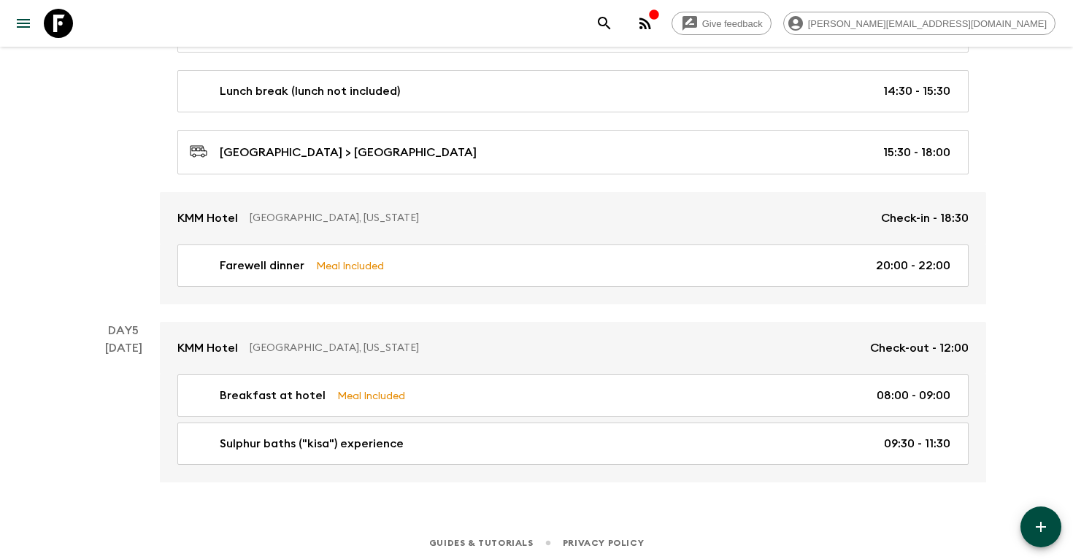
click at [613, 23] on icon "search adventures" at bounding box center [605, 24] width 18 height 18
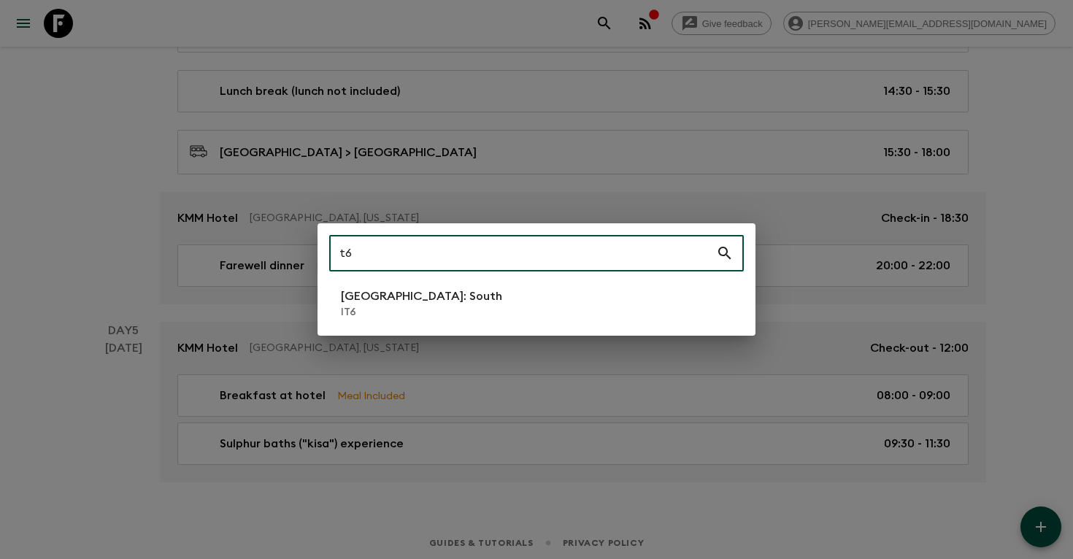
type input "t6"
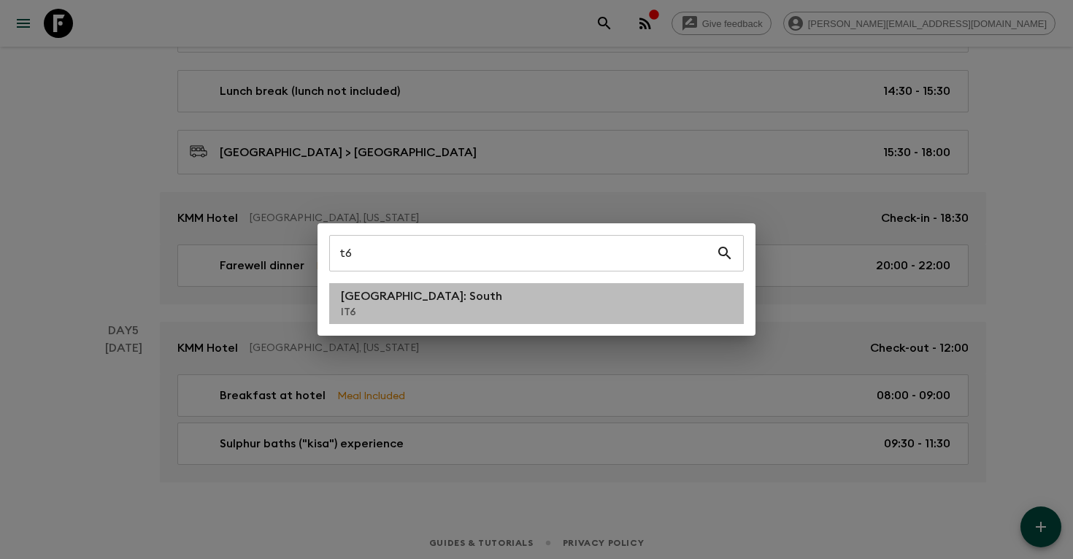
click at [455, 302] on li "[GEOGRAPHIC_DATA]: South IT6" at bounding box center [536, 303] width 415 height 41
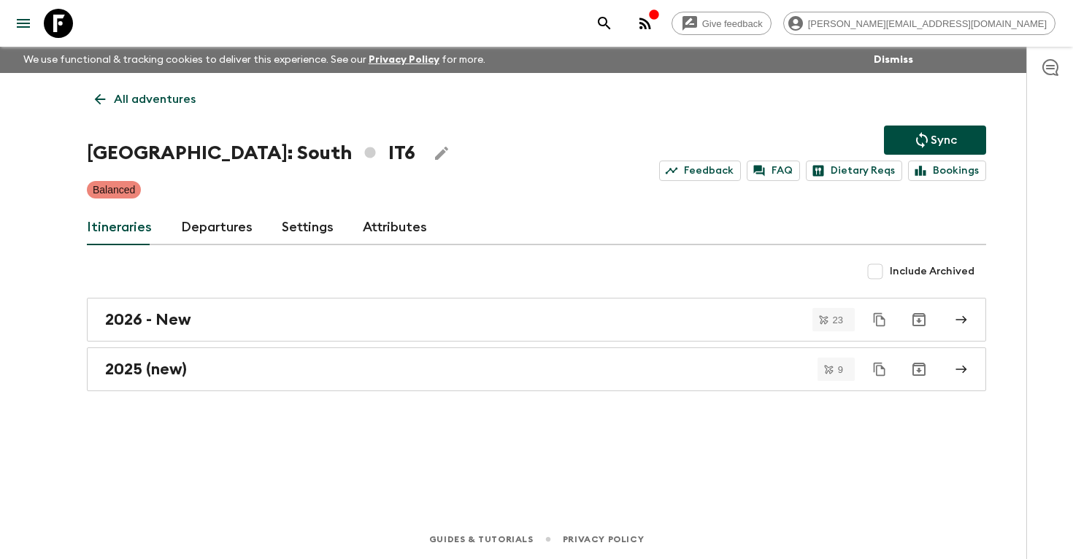
click at [224, 228] on link "Departures" at bounding box center [217, 227] width 72 height 35
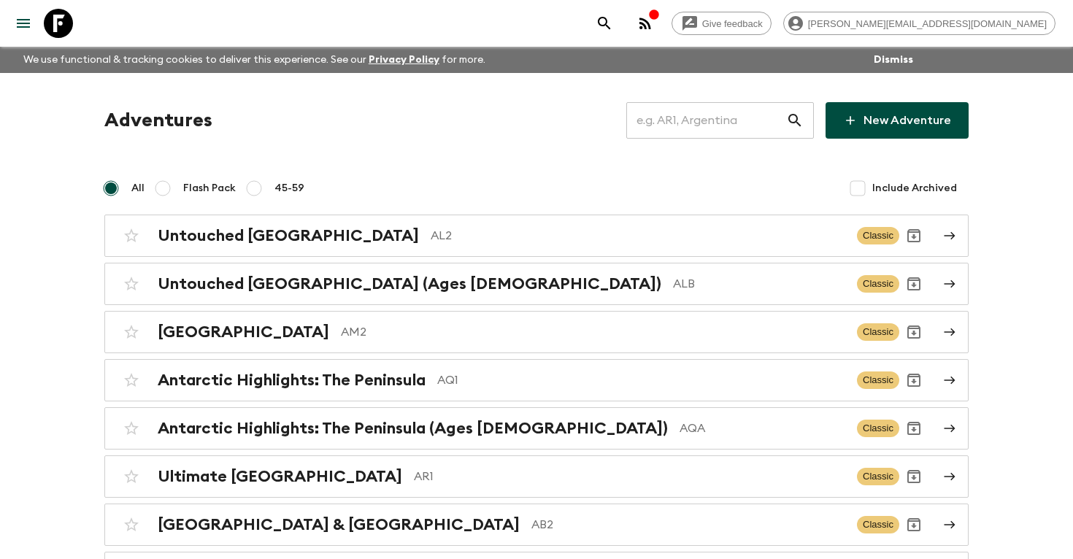
click at [698, 114] on input "text" at bounding box center [706, 120] width 160 height 41
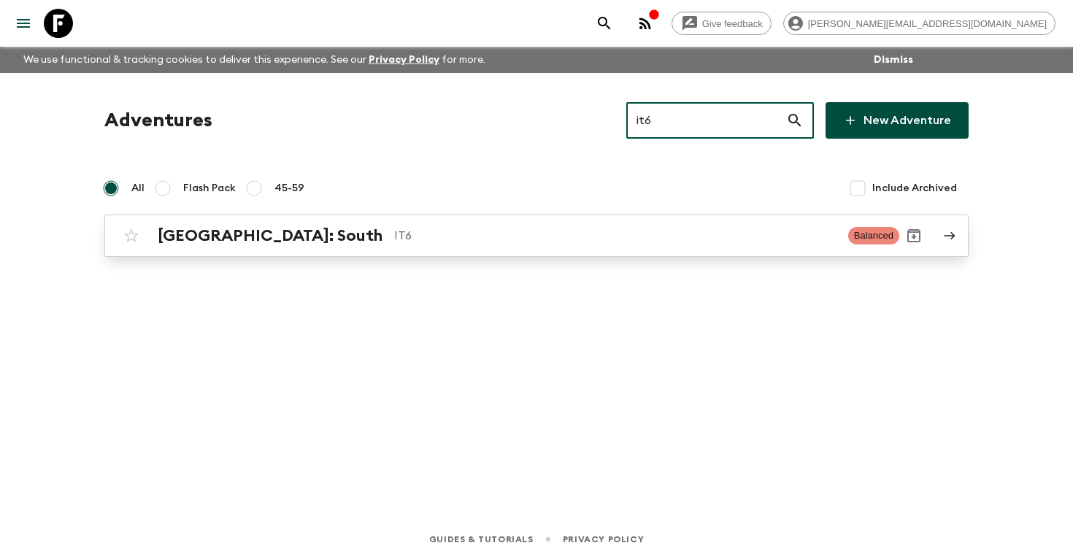
type input "it6"
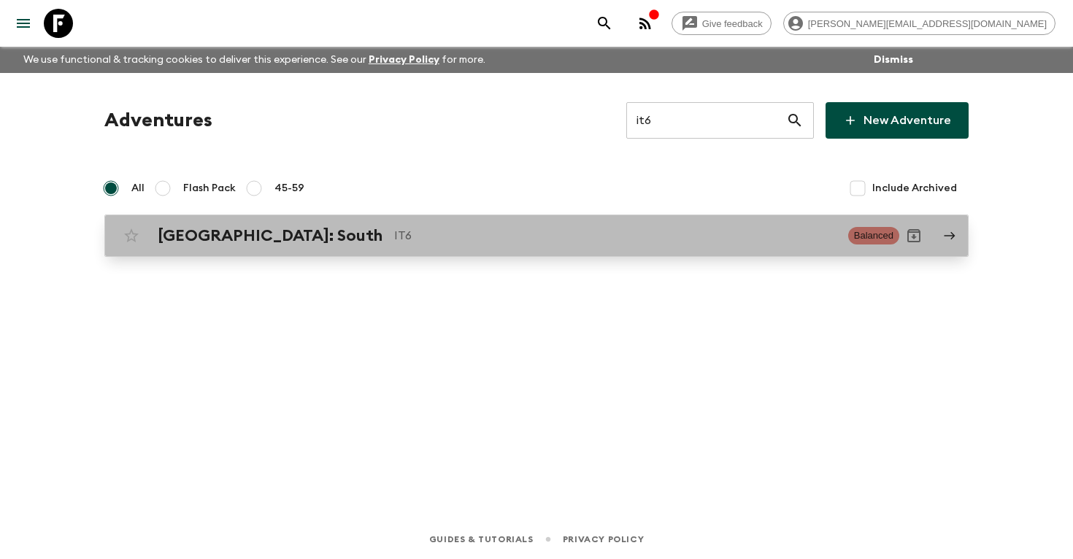
click at [394, 243] on p "IT6" at bounding box center [615, 236] width 442 height 18
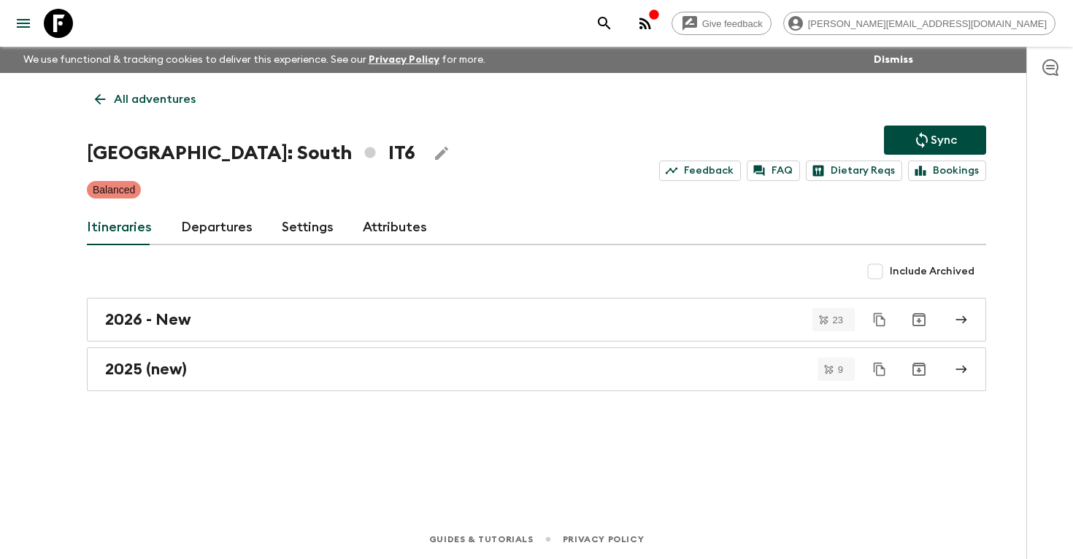
click at [215, 233] on link "Departures" at bounding box center [217, 227] width 72 height 35
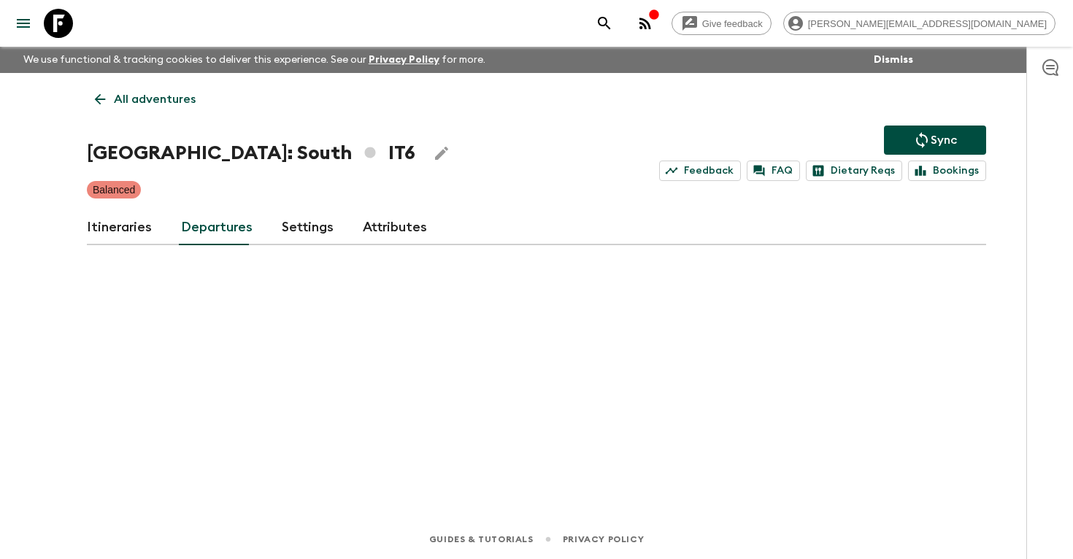
click at [145, 229] on link "Itineraries" at bounding box center [119, 227] width 65 height 35
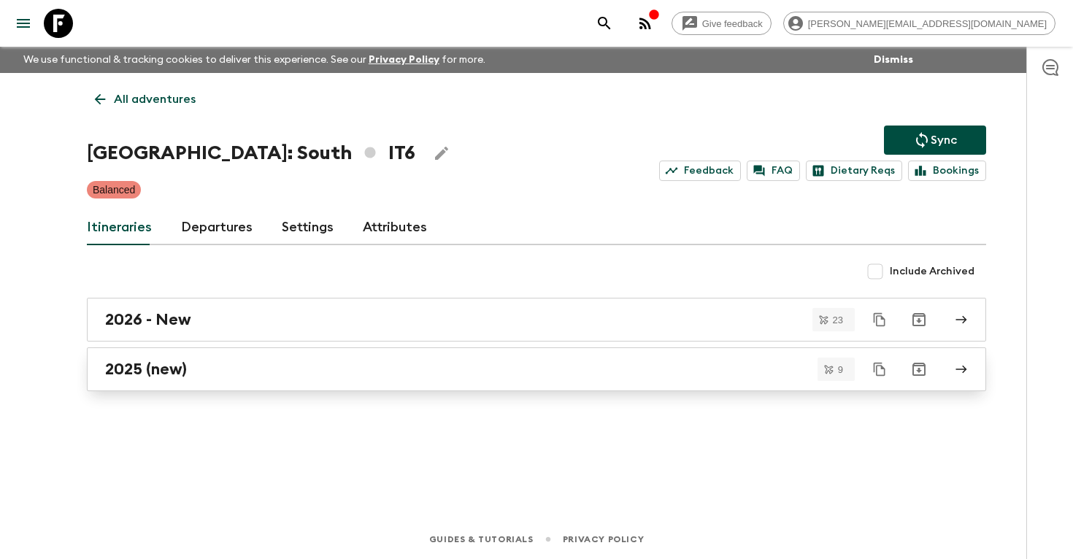
click at [198, 363] on div "2025 (new)" at bounding box center [522, 369] width 835 height 19
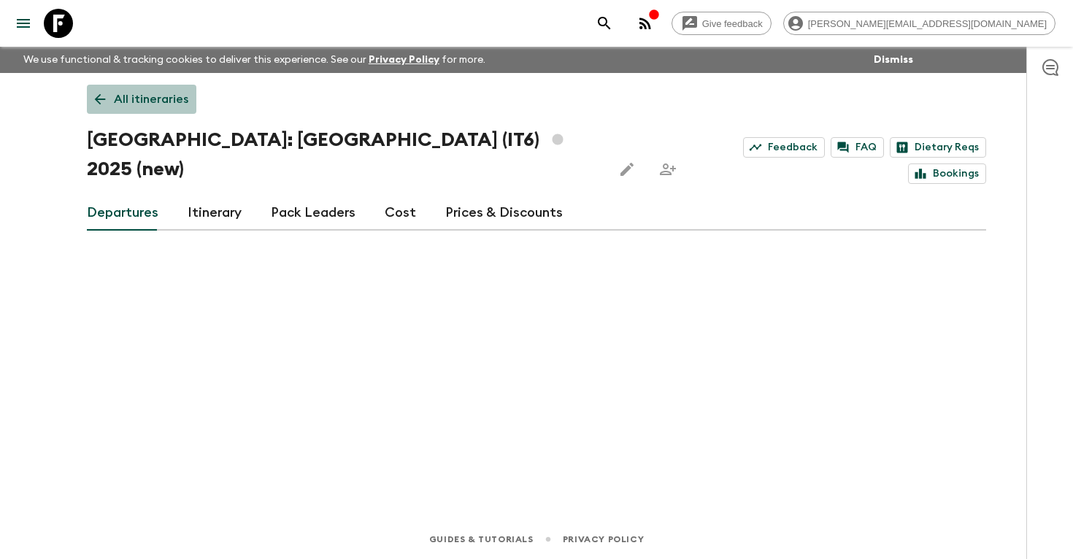
click at [148, 97] on p "All itineraries" at bounding box center [151, 99] width 74 height 18
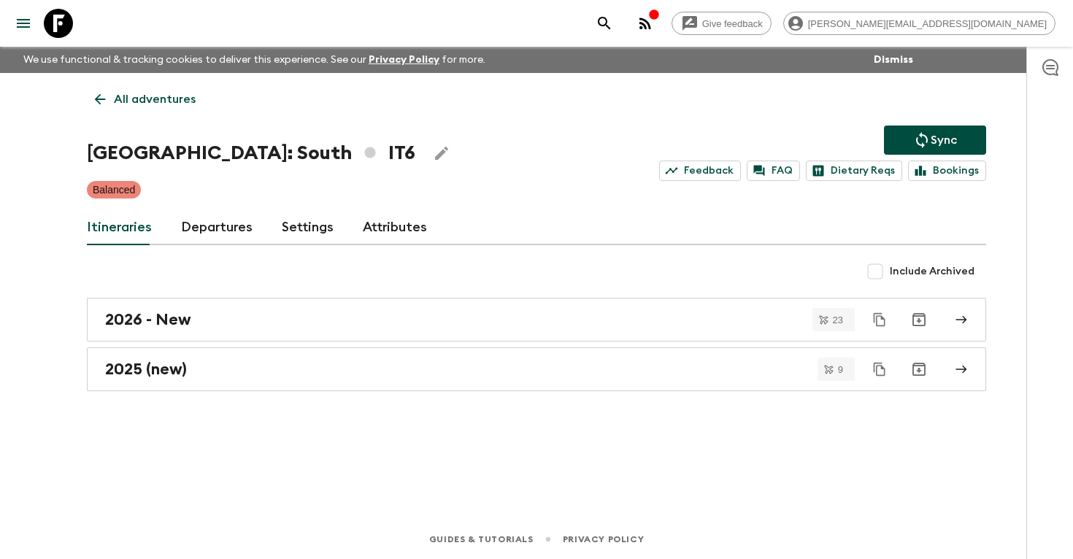
click at [224, 236] on link "Departures" at bounding box center [217, 227] width 72 height 35
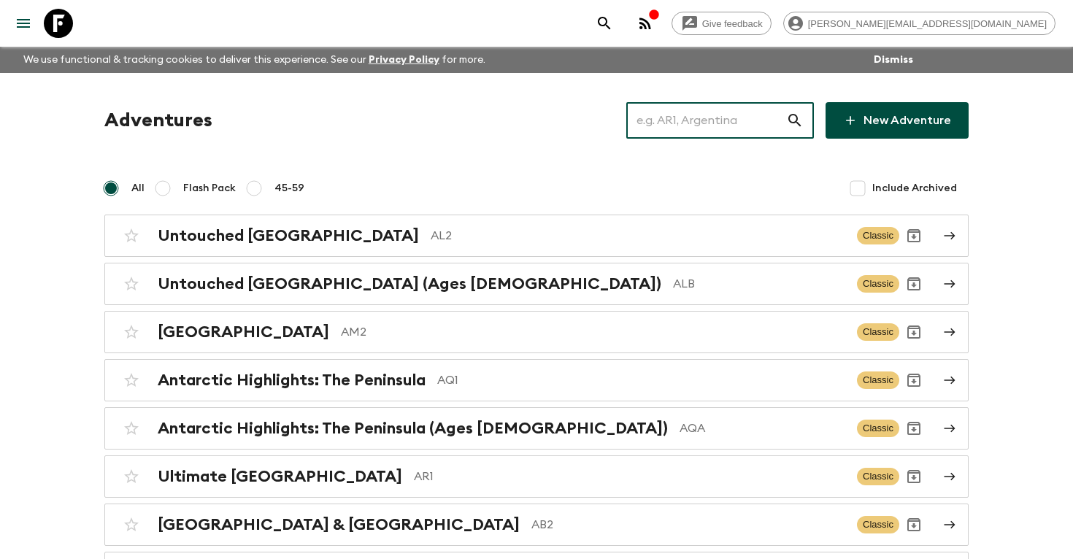
click at [729, 117] on input "text" at bounding box center [706, 120] width 160 height 41
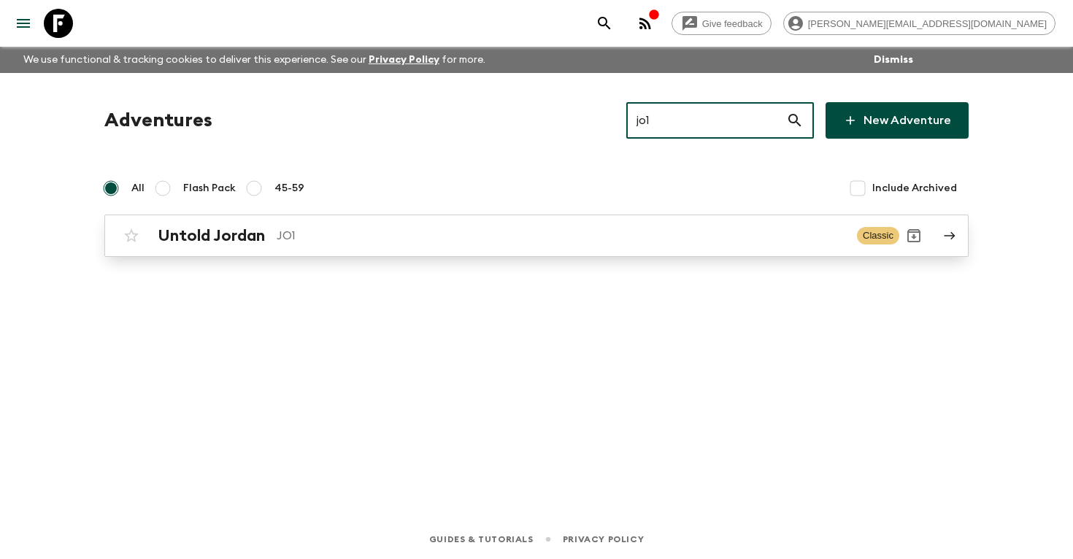
type input "jo1"
click at [466, 243] on p "JO1" at bounding box center [561, 236] width 569 height 18
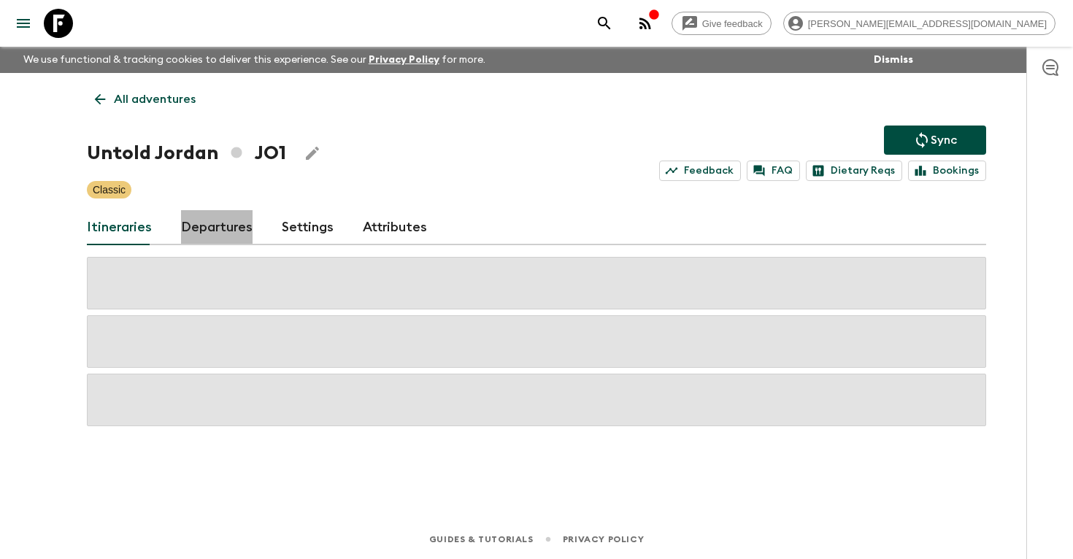
click at [212, 236] on link "Departures" at bounding box center [217, 227] width 72 height 35
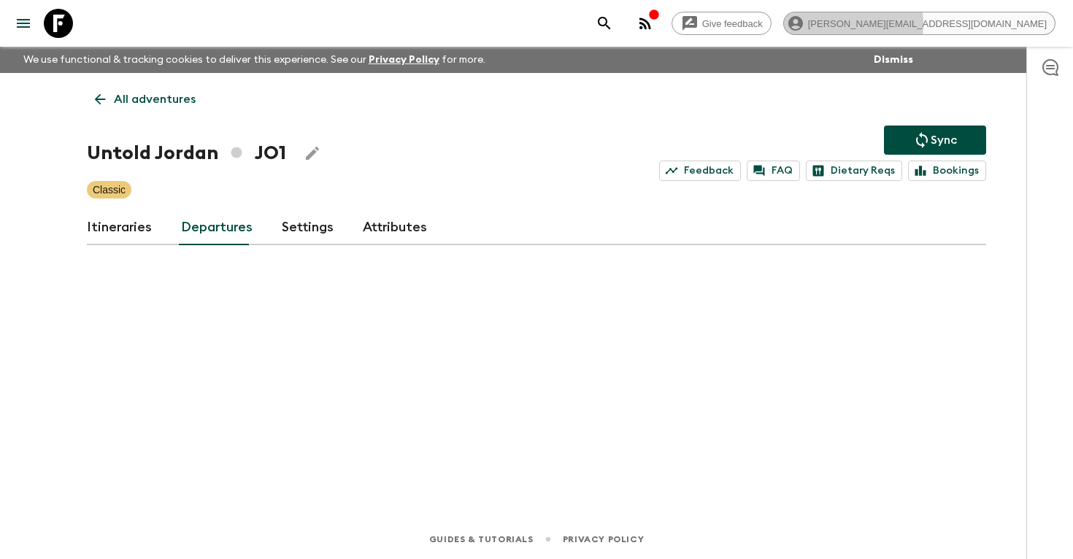
click at [965, 24] on span "[PERSON_NAME][EMAIL_ADDRESS][DOMAIN_NAME]" at bounding box center [927, 23] width 255 height 11
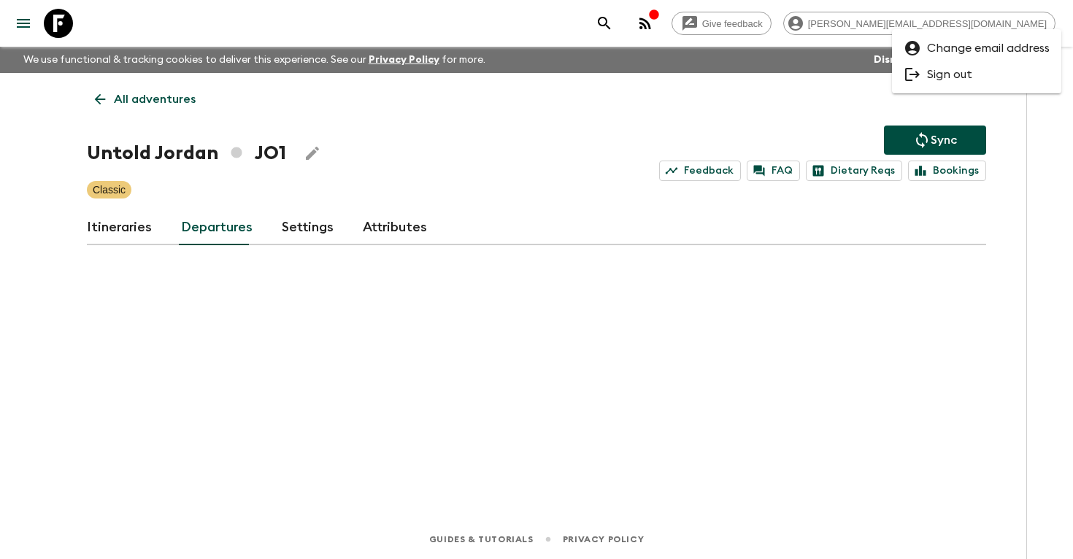
click at [939, 68] on span "Sign out" at bounding box center [949, 74] width 45 height 15
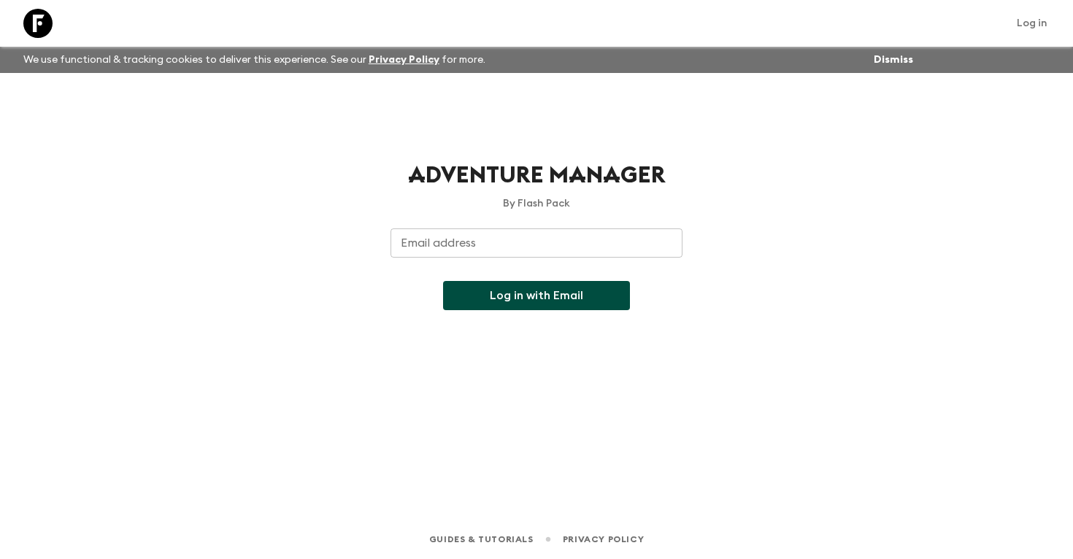
click at [505, 236] on input "Email address" at bounding box center [536, 242] width 292 height 29
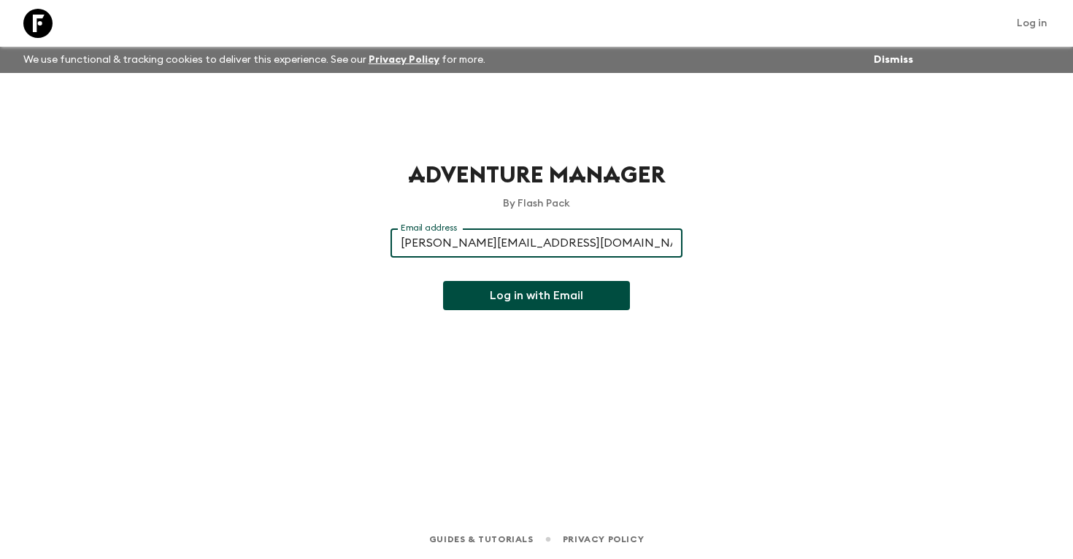
type input "[PERSON_NAME][EMAIL_ADDRESS][DOMAIN_NAME]"
click at [562, 299] on button "Log in with Email" at bounding box center [536, 295] width 187 height 29
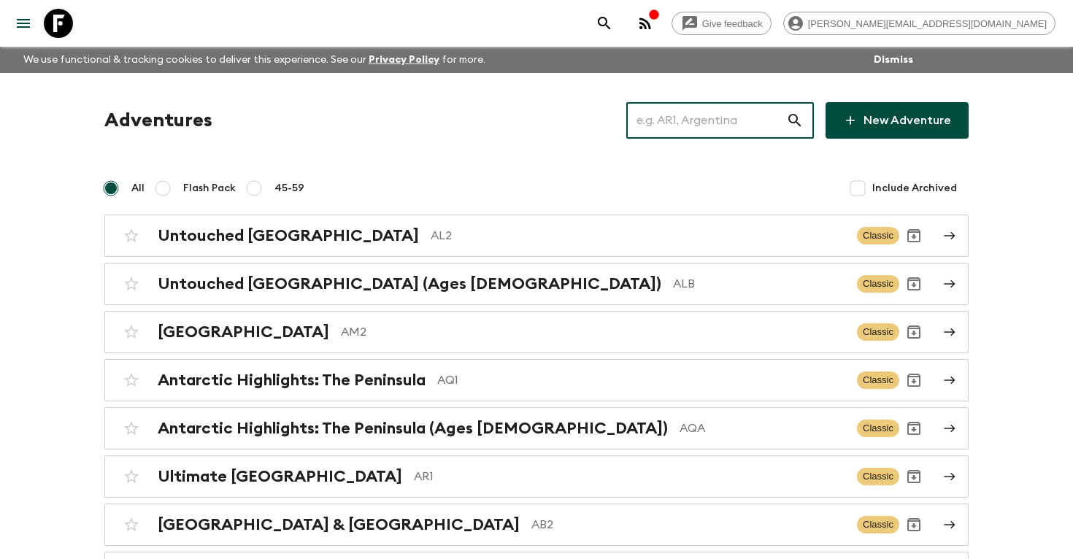
click at [710, 118] on input "text" at bounding box center [706, 120] width 160 height 41
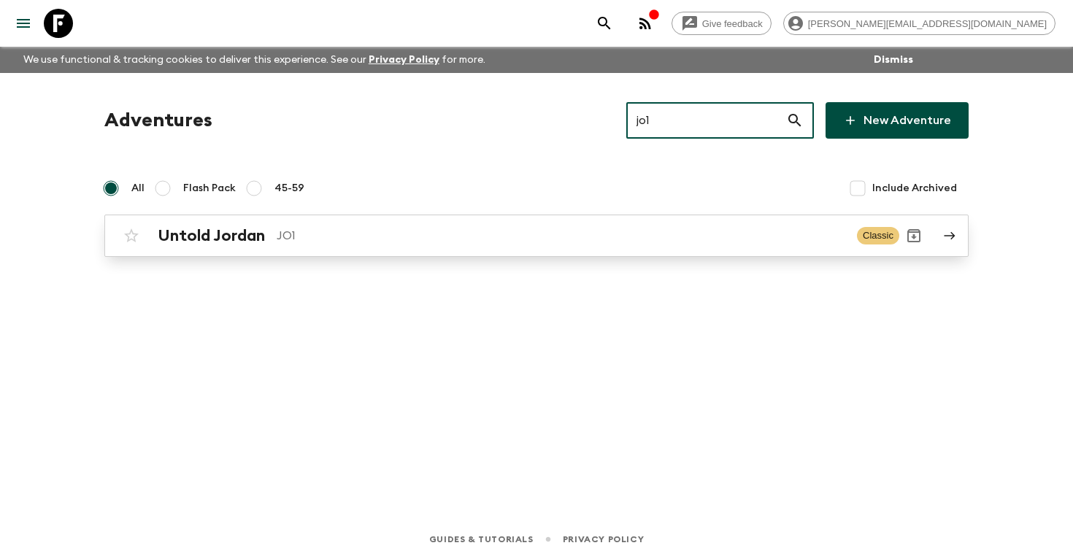
type input "jo1"
click at [261, 238] on h2 "Untold Jordan" at bounding box center [211, 235] width 107 height 19
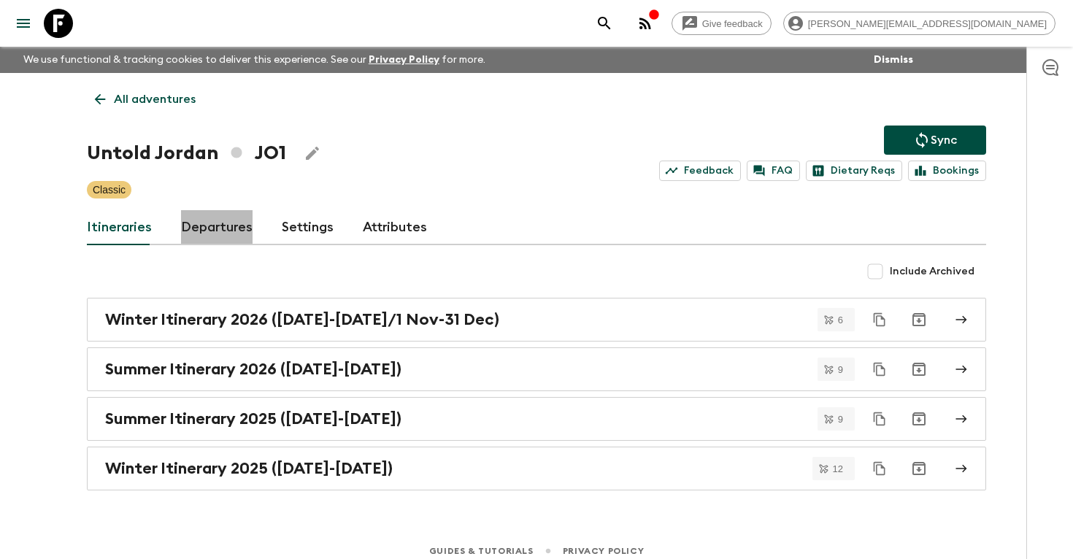
click at [230, 226] on link "Departures" at bounding box center [217, 227] width 72 height 35
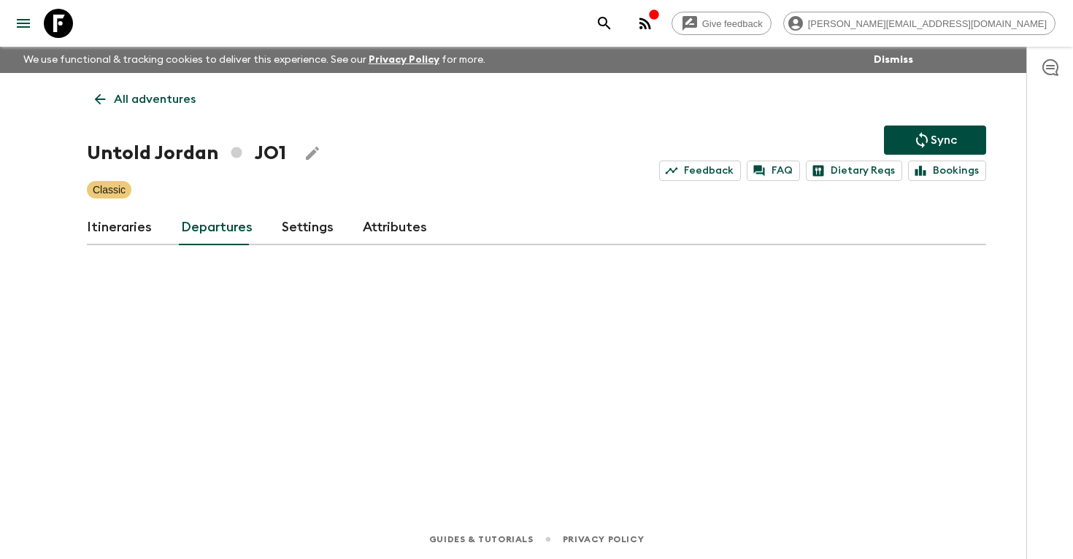
click at [154, 96] on p "All adventures" at bounding box center [155, 99] width 82 height 18
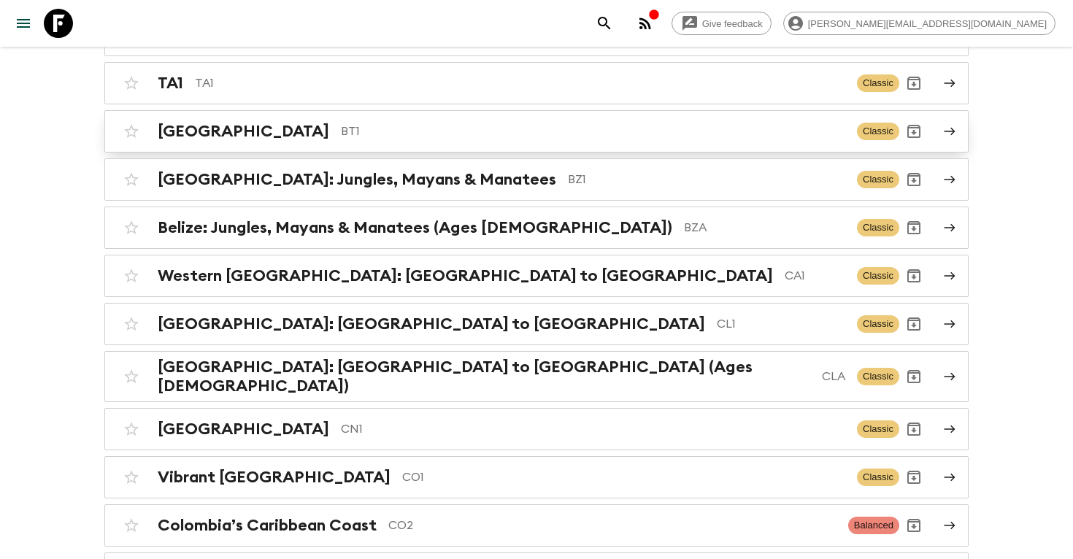
scroll to position [1065, 0]
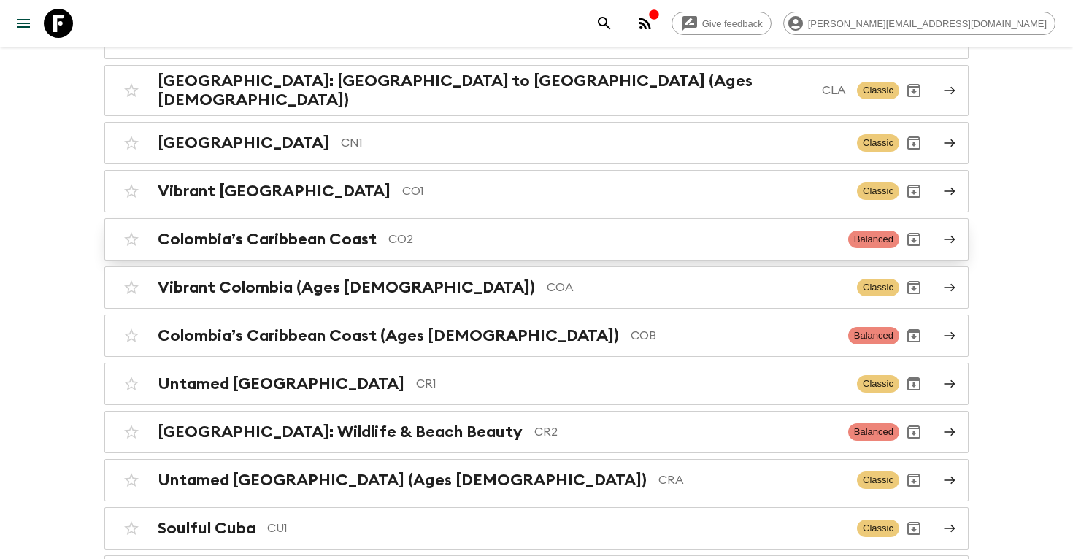
click at [369, 230] on h2 "Colombia’s Caribbean Coast" at bounding box center [267, 239] width 219 height 19
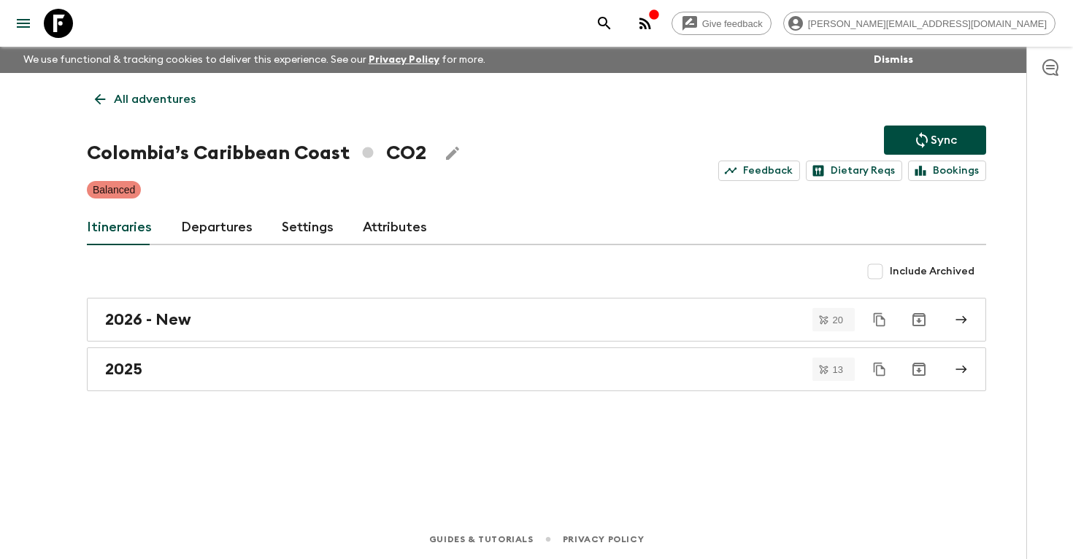
click at [226, 228] on link "Departures" at bounding box center [217, 227] width 72 height 35
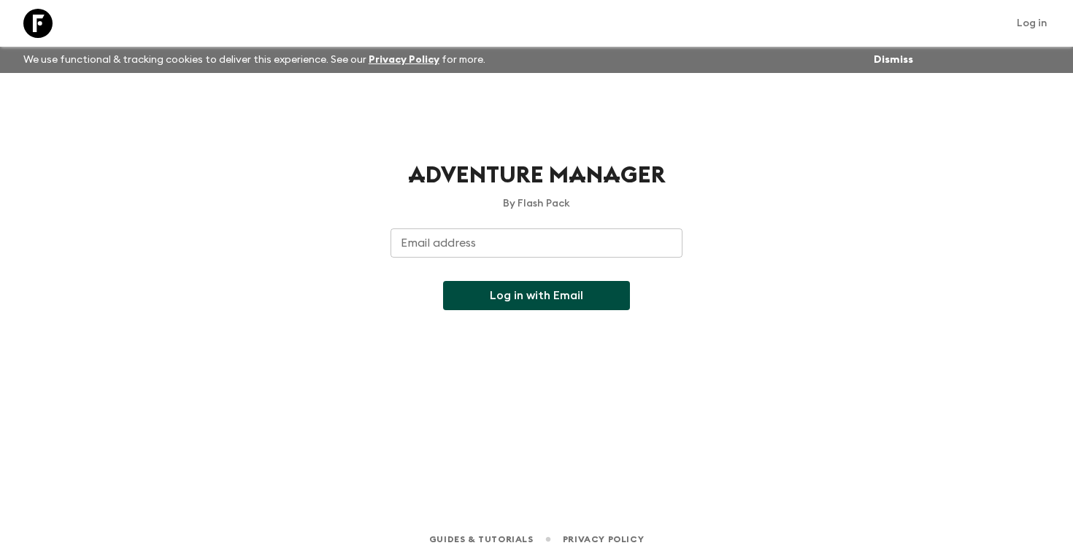
click at [34, 23] on icon at bounding box center [37, 23] width 29 height 29
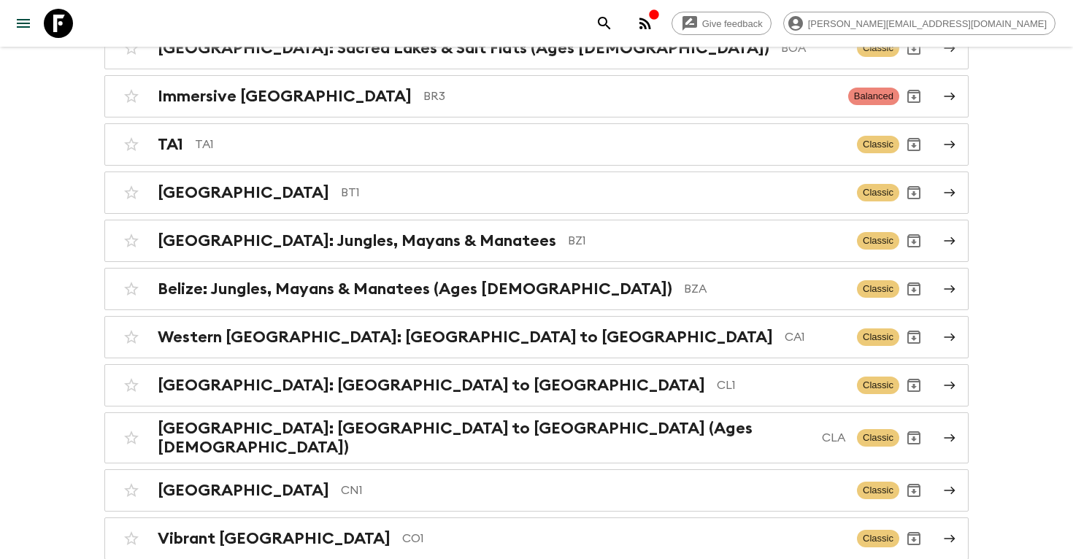
scroll to position [1018, 0]
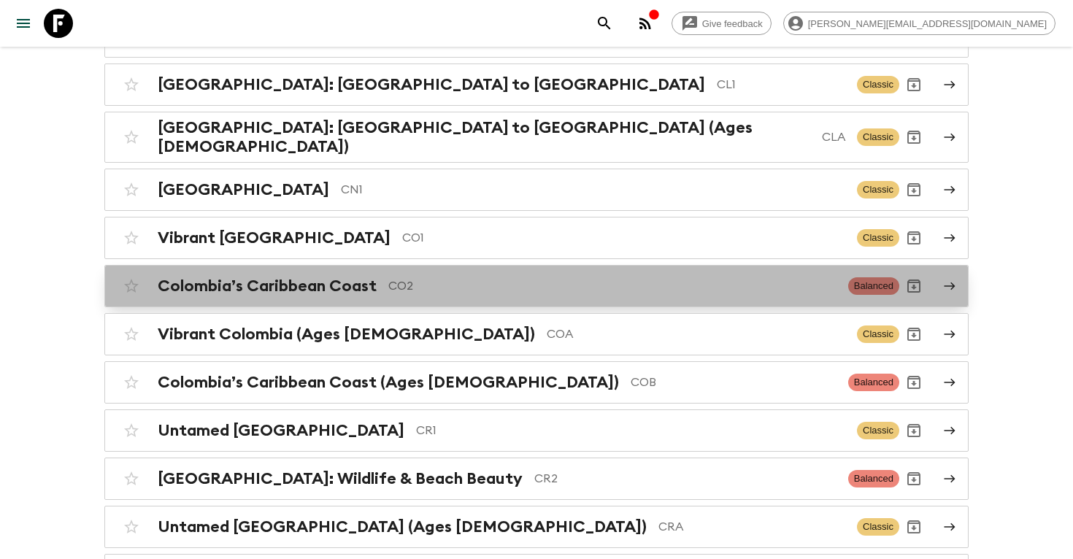
click at [320, 280] on h2 "Colombia’s Caribbean Coast" at bounding box center [267, 286] width 219 height 19
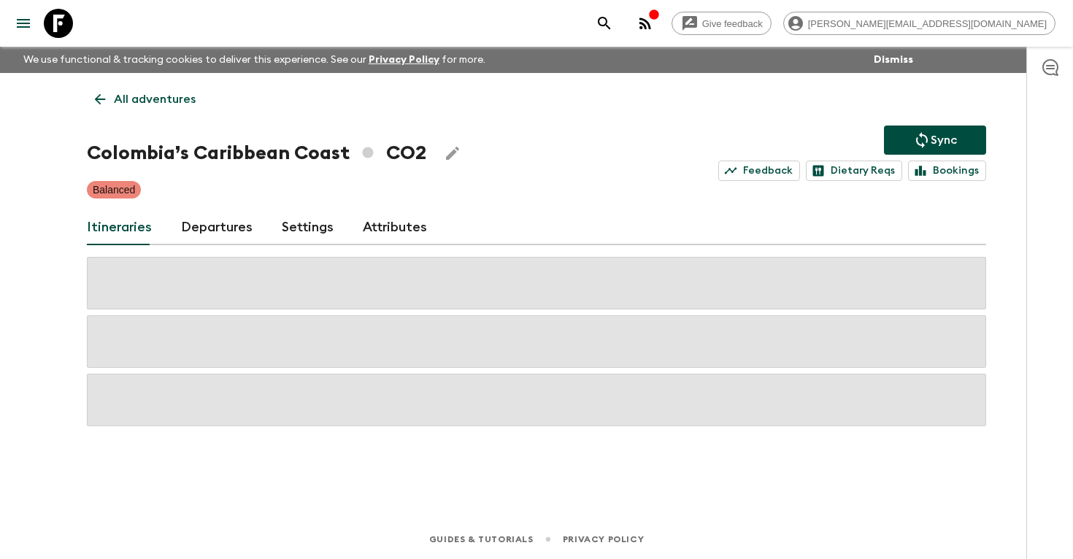
click at [205, 237] on link "Departures" at bounding box center [217, 227] width 72 height 35
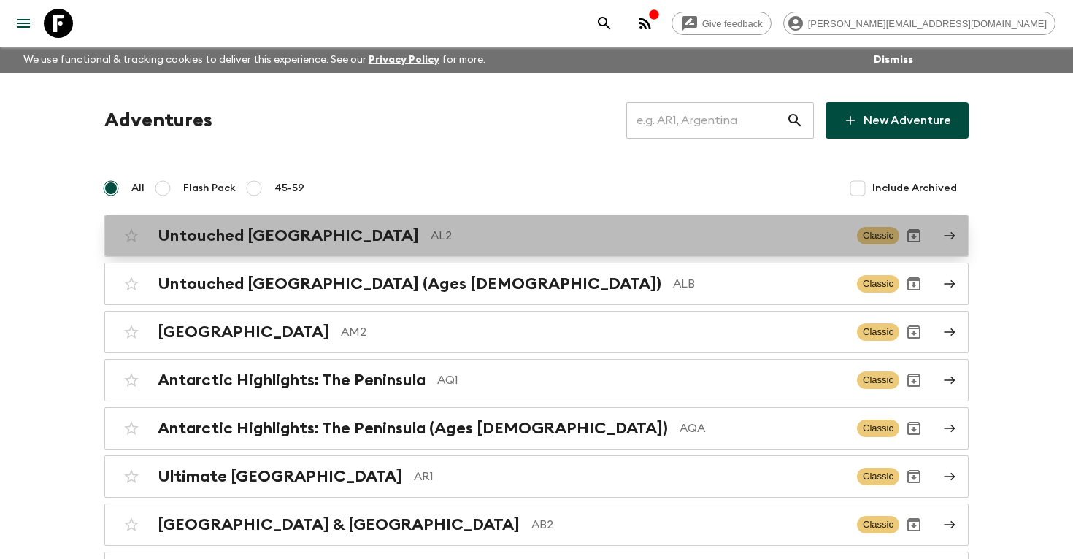
click at [293, 234] on h2 "Untouched [GEOGRAPHIC_DATA]" at bounding box center [288, 235] width 261 height 19
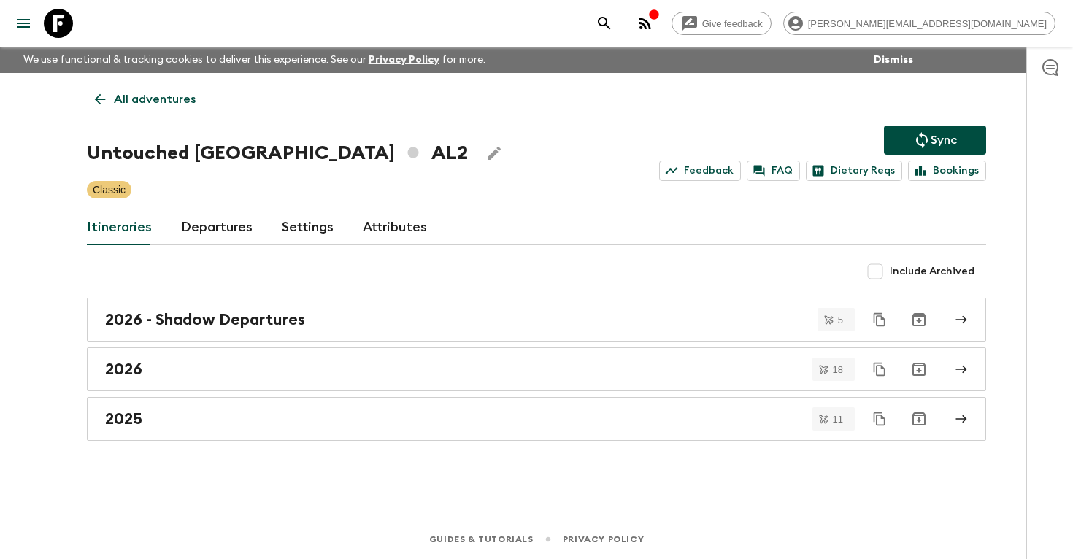
click at [214, 229] on link "Departures" at bounding box center [217, 227] width 72 height 35
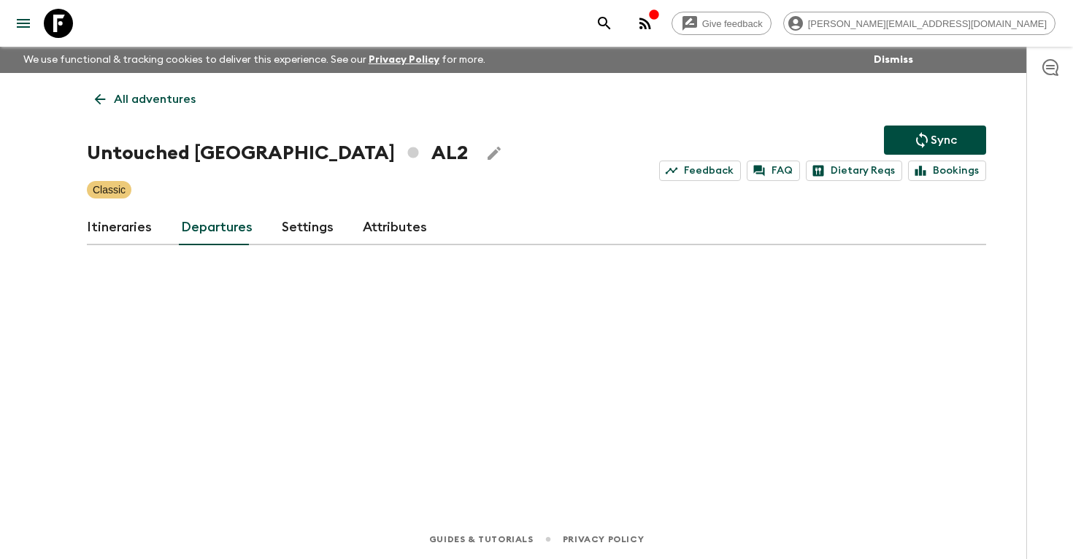
click at [619, 12] on button "search adventures" at bounding box center [604, 23] width 29 height 29
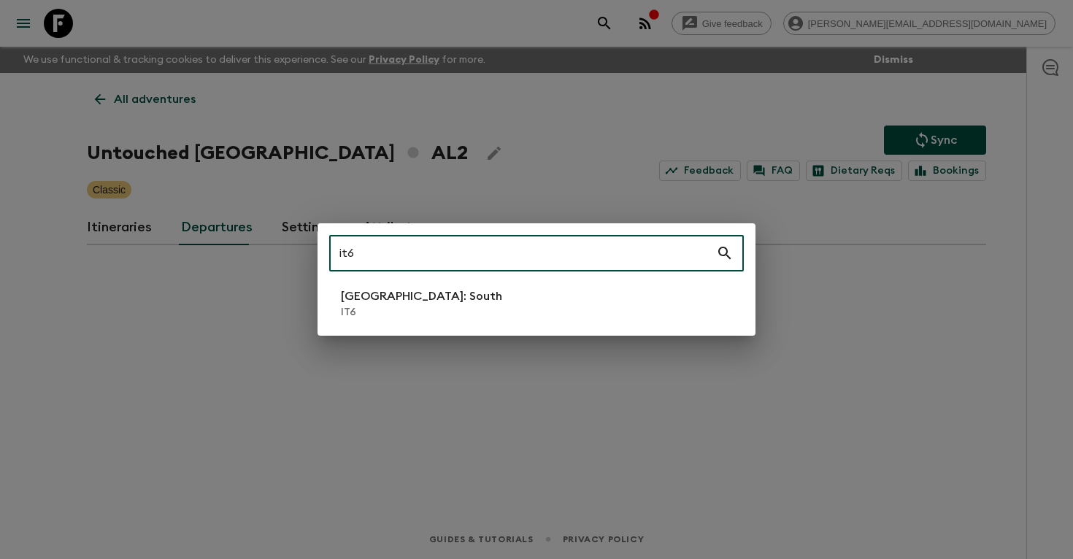
type input "it6"
click at [517, 309] on li "[GEOGRAPHIC_DATA]: South IT6" at bounding box center [536, 303] width 415 height 41
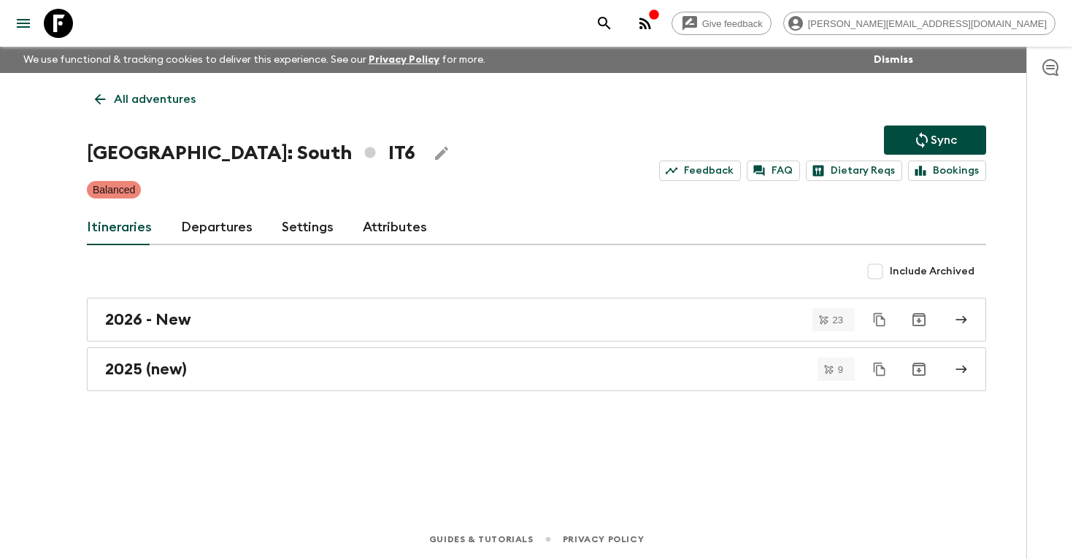
click at [206, 226] on link "Departures" at bounding box center [217, 227] width 72 height 35
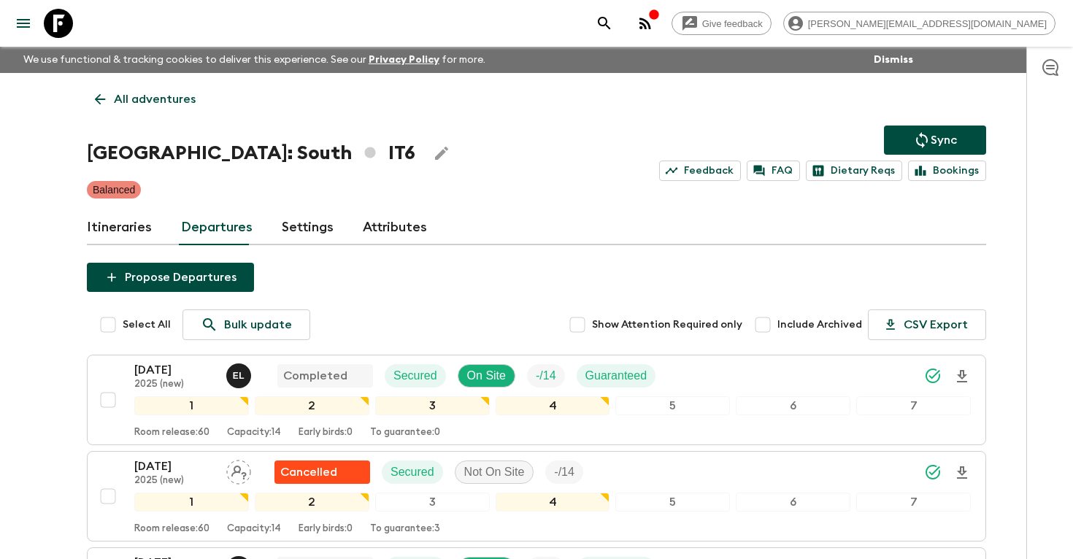
scroll to position [487, 0]
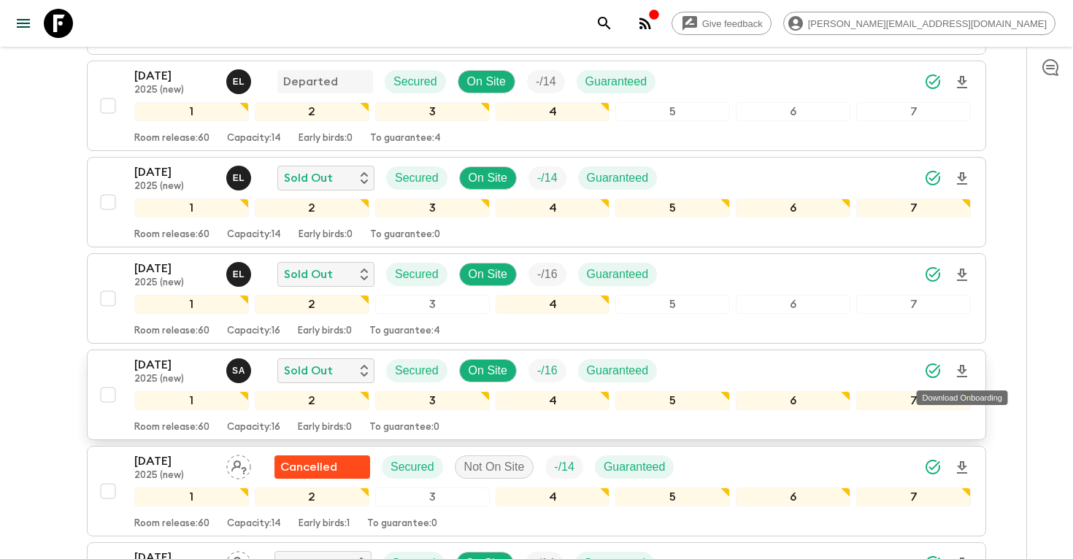
click at [966, 370] on icon "Download Onboarding" at bounding box center [962, 372] width 18 height 18
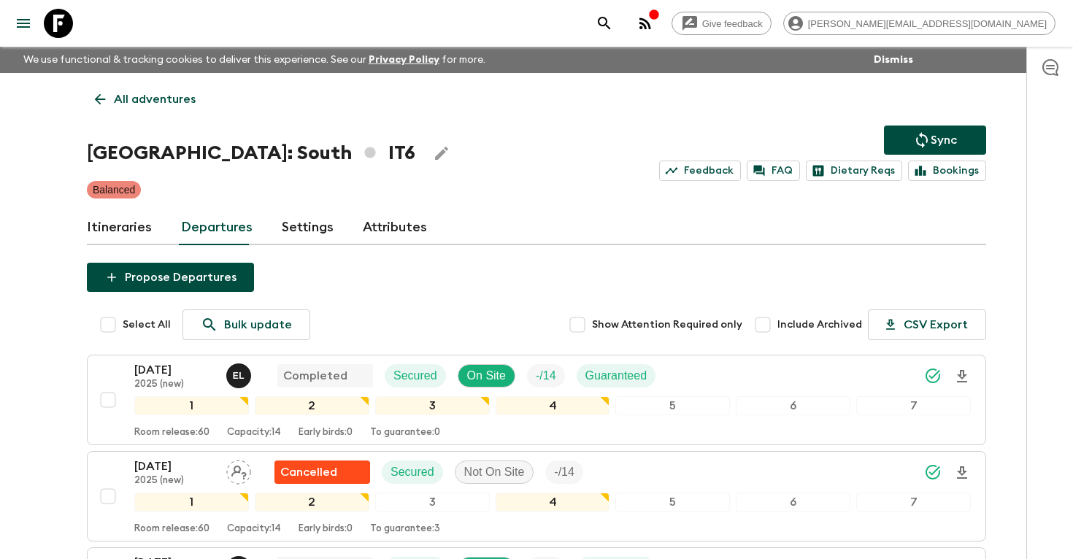
click at [613, 28] on icon "search adventures" at bounding box center [605, 24] width 18 height 18
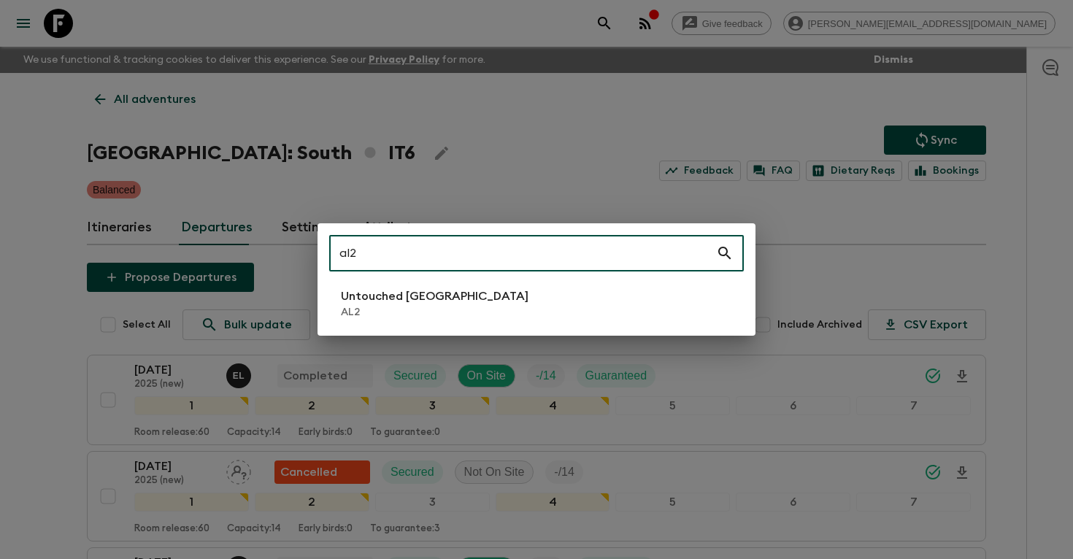
type input "al2"
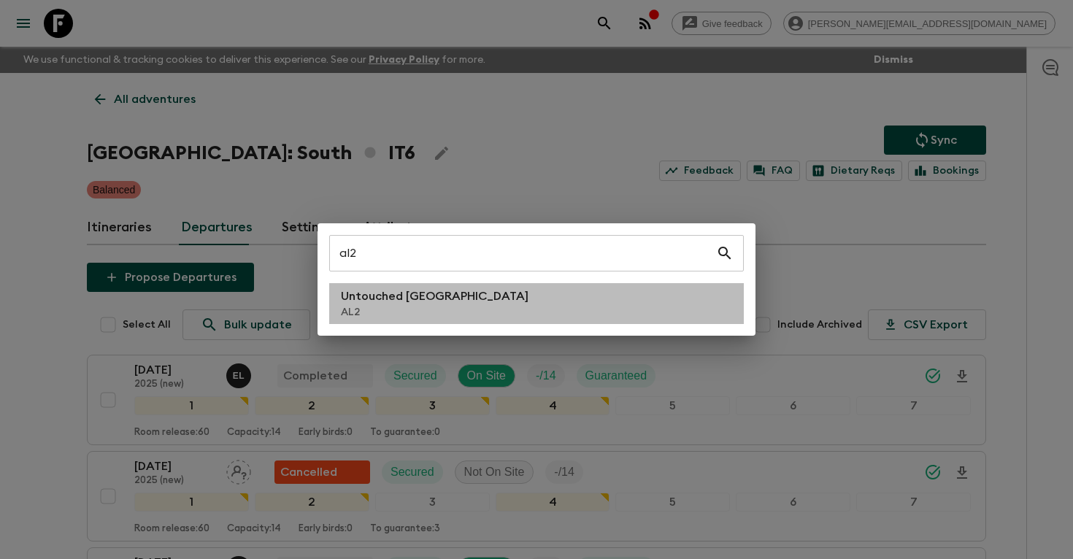
click at [523, 306] on li "Untouched [GEOGRAPHIC_DATA] AL2" at bounding box center [536, 303] width 415 height 41
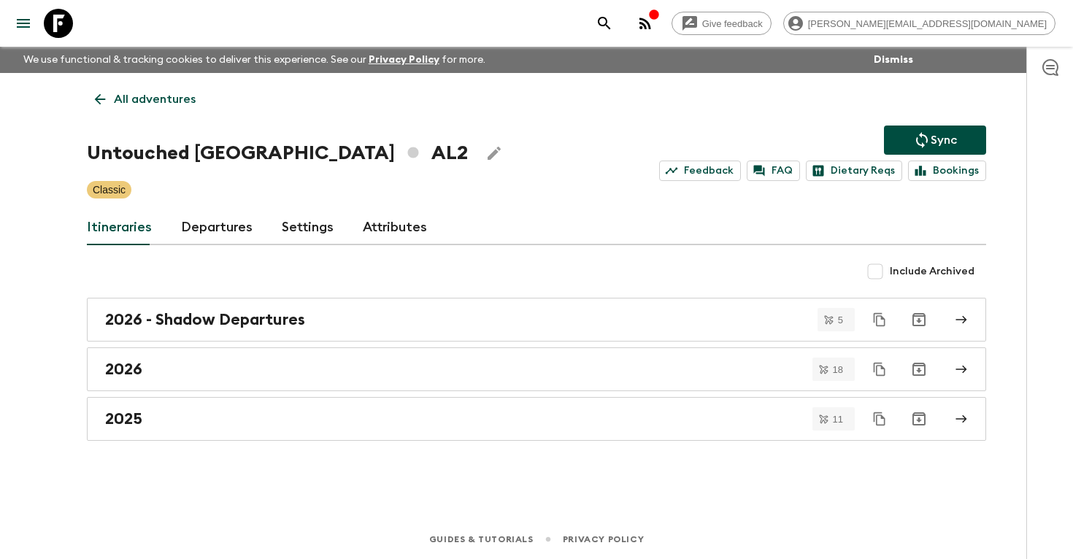
click at [201, 248] on div "All adventures Untouched [GEOGRAPHIC_DATA] AL2 Sync Feedback FAQ Dietary Reqs B…" at bounding box center [536, 276] width 934 height 406
click at [208, 226] on link "Departures" at bounding box center [217, 227] width 72 height 35
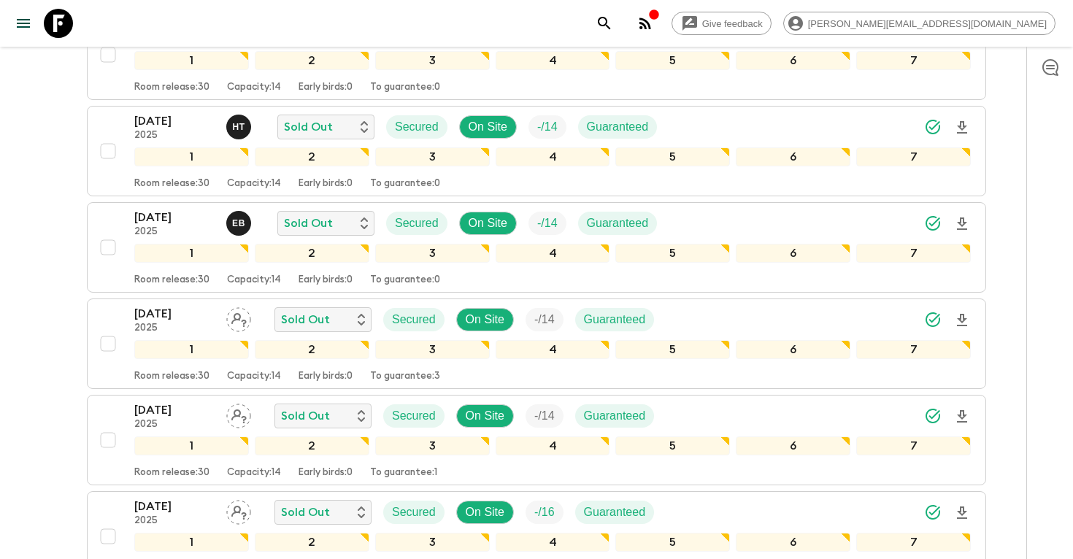
scroll to position [733, 0]
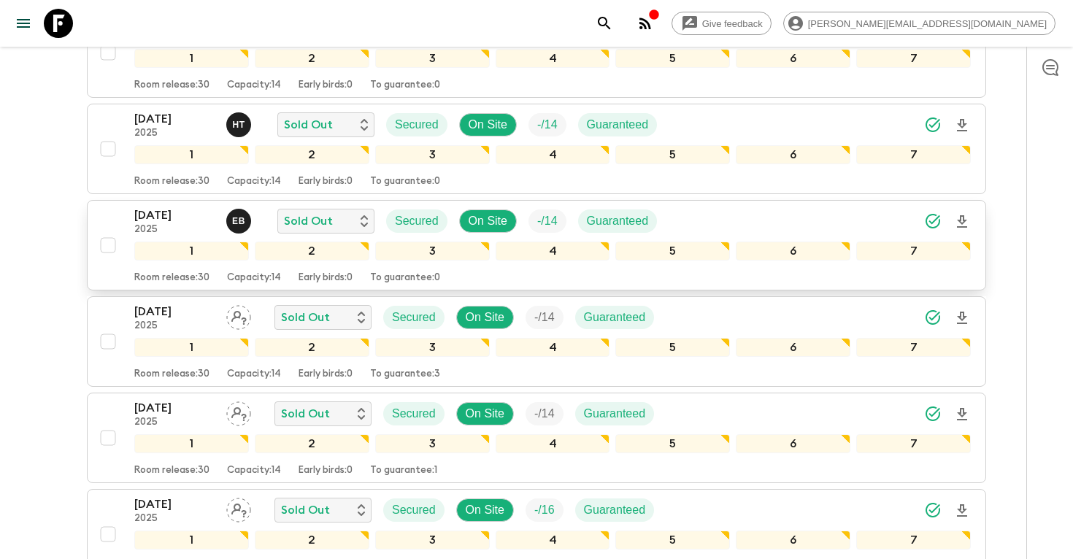
click at [160, 210] on p "[DATE]" at bounding box center [174, 216] width 80 height 18
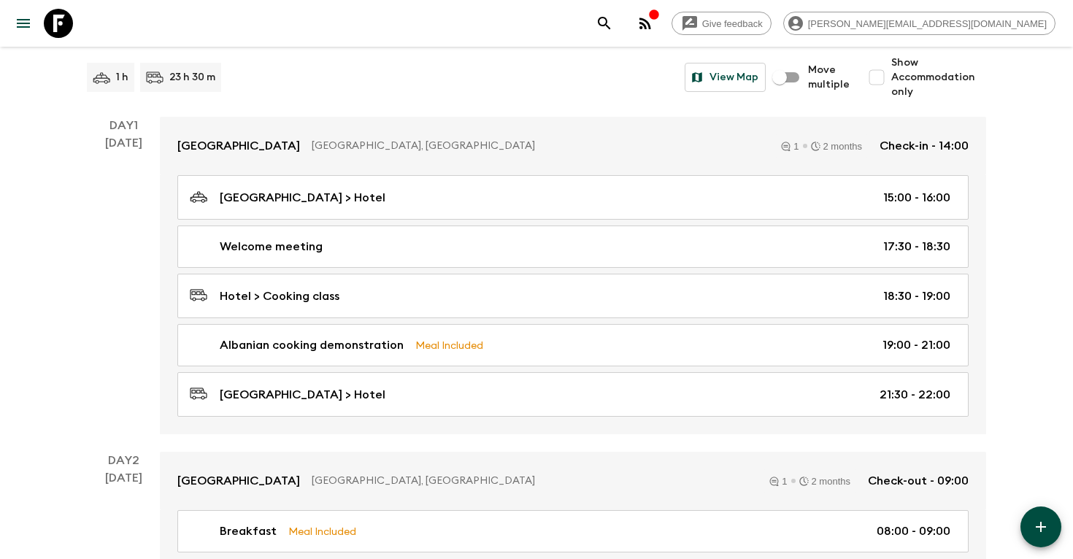
scroll to position [196, 0]
